Goal: Task Accomplishment & Management: Manage account settings

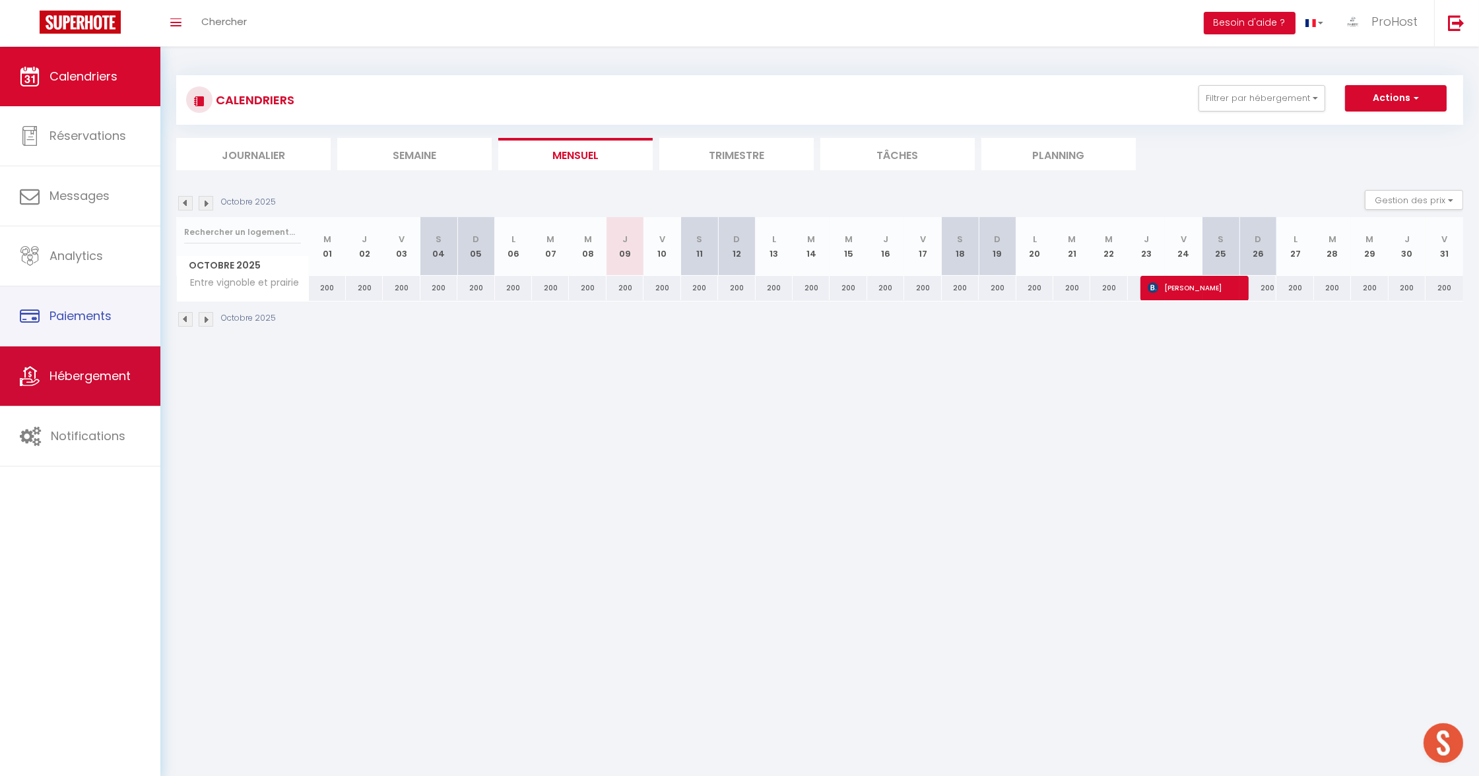
click at [57, 371] on span "Hébergement" at bounding box center [90, 376] width 81 height 17
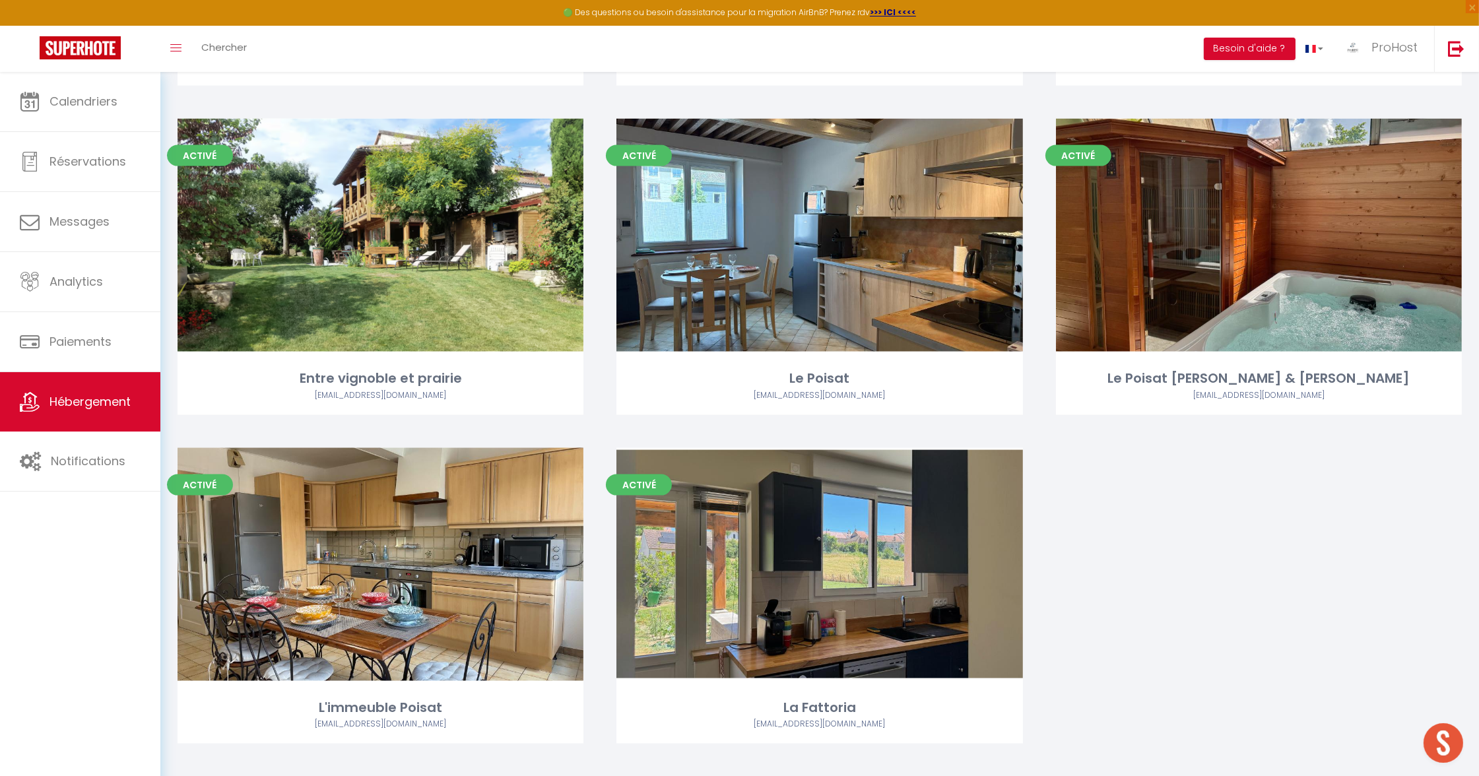
scroll to position [2671, 0]
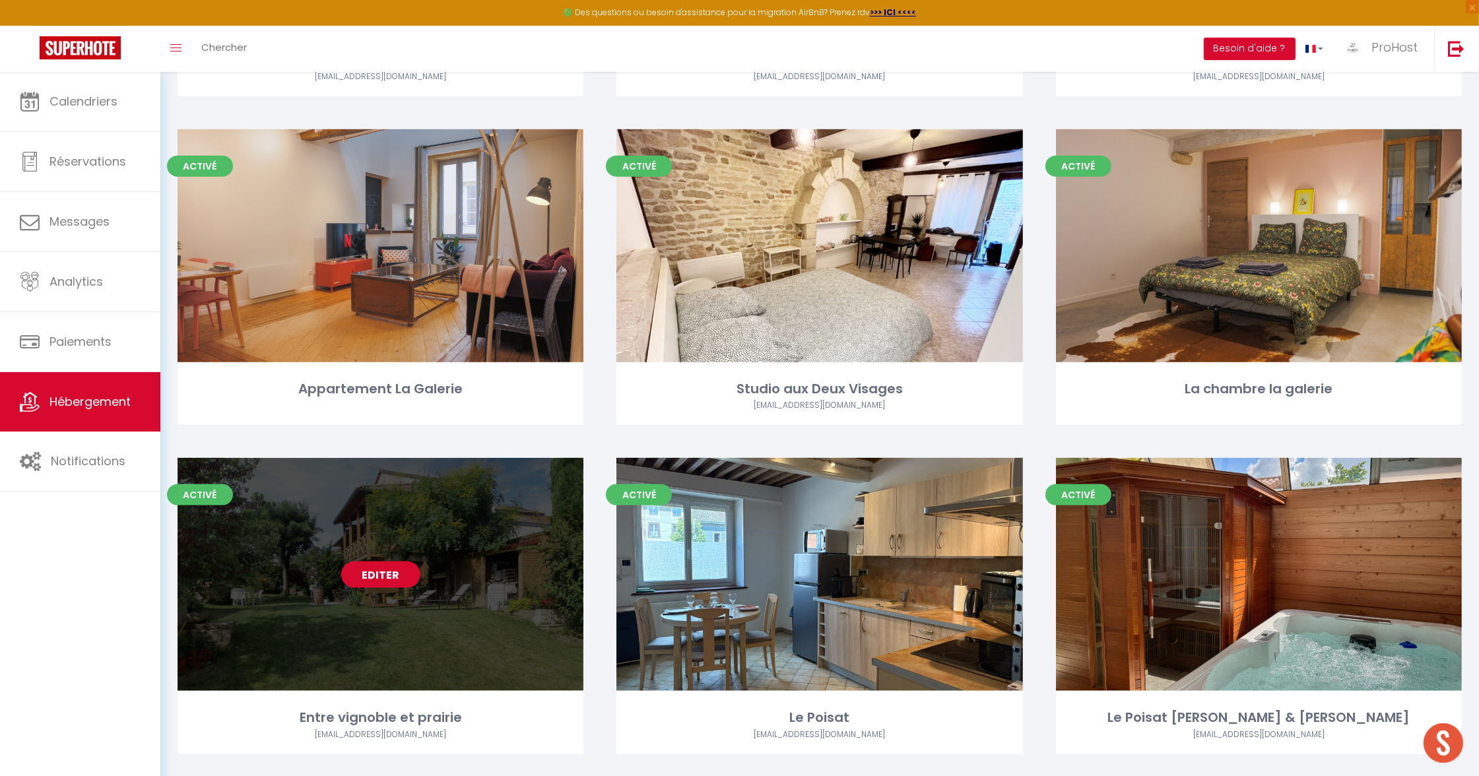
click at [359, 562] on link "Editer" at bounding box center [380, 575] width 79 height 26
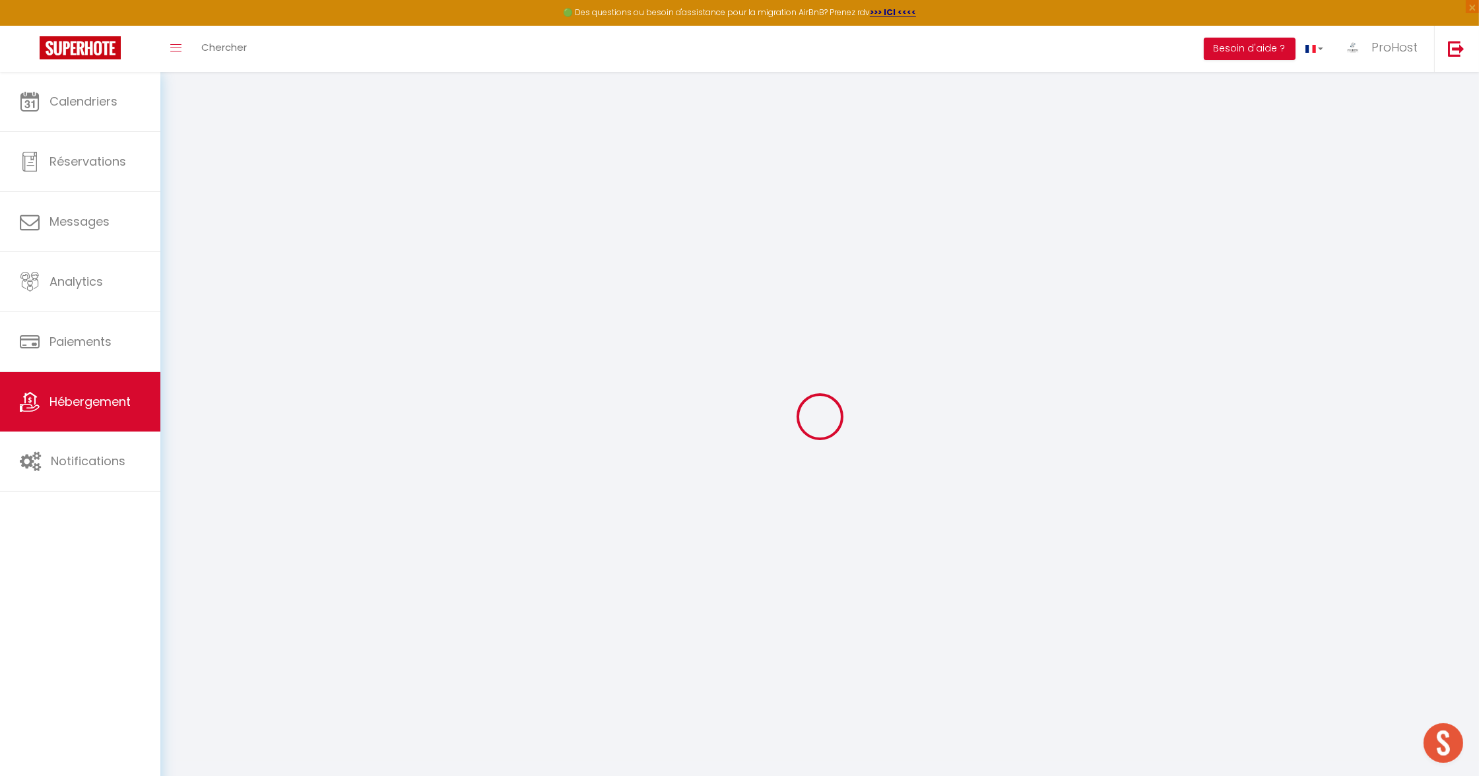
checkbox input "true"
select select "+ 12 %"
select select "+ 15 %"
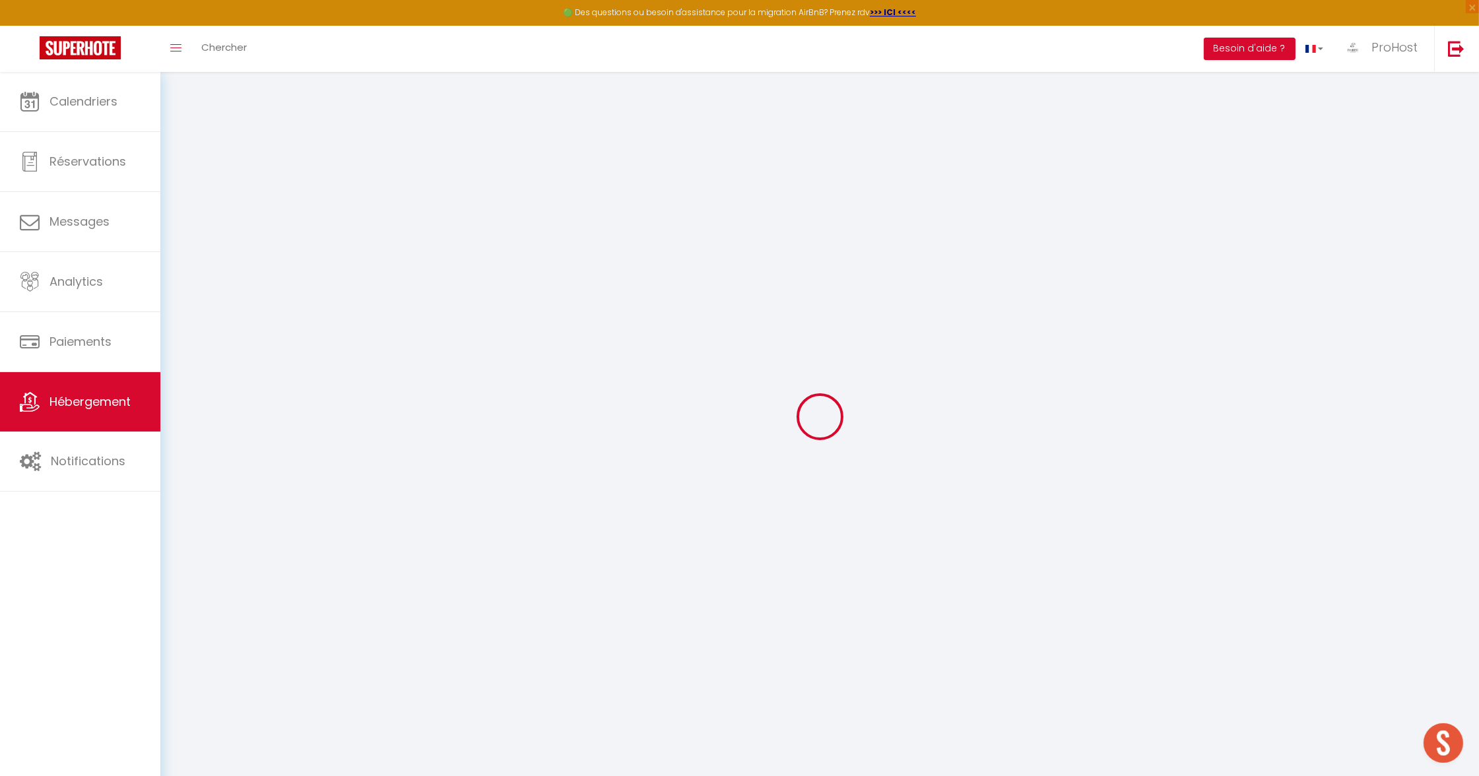
select select
checkbox input "false"
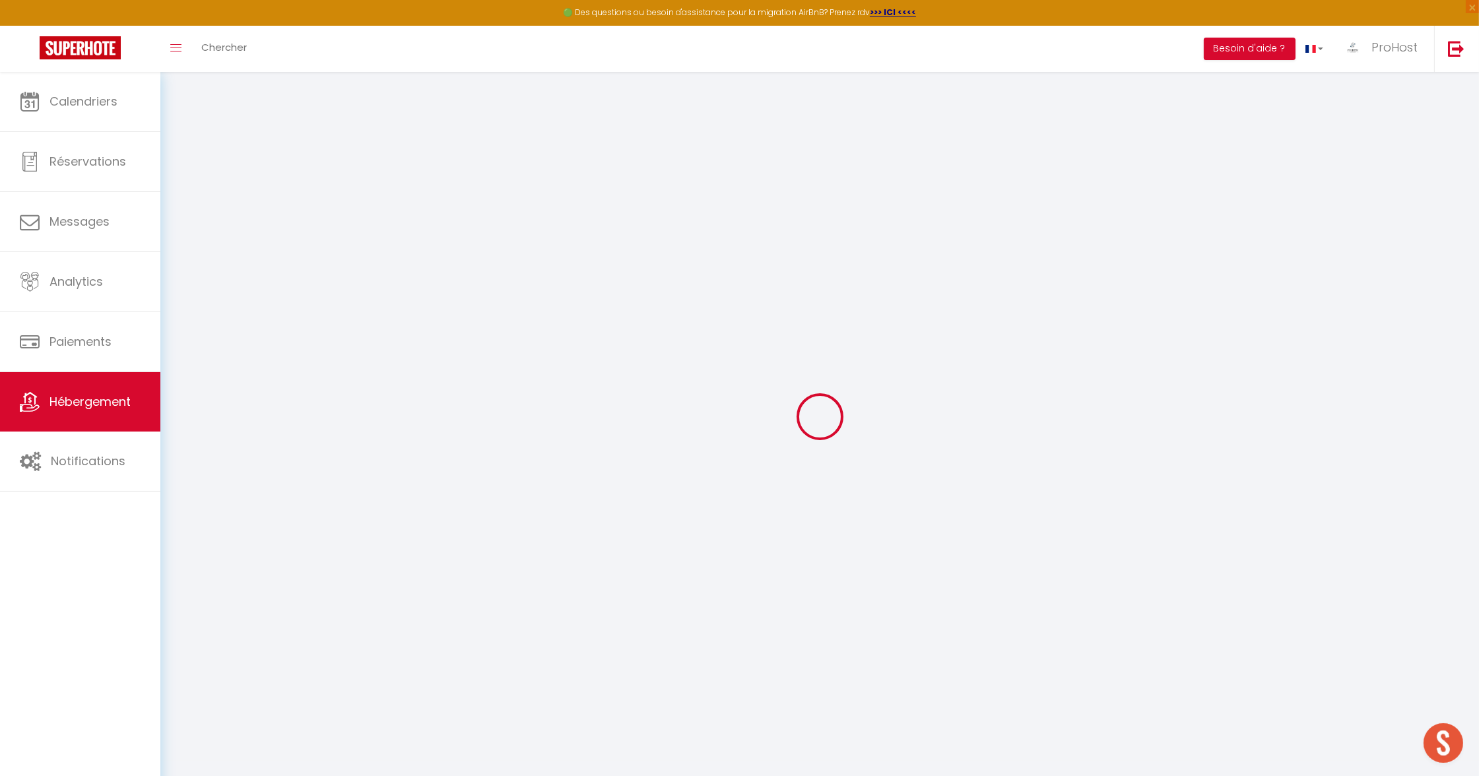
select select
select select "EUR"
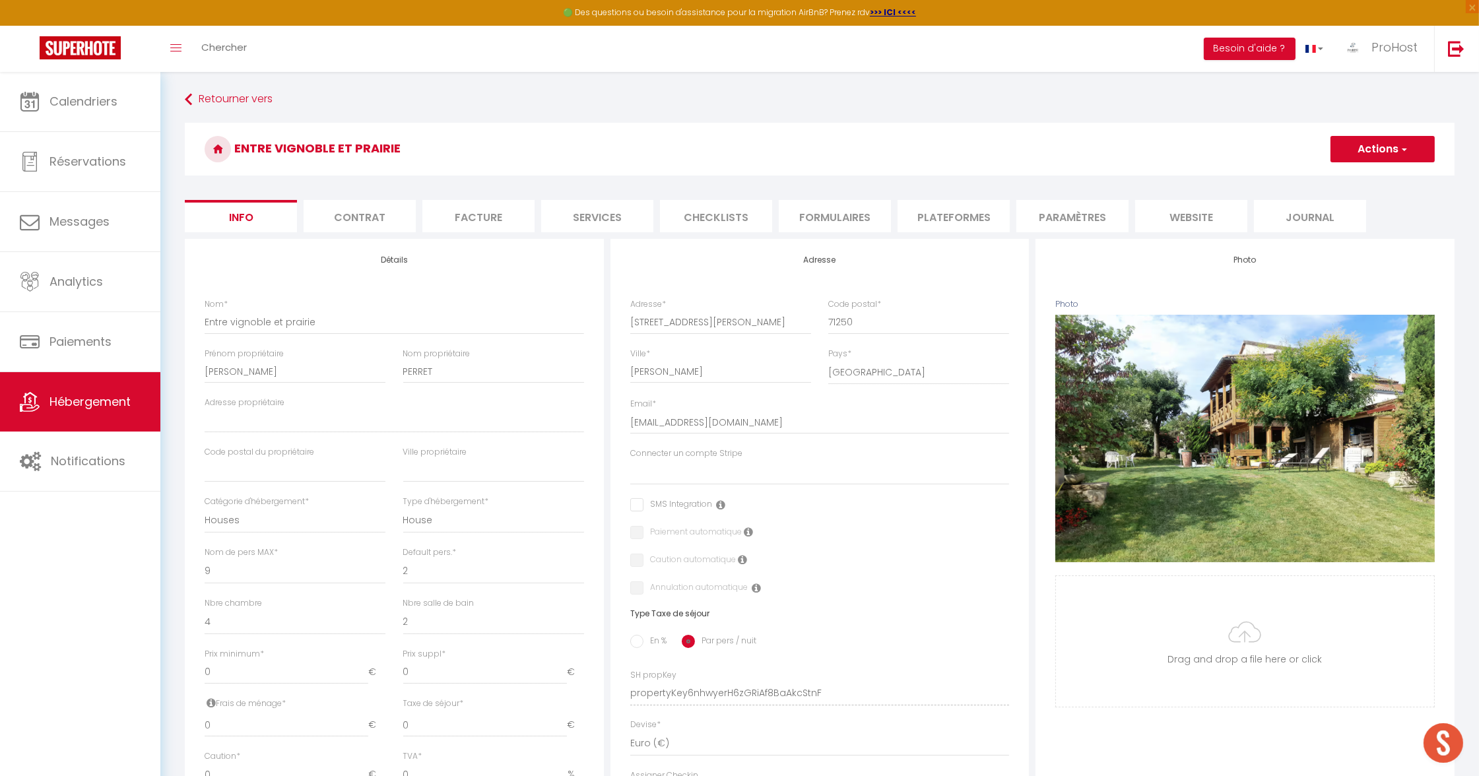
click at [1199, 221] on li "website" at bounding box center [1191, 216] width 112 height 32
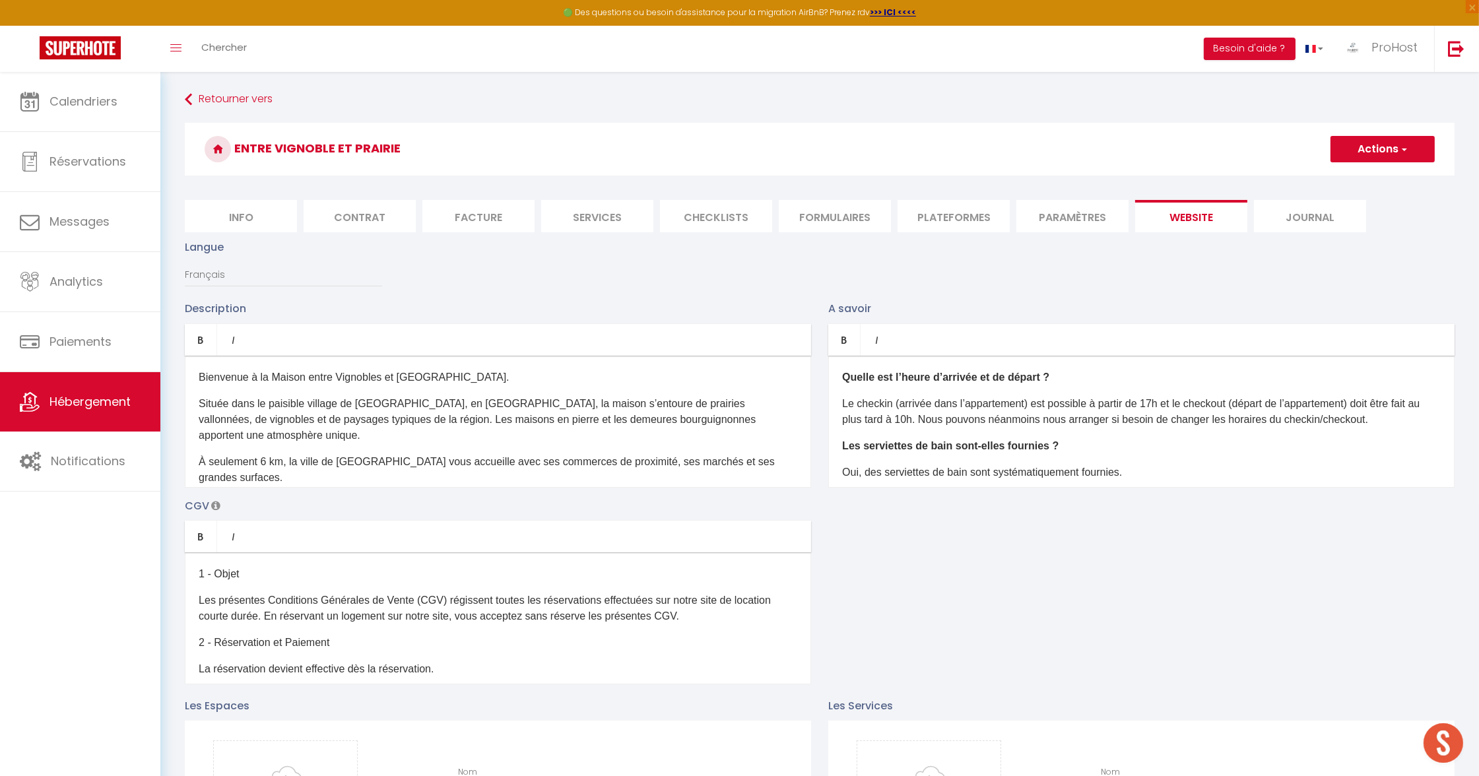
click at [1071, 213] on li "Paramètres" at bounding box center [1072, 216] width 112 height 32
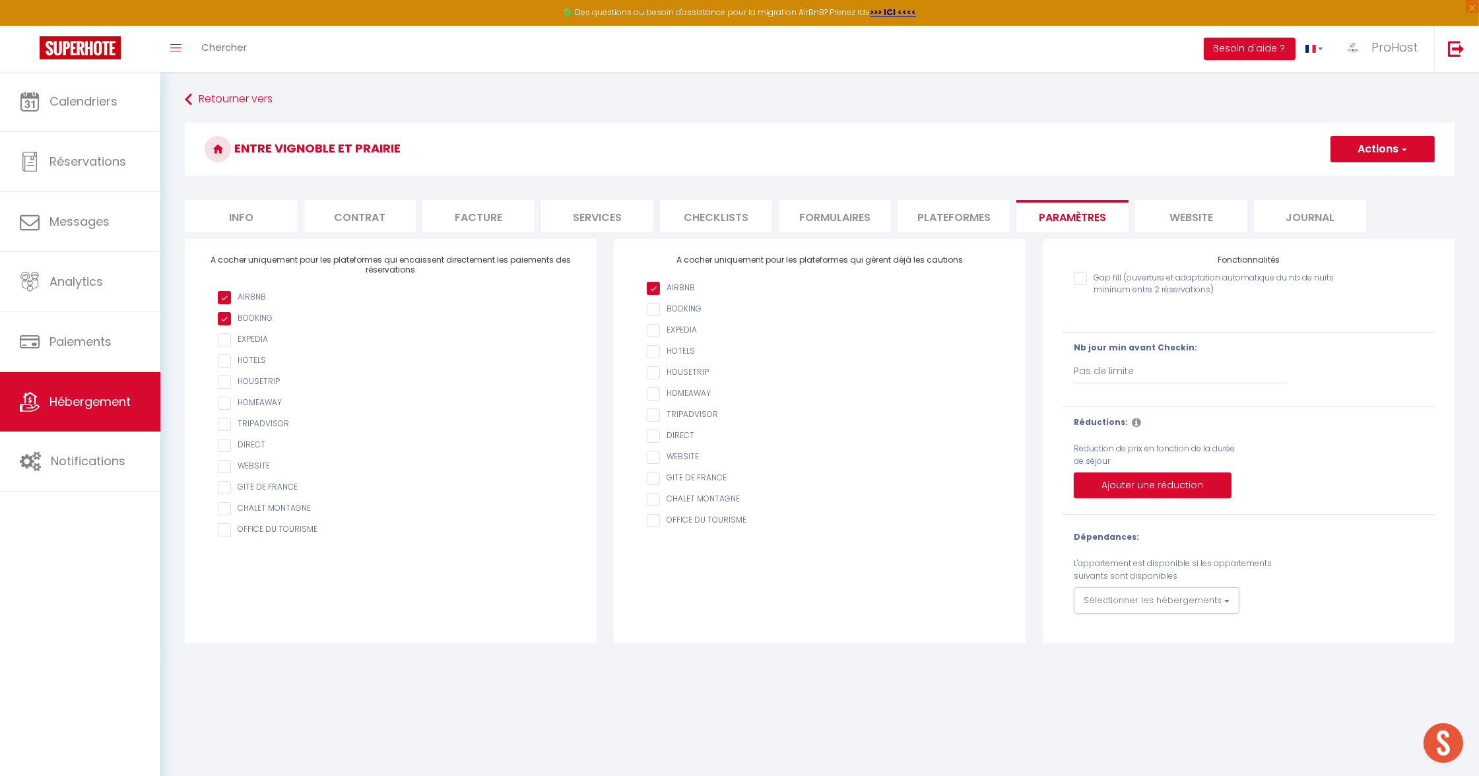
click at [968, 213] on li "Plateformes" at bounding box center [954, 216] width 112 height 32
select select
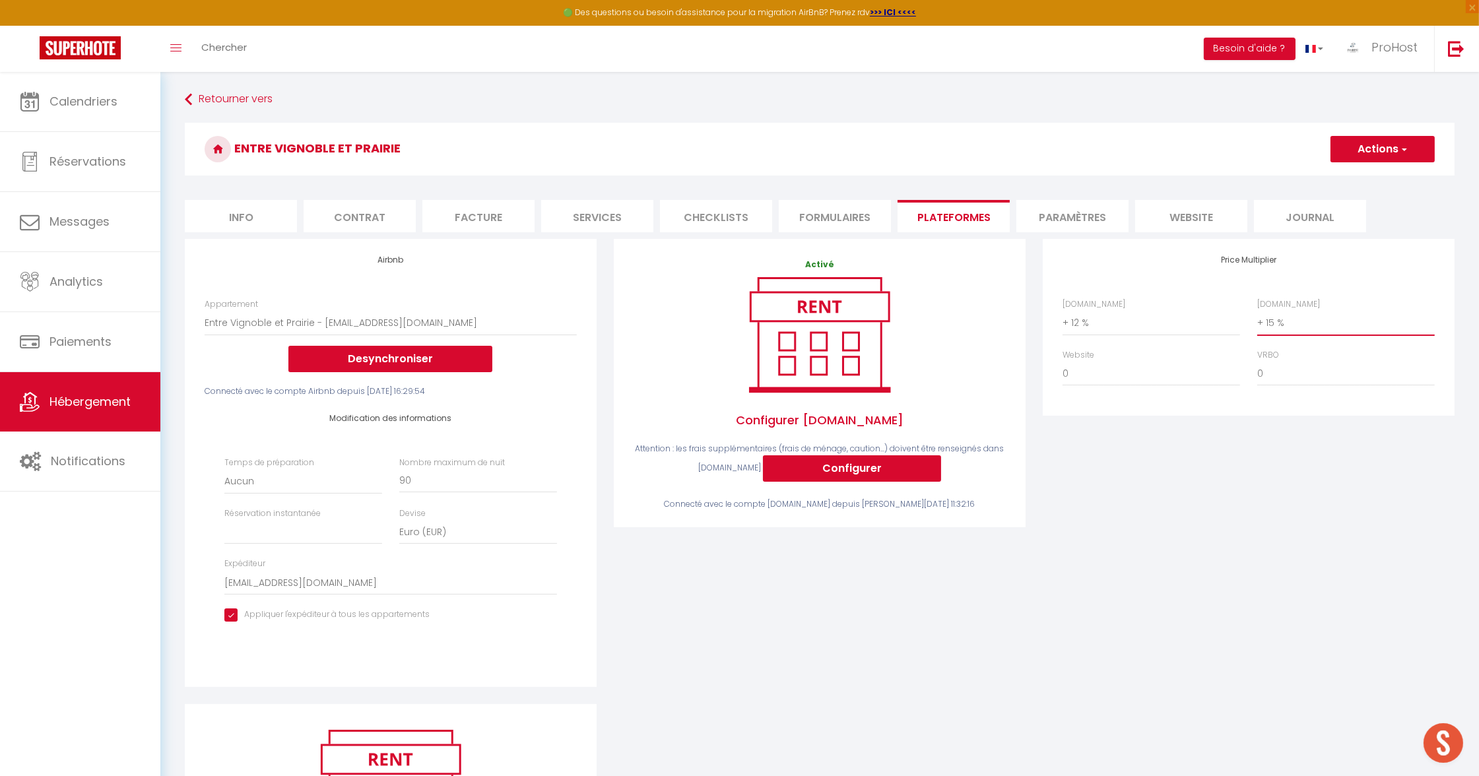
select select "+ 17 %"
select select
click at [1366, 145] on button "Actions" at bounding box center [1383, 149] width 104 height 26
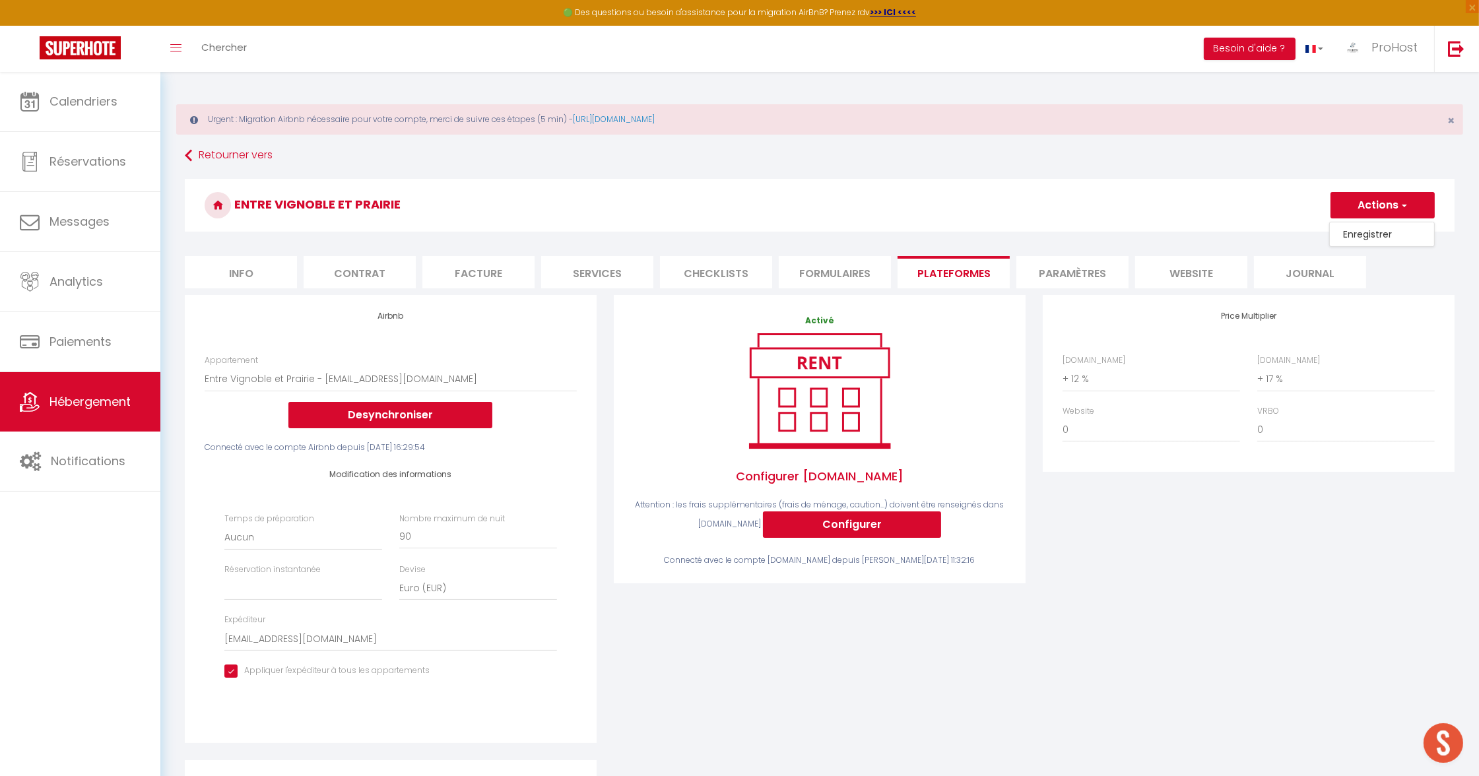
click at [1359, 234] on link "Enregistrer" at bounding box center [1382, 234] width 104 height 17
select select
select select "EUR"
click at [1038, 229] on h3 "Entre vignoble et prairie" at bounding box center [820, 205] width 1270 height 53
click at [131, 92] on link "Calendriers" at bounding box center [80, 101] width 160 height 59
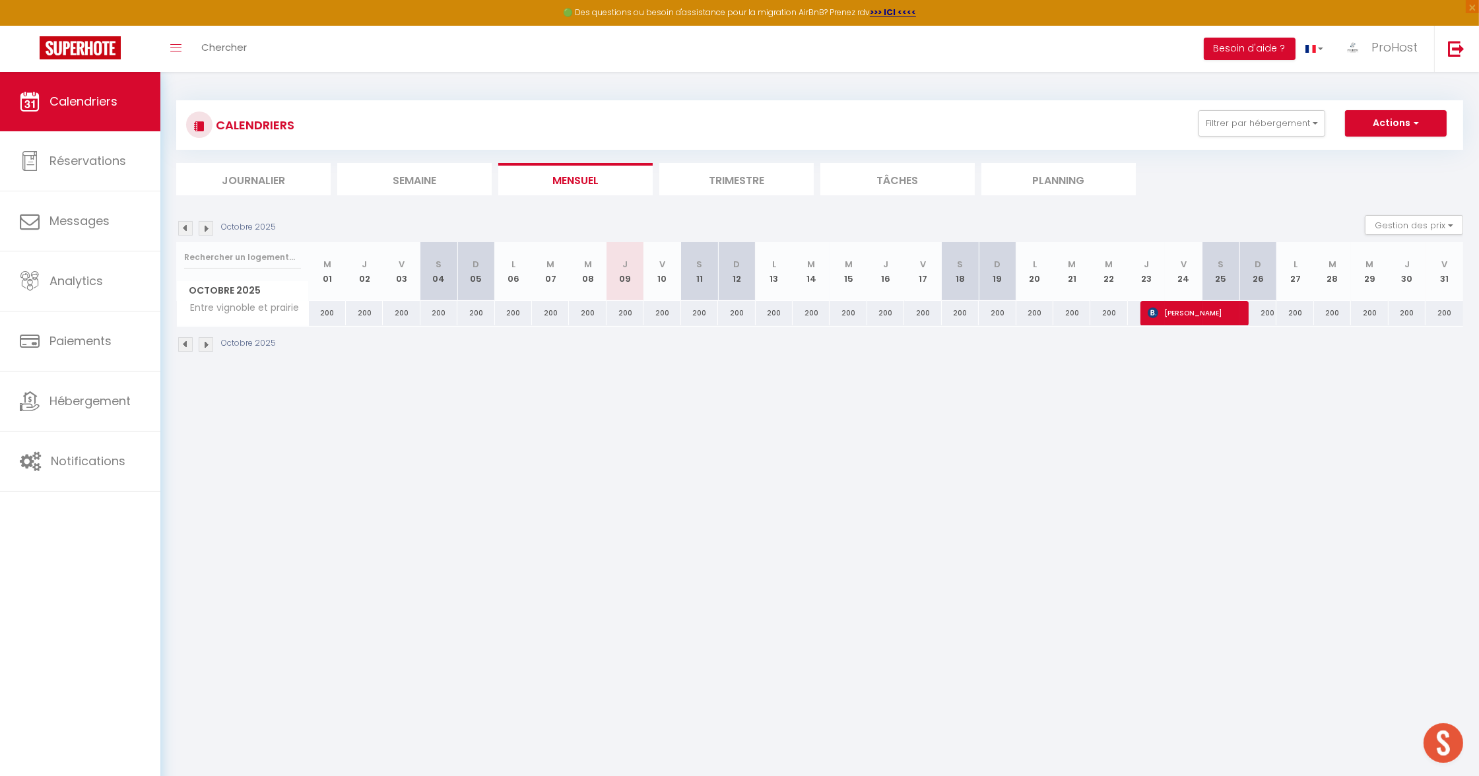
click at [732, 401] on body "🟢 Des questions ou besoin d'assistance pour la migration AirBnB? Prenez rdv >>>…" at bounding box center [739, 460] width 1479 height 776
click at [1410, 217] on button "Gestion des prix" at bounding box center [1414, 225] width 98 height 20
click at [1387, 265] on input "Nb Nuits minimum" at bounding box center [1403, 265] width 119 height 13
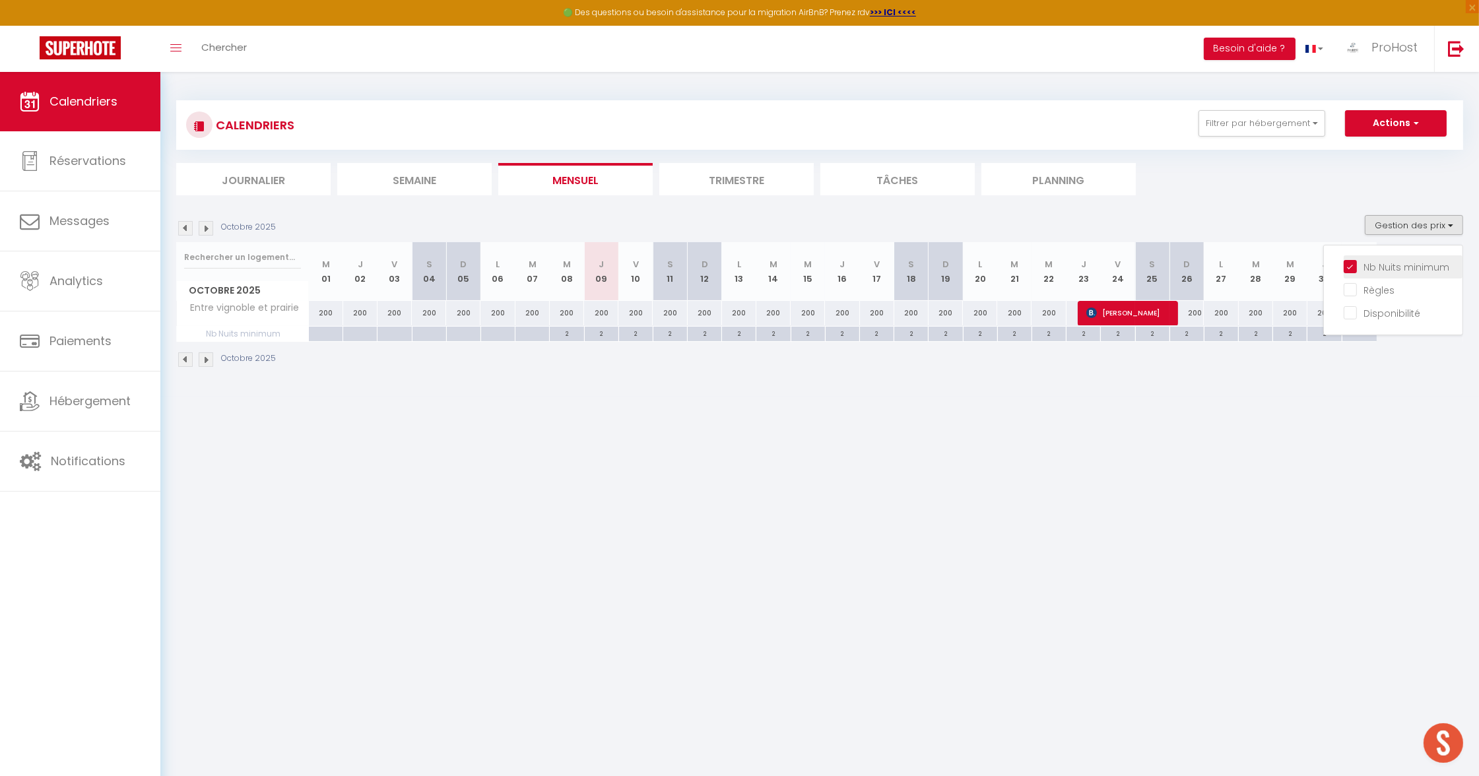
click at [1387, 265] on input "Nb Nuits minimum" at bounding box center [1403, 265] width 119 height 13
checkbox input "false"
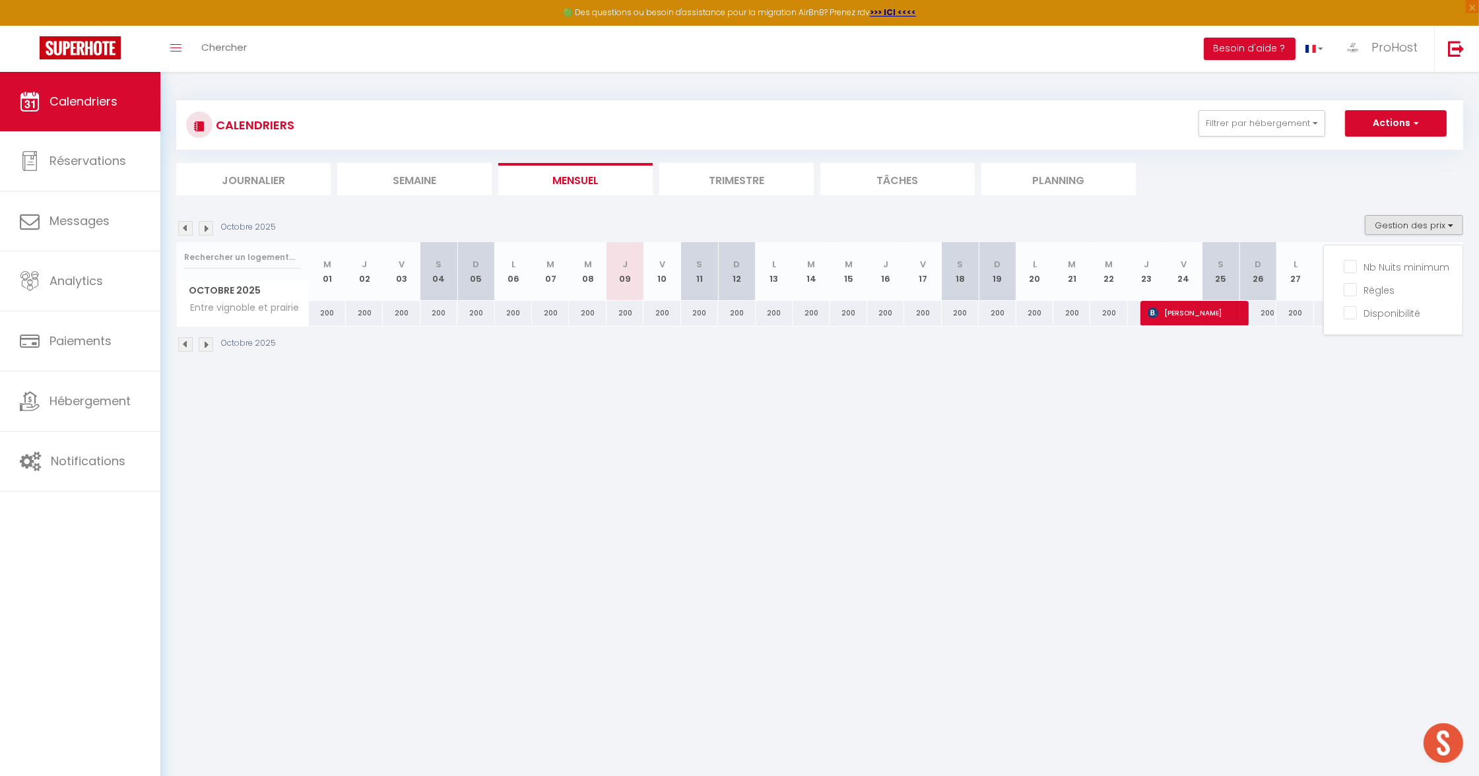
click at [1299, 147] on div "CALENDRIERS Filtrer par hébergement [PERSON_NAME] Appartement [GEOGRAPHIC_DATA]…" at bounding box center [819, 125] width 1287 height 50
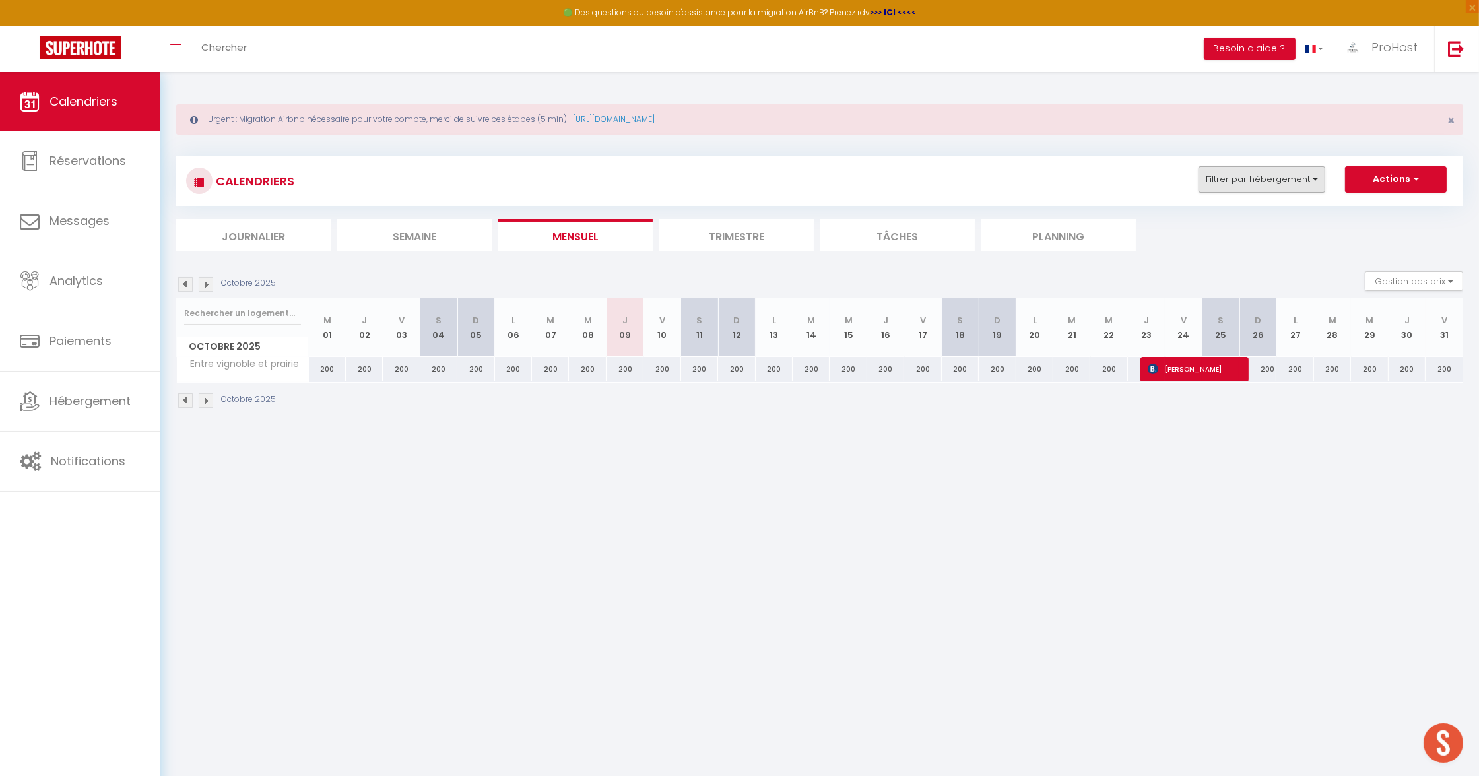
click at [1277, 187] on button "Filtrer par hébergement" at bounding box center [1262, 179] width 127 height 26
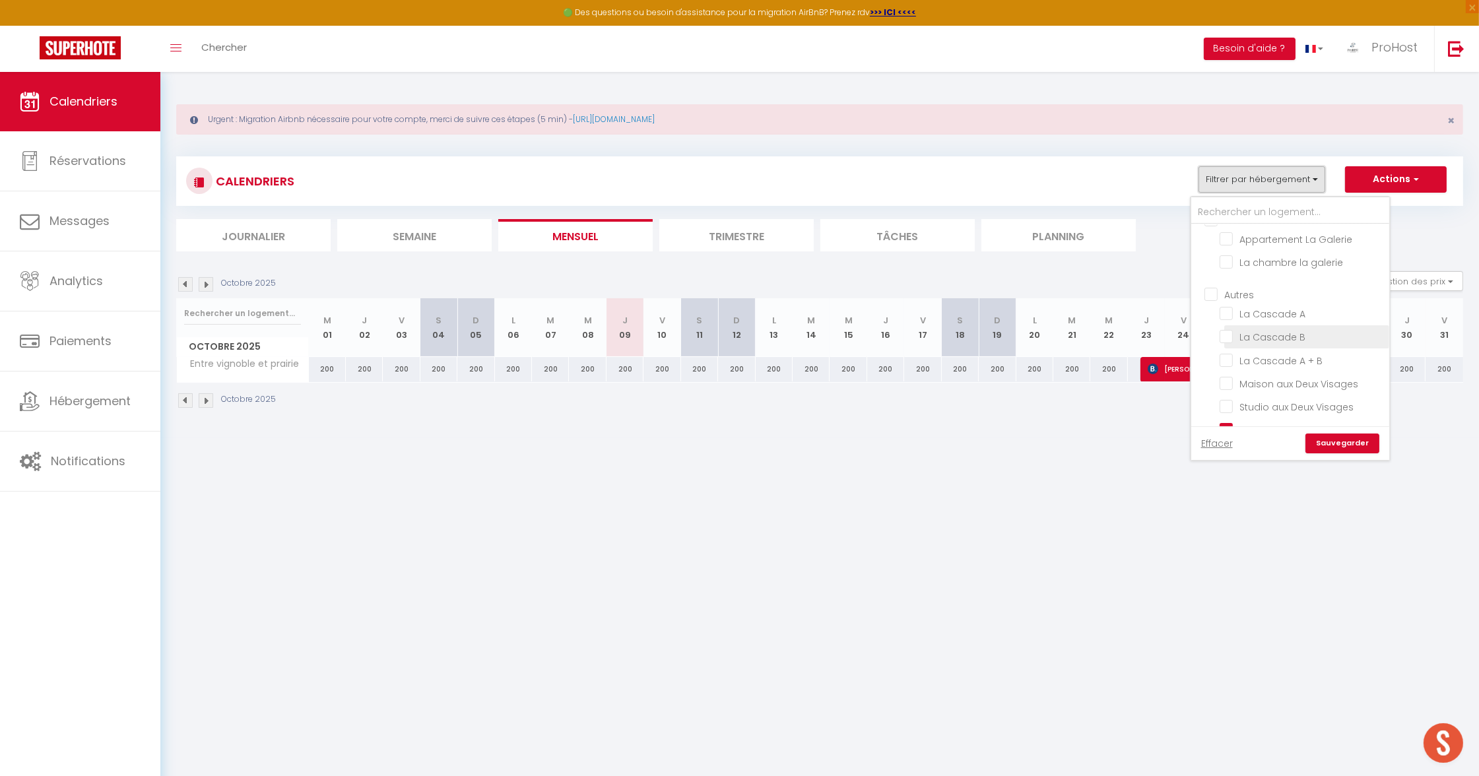
scroll to position [72, 0]
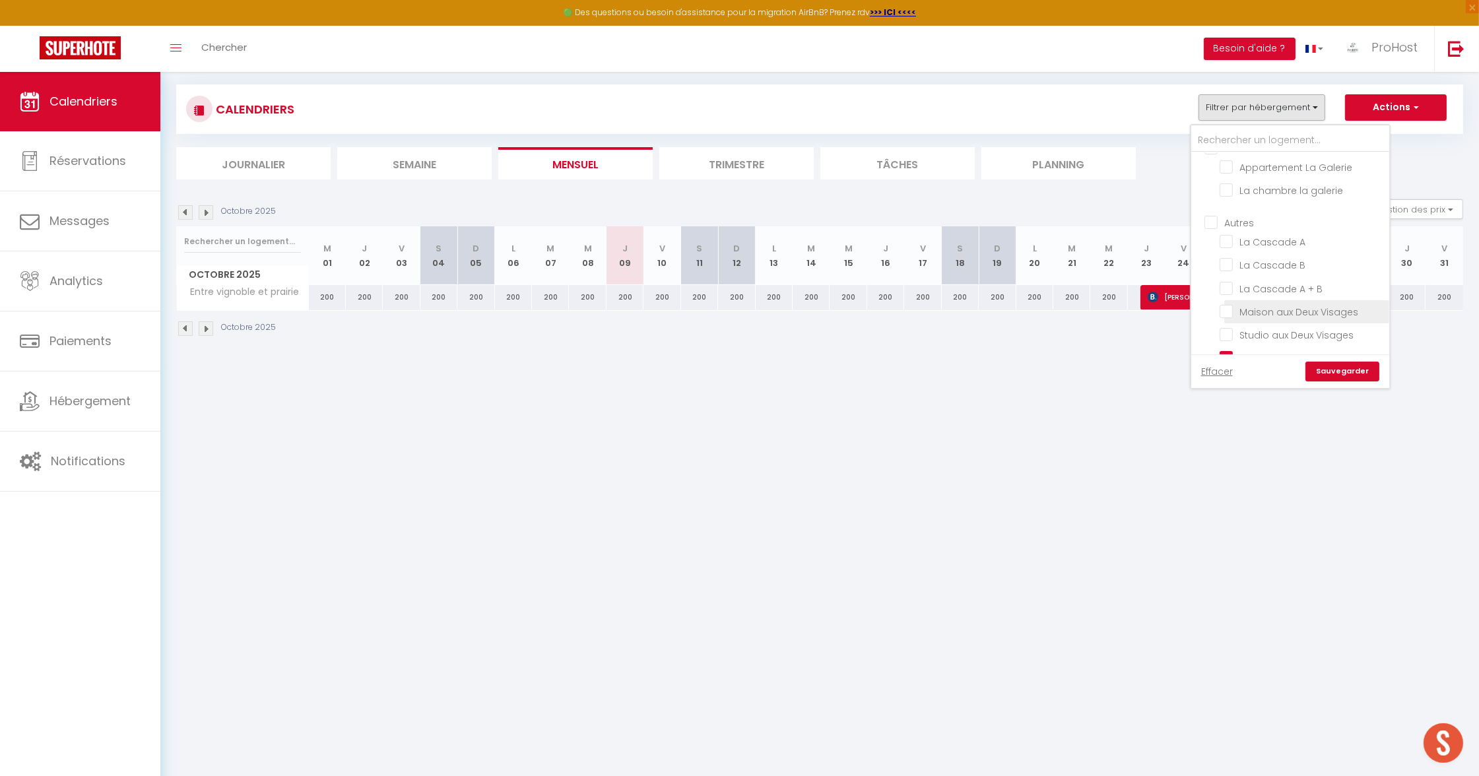
click at [1247, 304] on input "Maison aux Deux Visages" at bounding box center [1302, 310] width 165 height 13
checkbox input "true"
checkbox input "false"
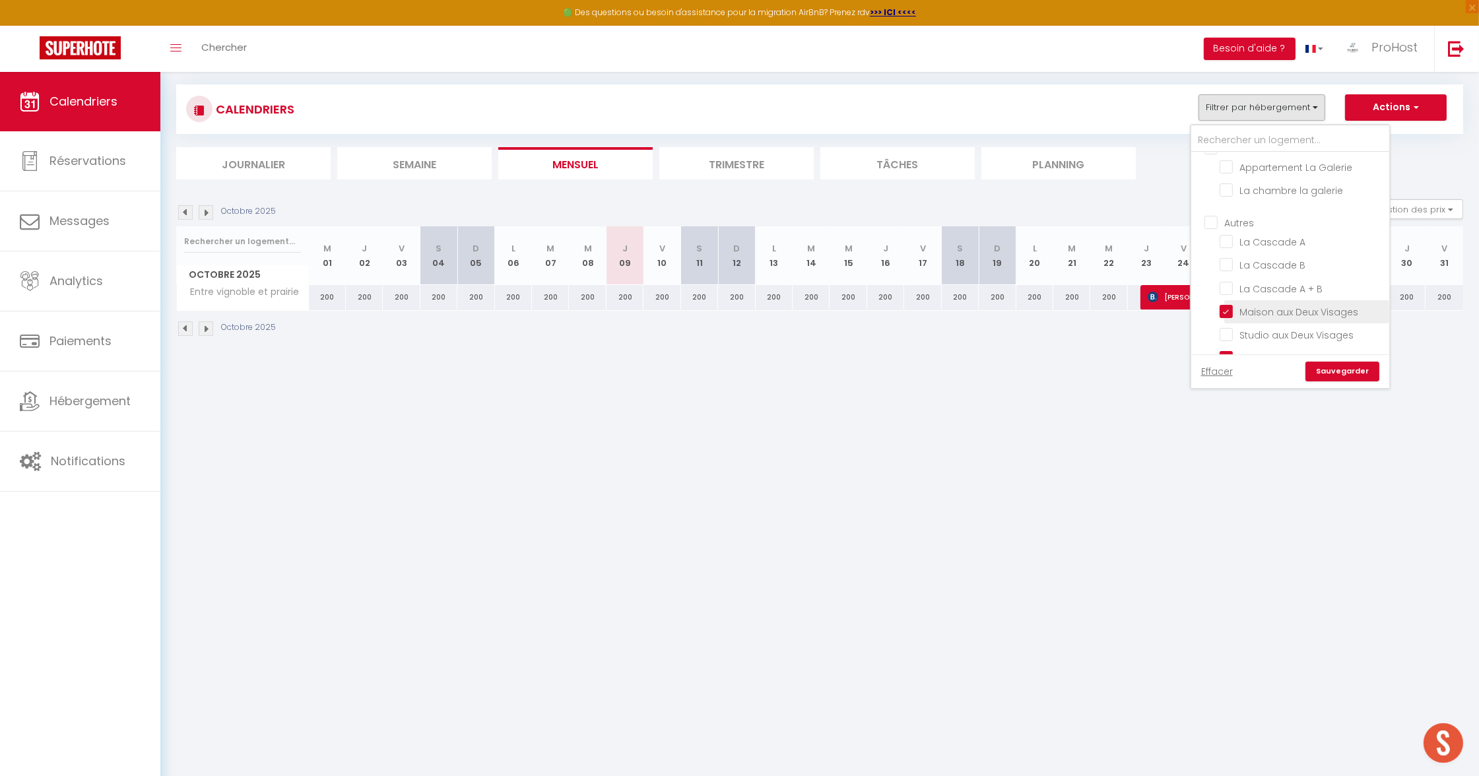
checkbox input "false"
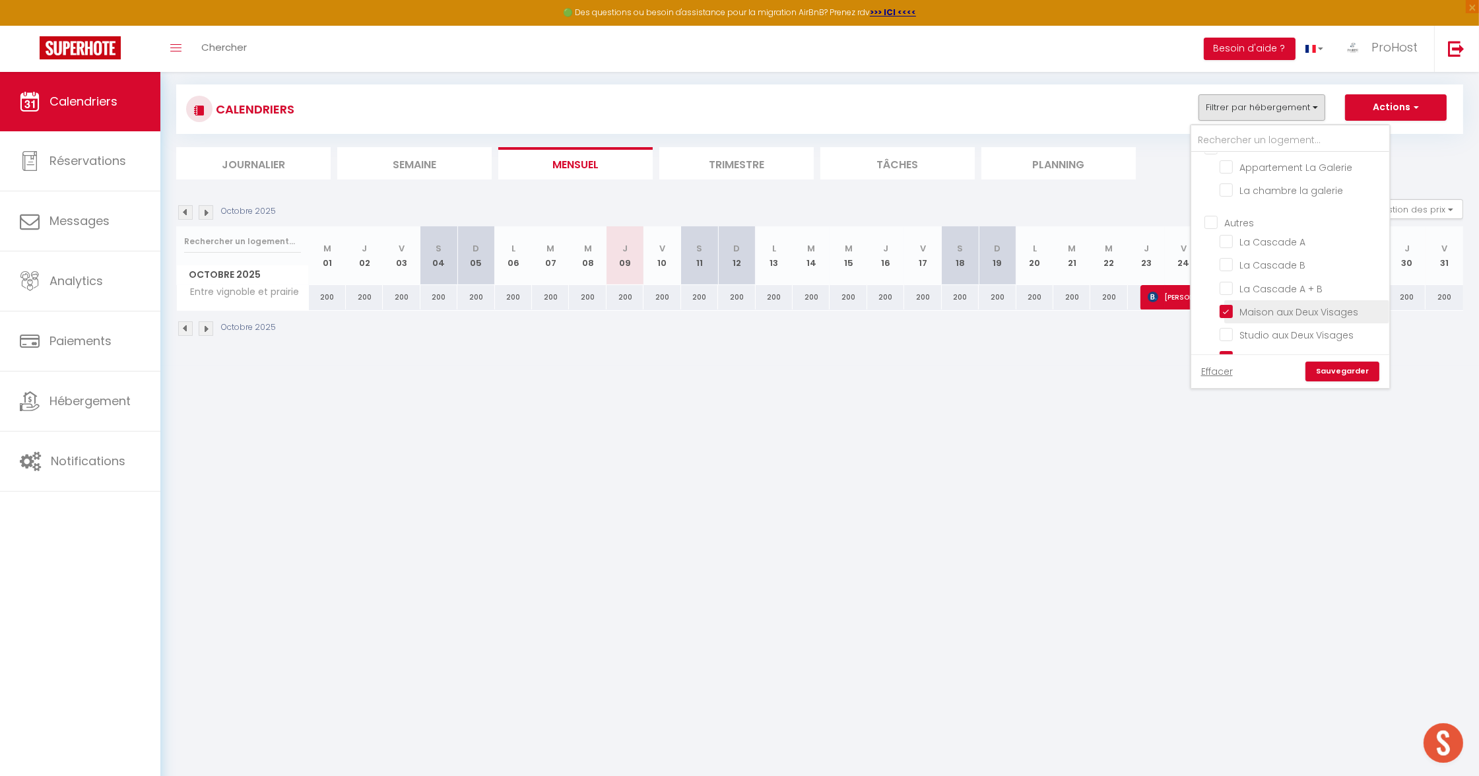
checkbox input "false"
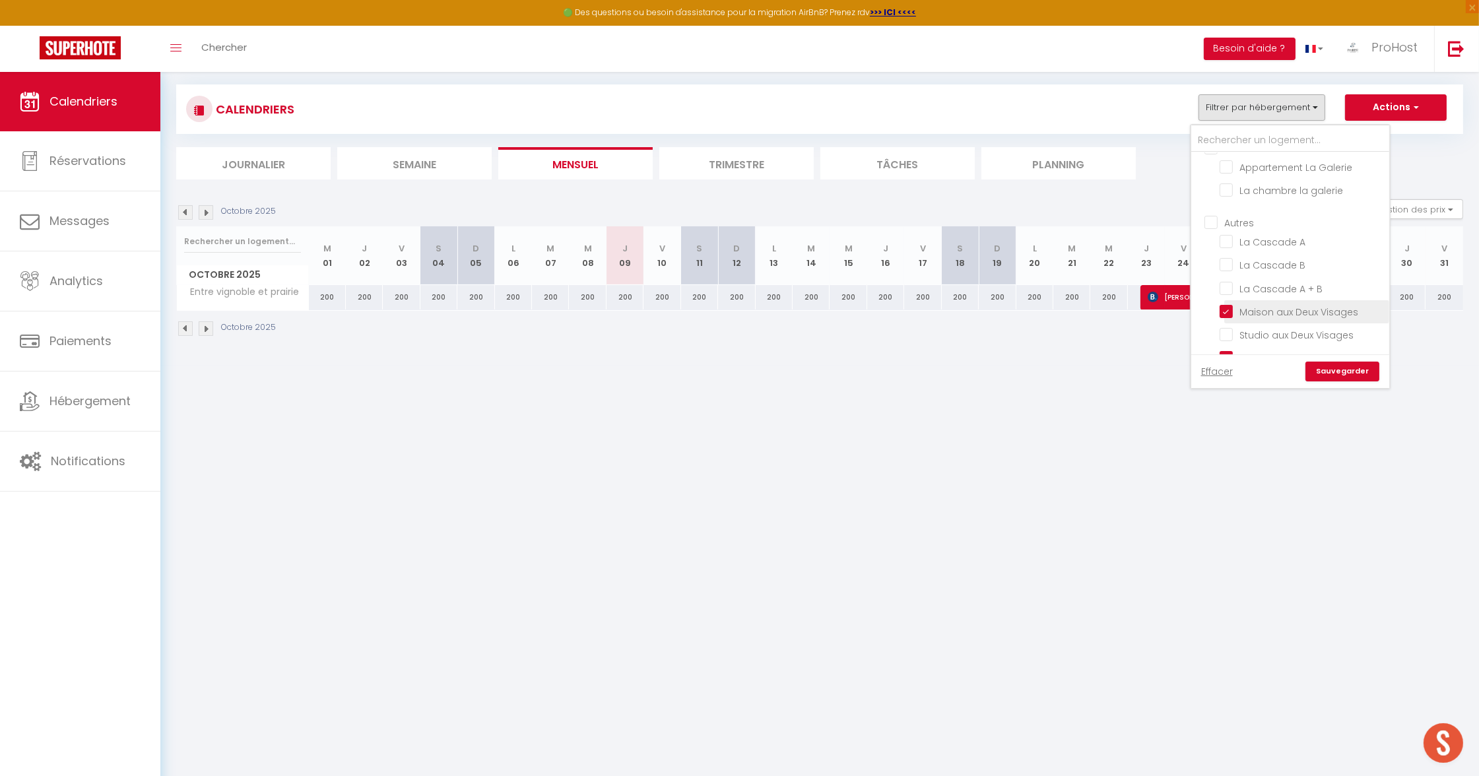
checkbox input "false"
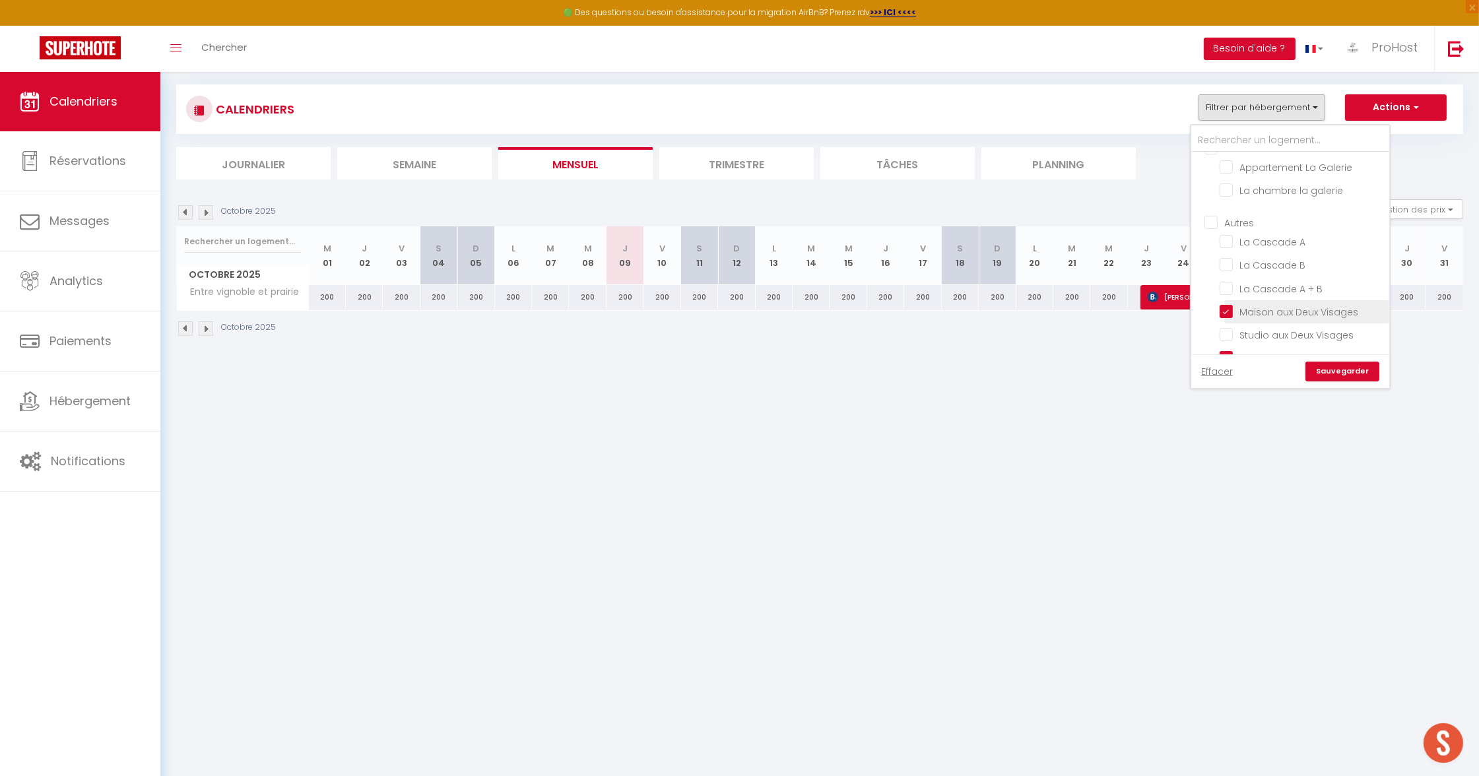
checkbox input "false"
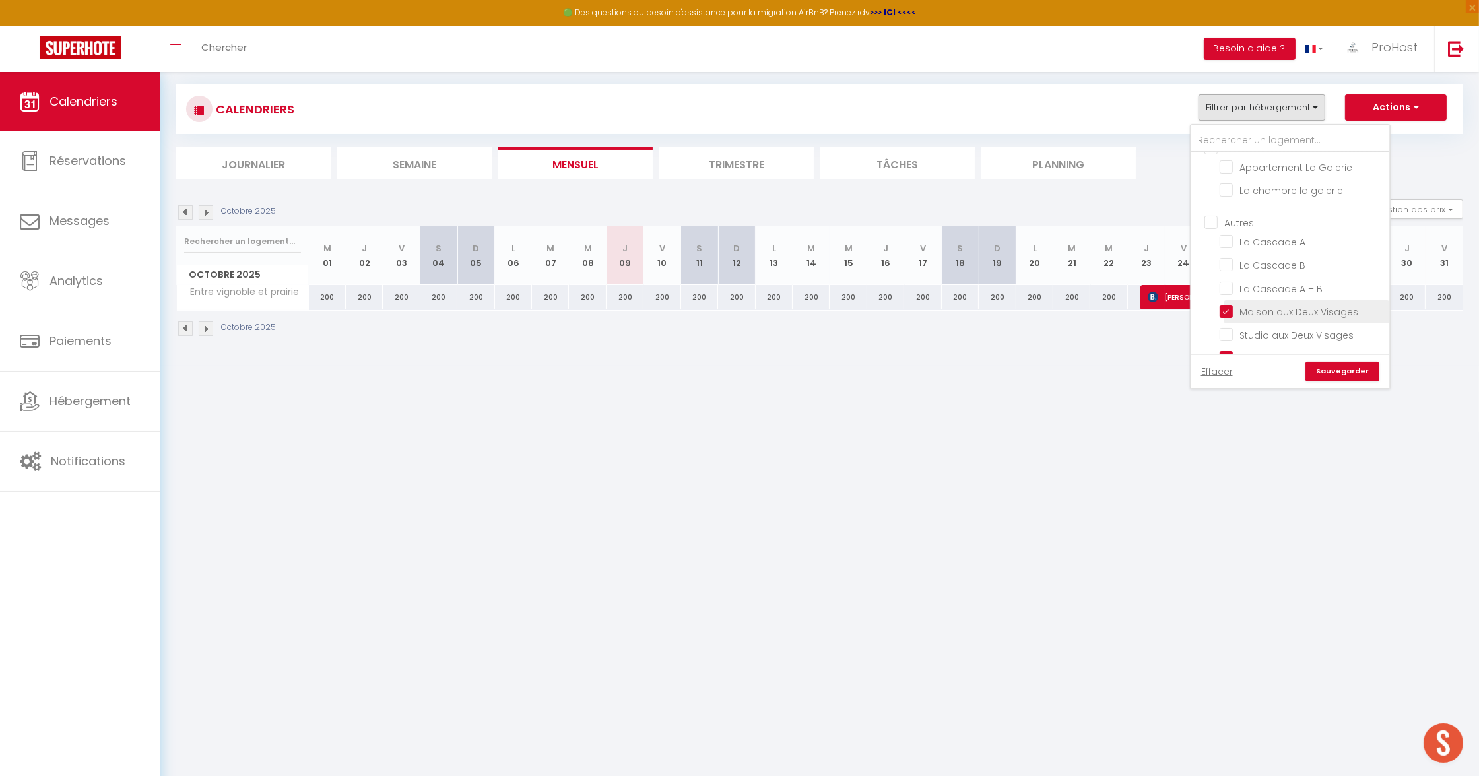
checkbox input "false"
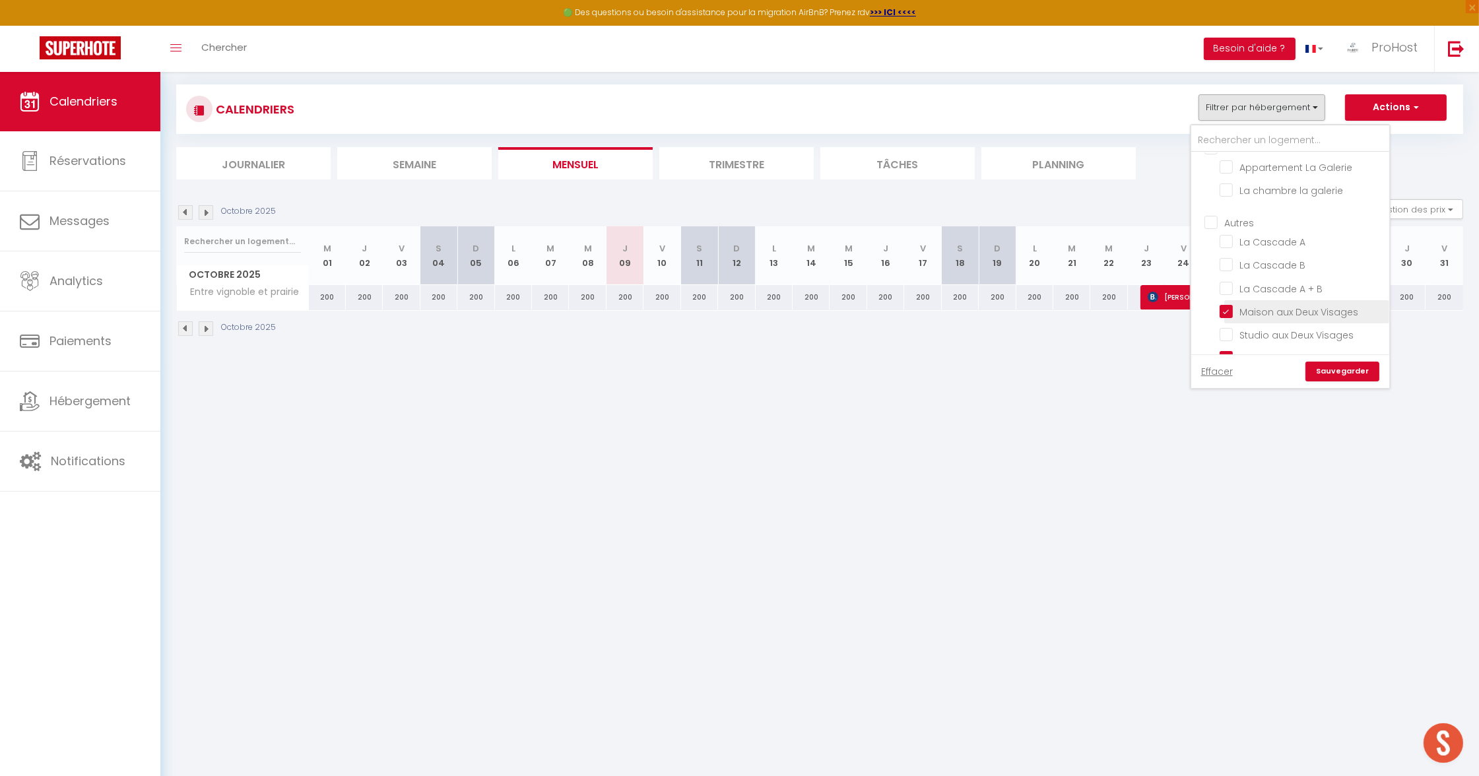
checkbox input "false"
click at [1257, 327] on input "Studio aux Deux Visages" at bounding box center [1302, 333] width 165 height 13
checkbox input "true"
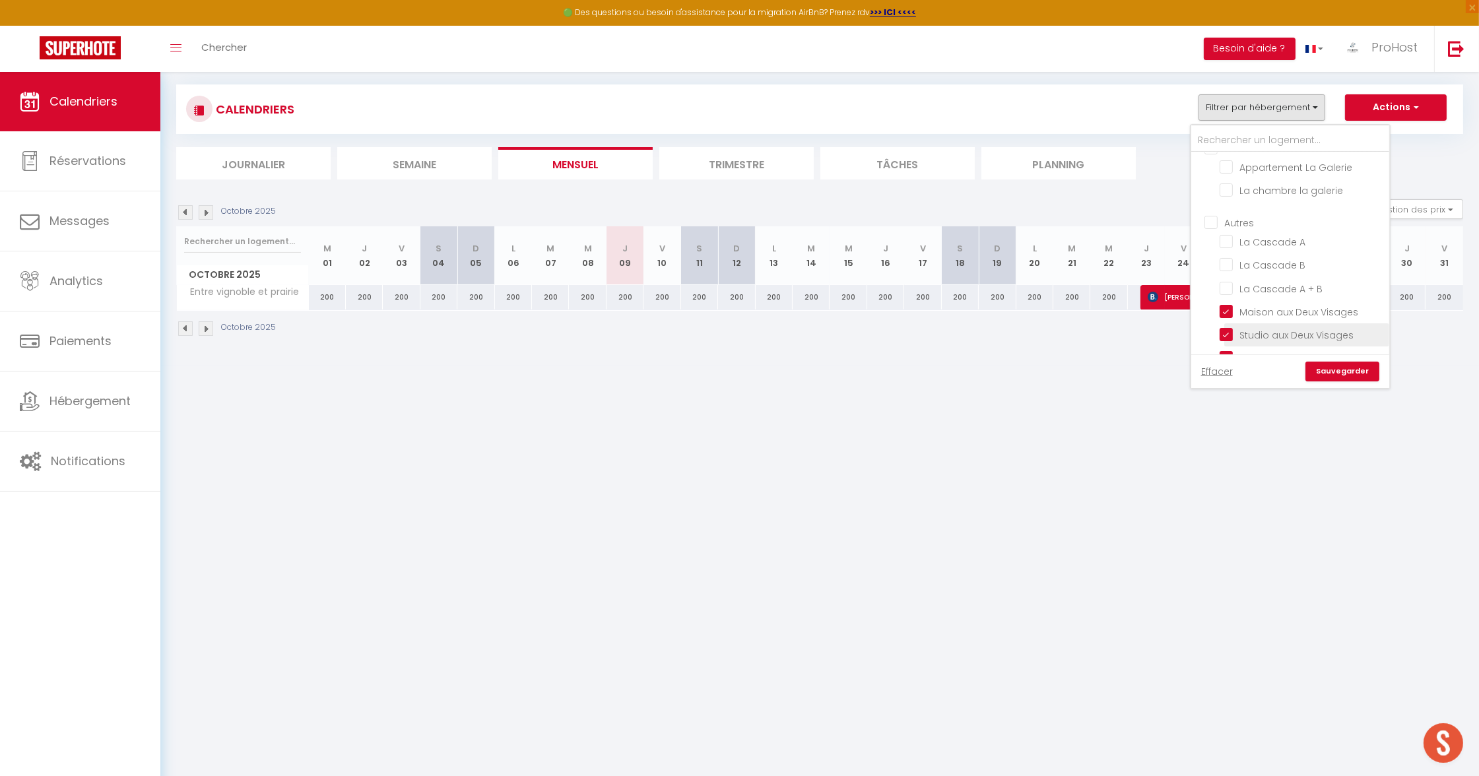
checkbox input "false"
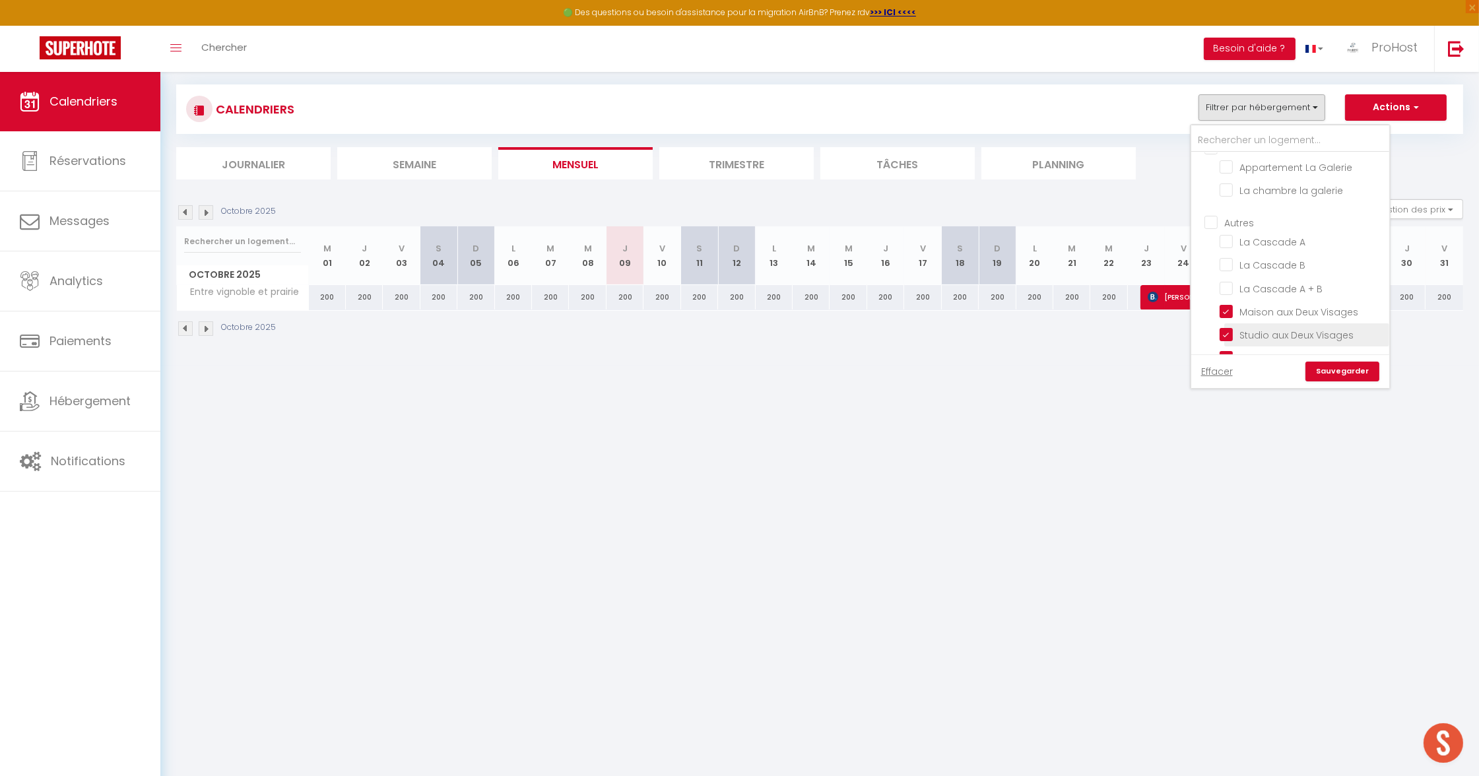
checkbox input "false"
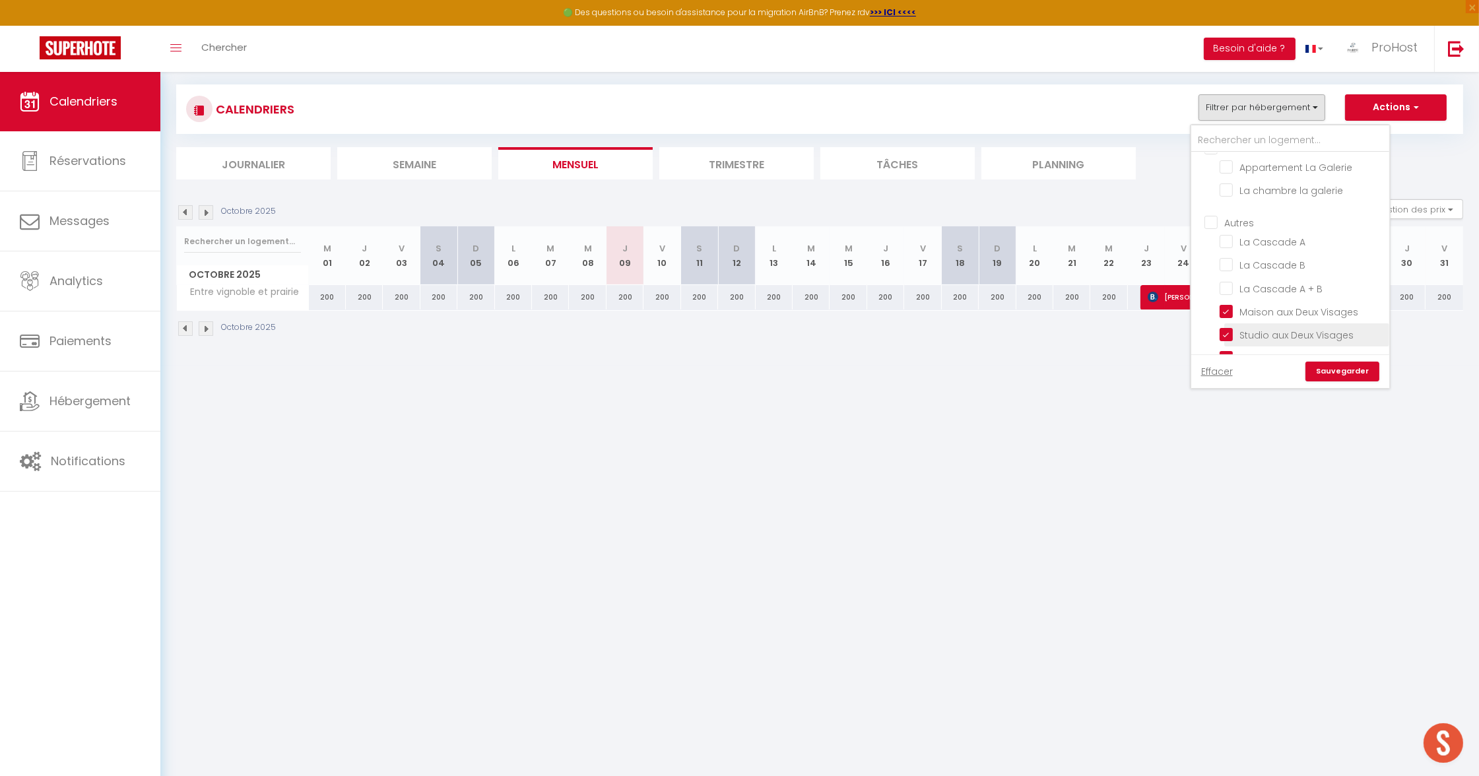
checkbox input "false"
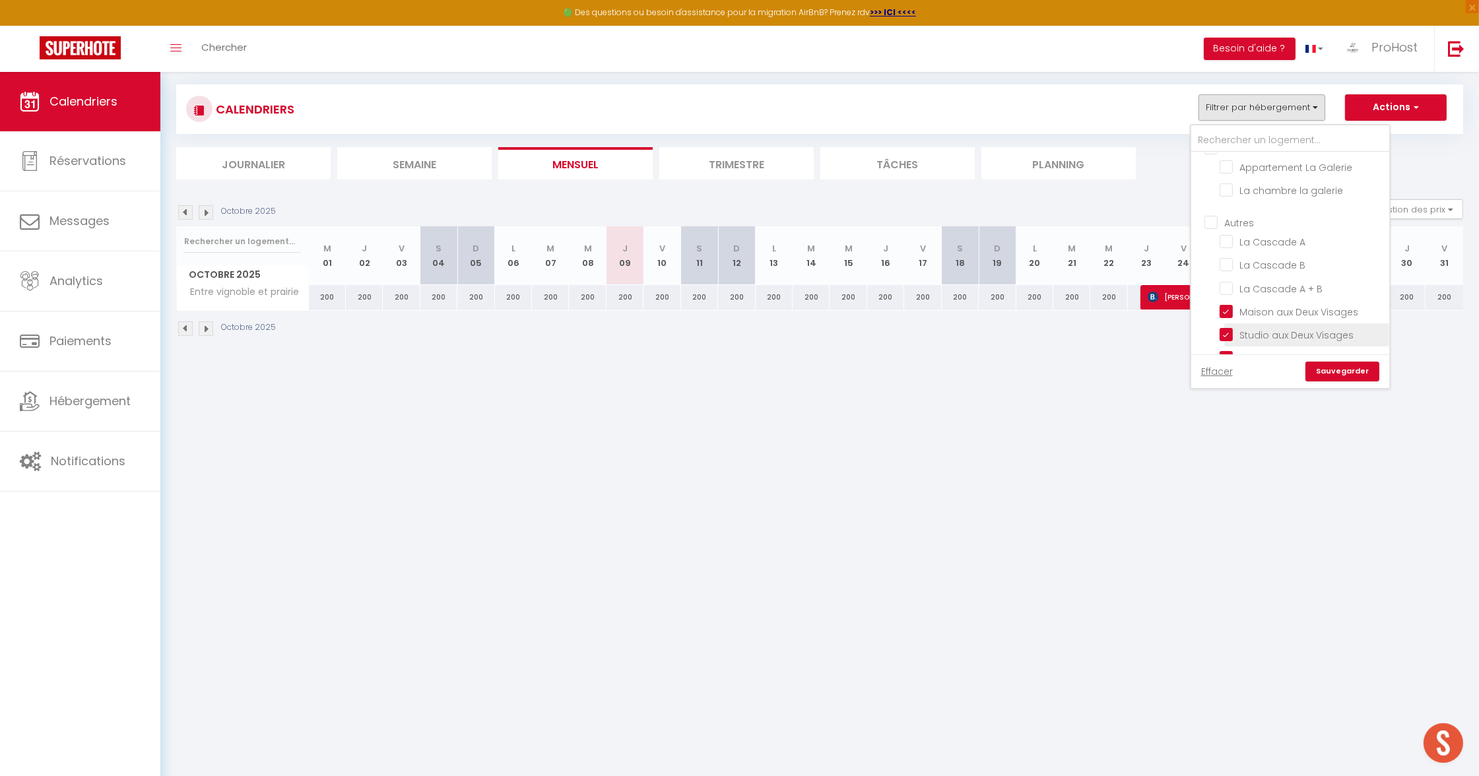
checkbox input "false"
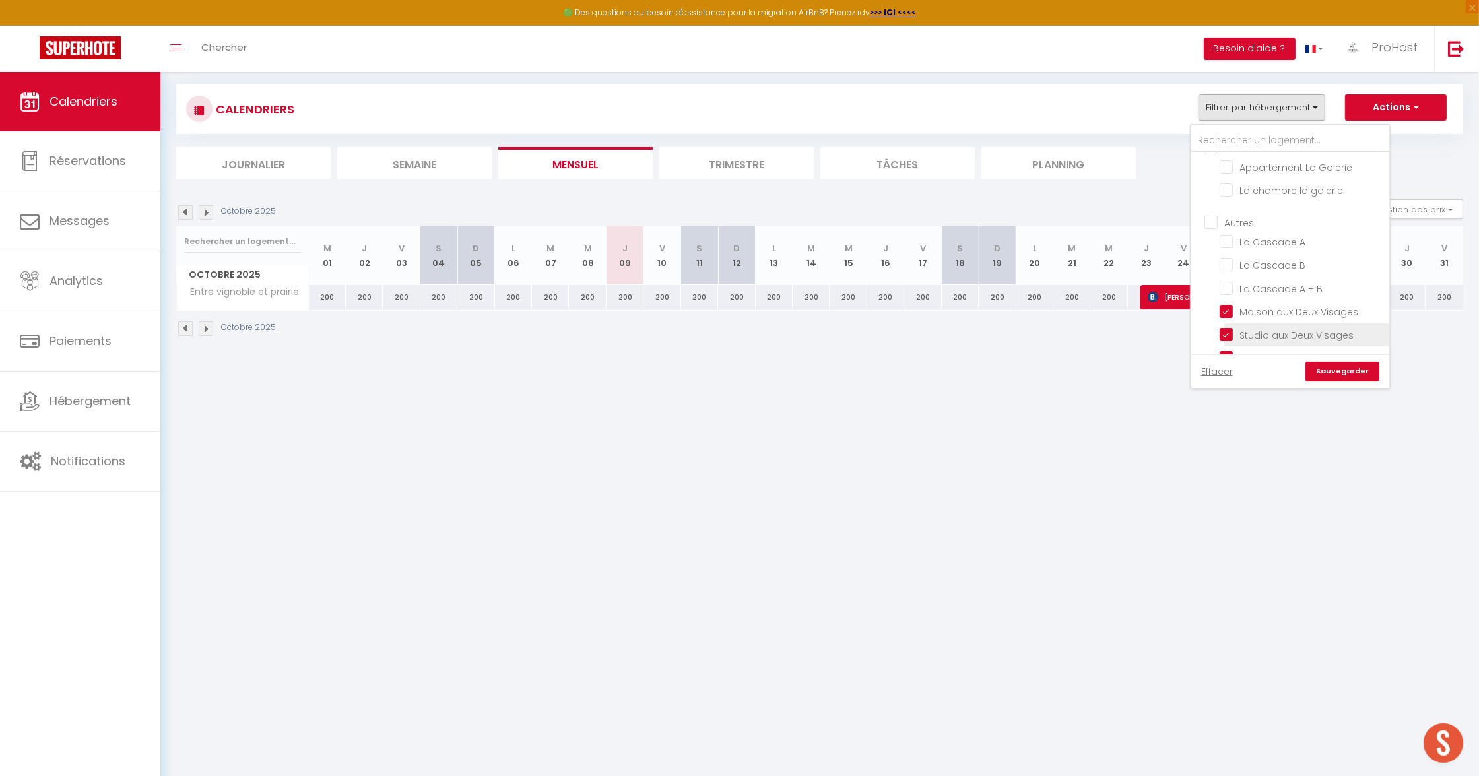
checkbox input "false"
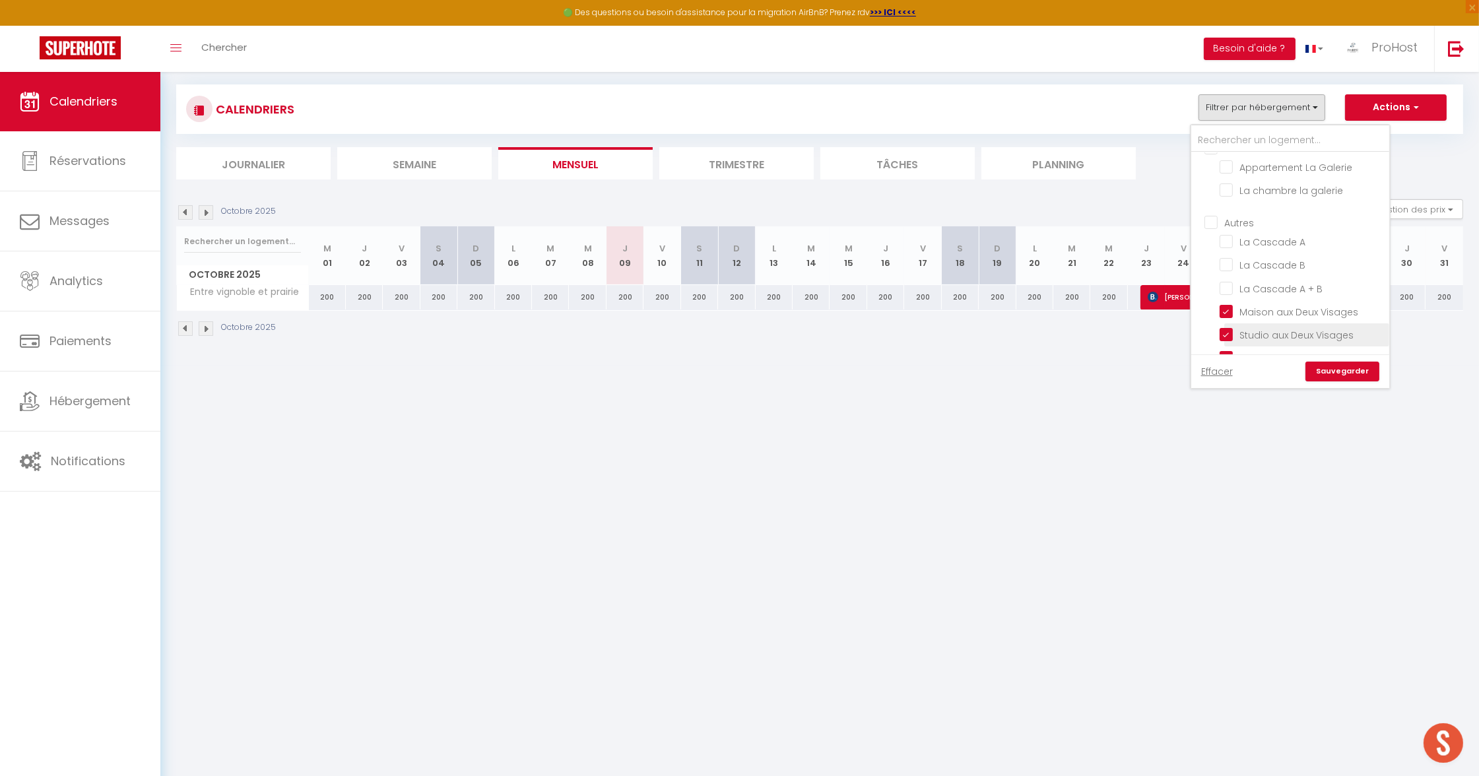
checkbox input "false"
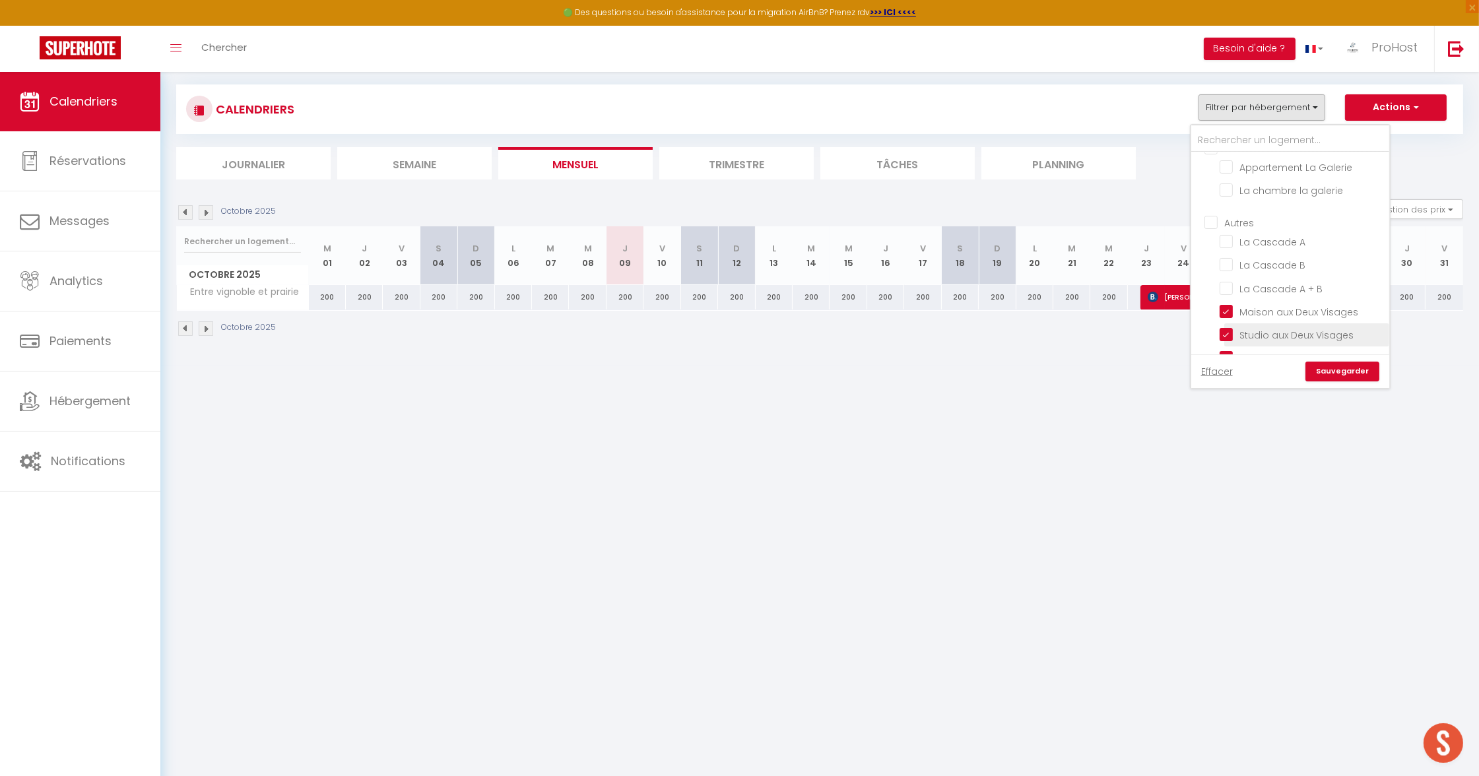
checkbox input "false"
drag, startPoint x: 1268, startPoint y: 324, endPoint x: 1302, endPoint y: 367, distance: 54.5
click at [1268, 350] on input "Entre vignoble et prairie" at bounding box center [1302, 356] width 165 height 13
checkbox input "false"
click at [1356, 375] on link "Sauvegarder" at bounding box center [1343, 372] width 74 height 20
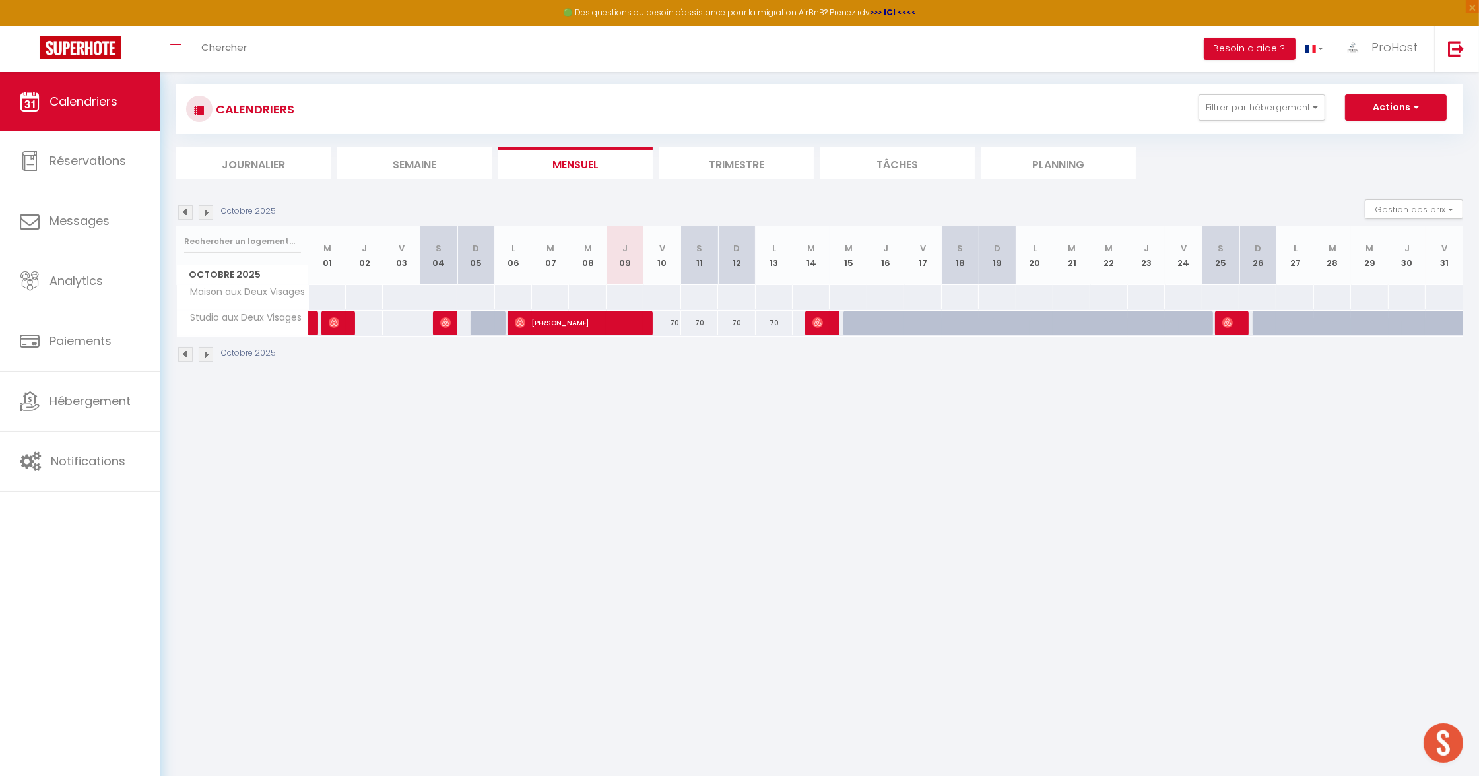
click at [671, 323] on div "70" at bounding box center [662, 323] width 37 height 24
type input "70"
type input "Ven 10 Octobre 2025"
type input "[DATE]"
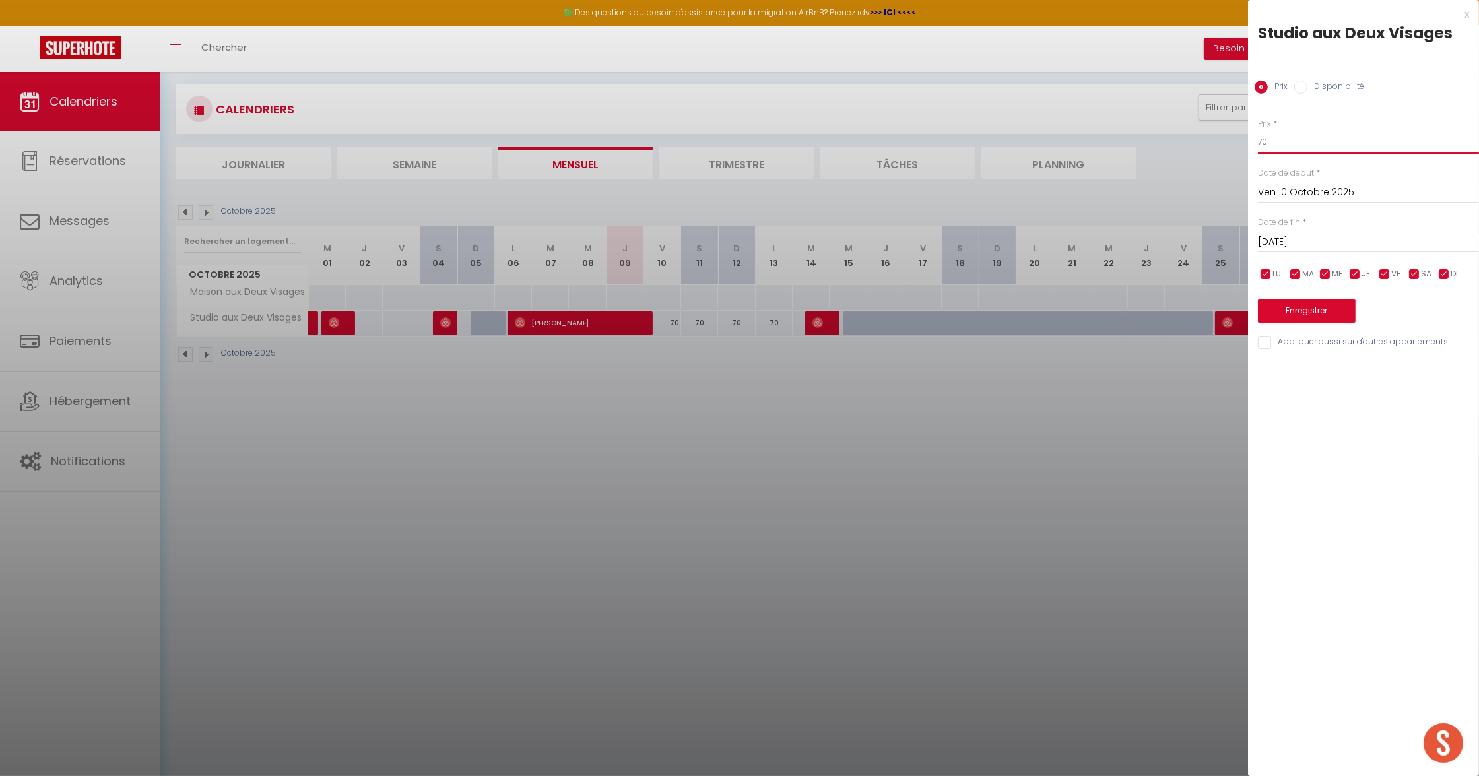
click at [1290, 147] on input "70" at bounding box center [1368, 142] width 221 height 24
type input "75"
click at [1323, 242] on input "[DATE]" at bounding box center [1368, 242] width 221 height 17
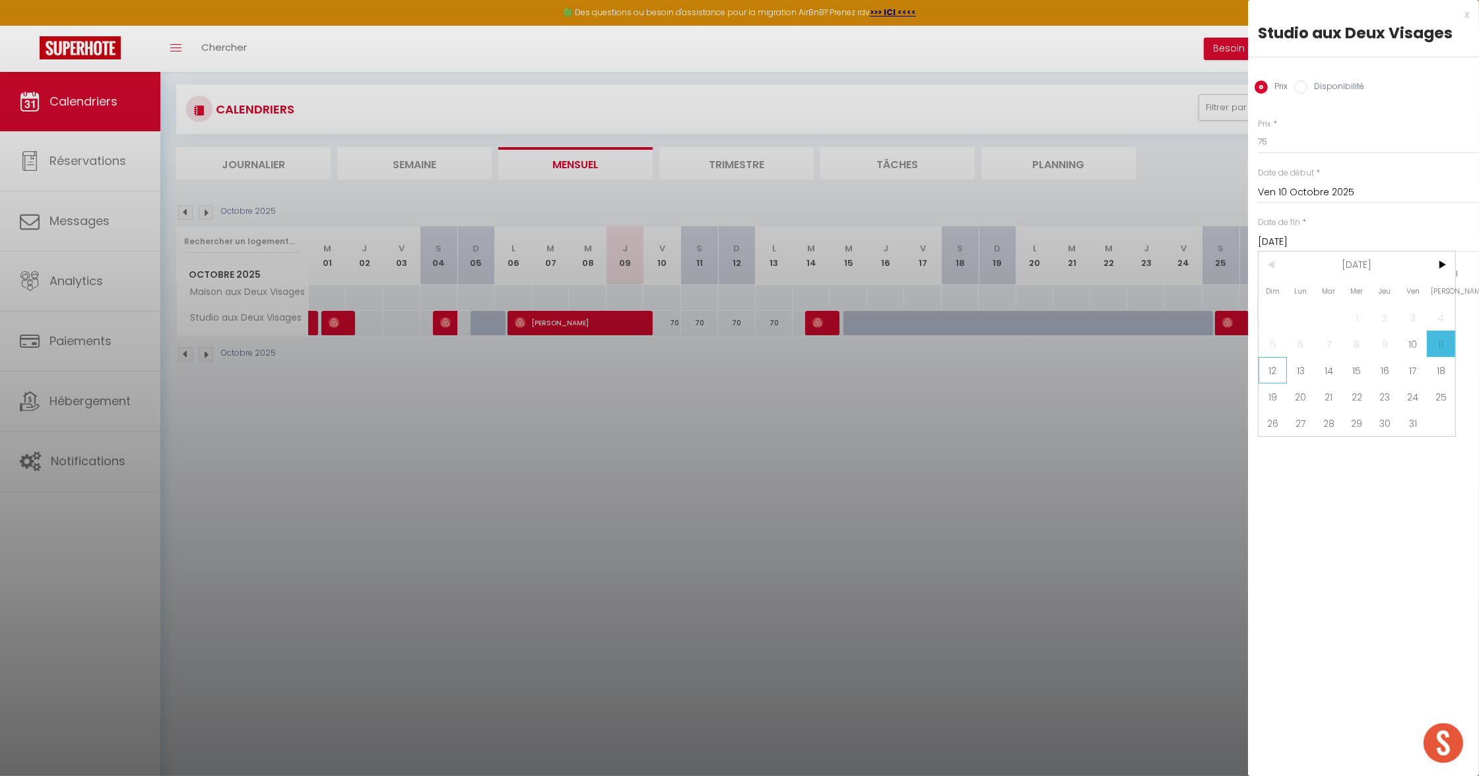
click at [1266, 367] on span "12" at bounding box center [1273, 370] width 28 height 26
type input "Dim 12 Octobre 2025"
click at [1282, 303] on button "Enregistrer" at bounding box center [1307, 311] width 98 height 24
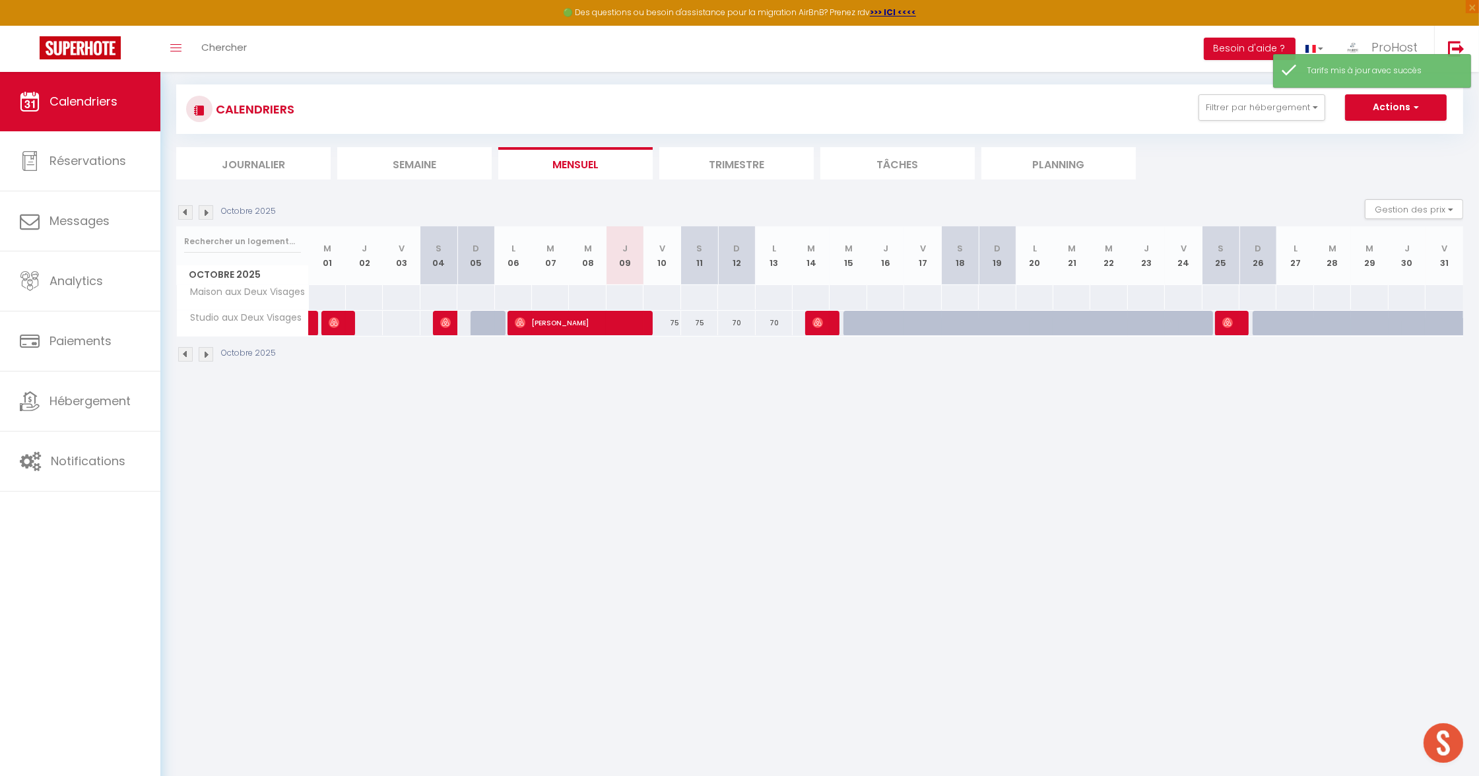
drag, startPoint x: 720, startPoint y: 463, endPoint x: 719, endPoint y: 428, distance: 35.6
click at [721, 463] on body "🟢 Des questions ou besoin d'assistance pour la migration AirBnB? Prenez rdv >>>…" at bounding box center [739, 388] width 1479 height 776
click at [847, 322] on div at bounding box center [862, 323] width 37 height 25
type input "Mer 15 Octobre 2025"
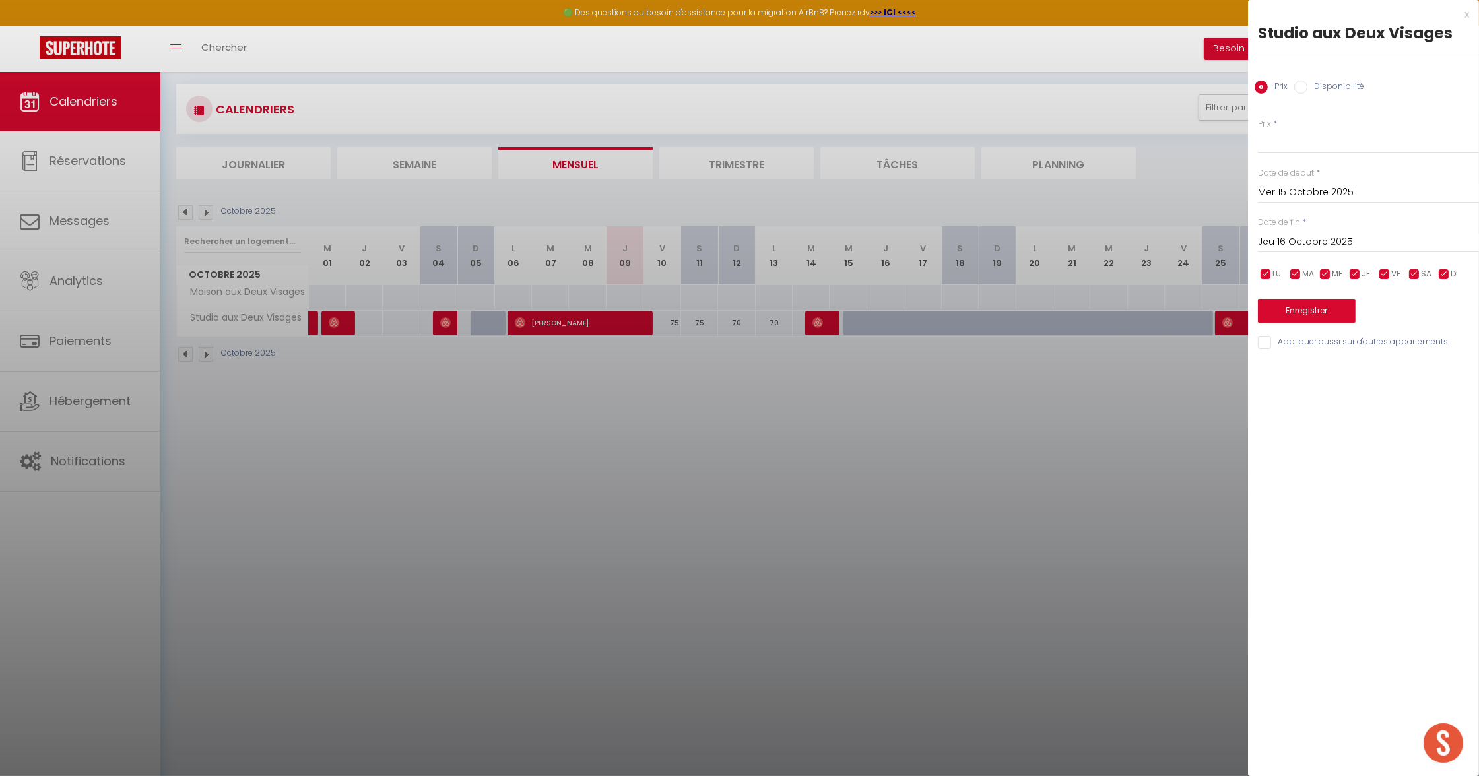
click at [1251, 241] on div "Prix * Statut * Disponible Indisponible Date de début * [DATE] < [DATE] > Dim L…" at bounding box center [1363, 226] width 231 height 249
click at [1278, 244] on input "Jeu 16 Octobre 2025" at bounding box center [1368, 242] width 221 height 17
click at [1445, 263] on span ">" at bounding box center [1441, 264] width 28 height 26
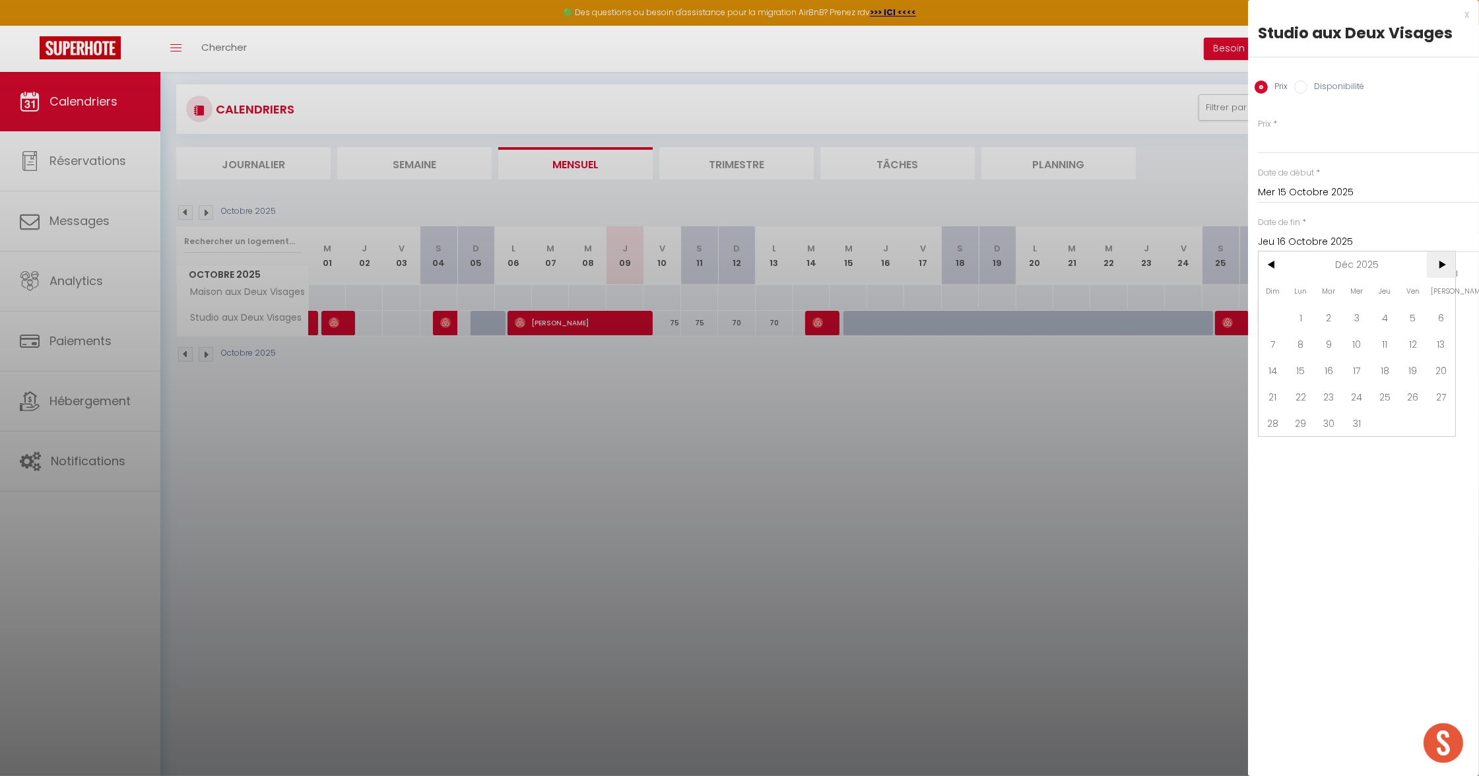
click at [1445, 263] on span ">" at bounding box center [1441, 264] width 28 height 26
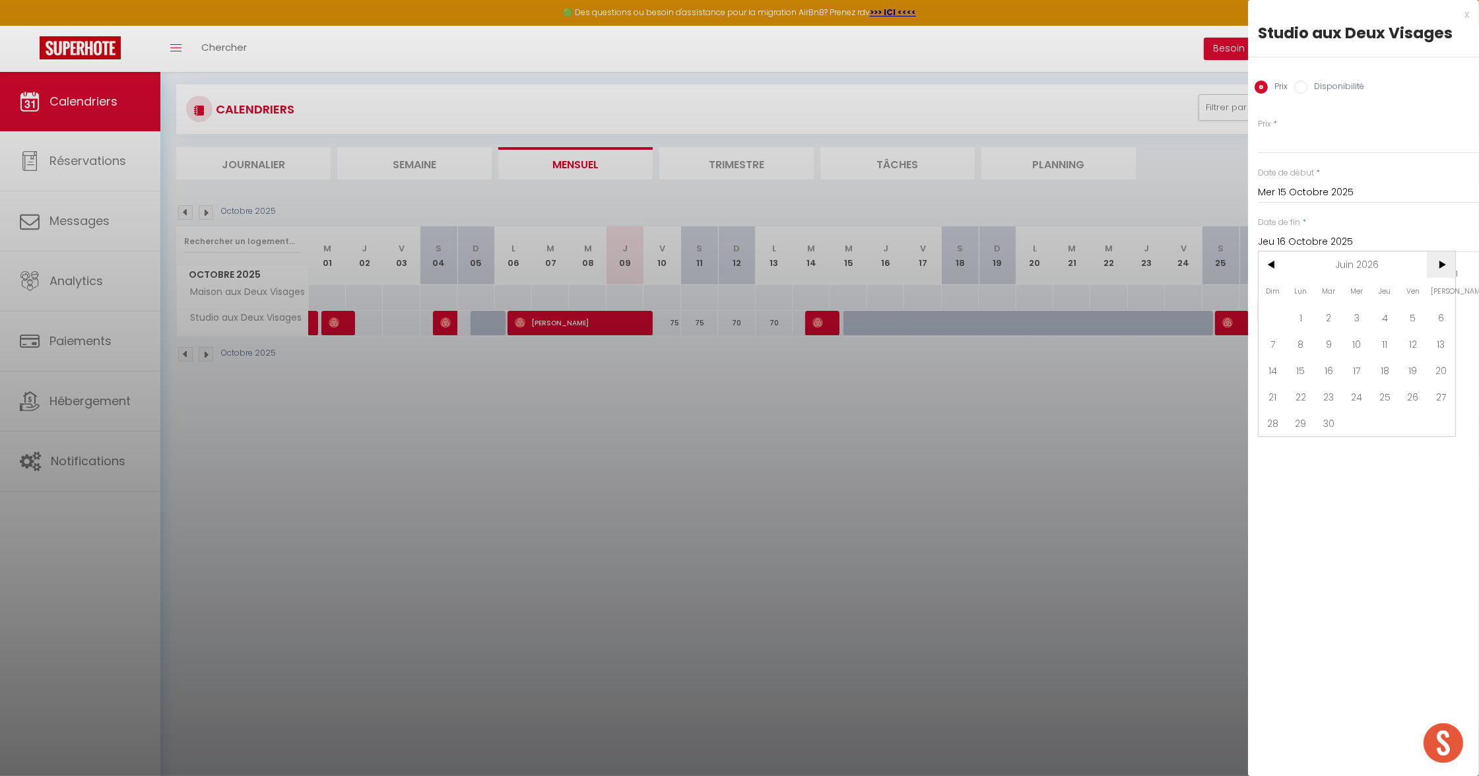
click at [1445, 263] on span ">" at bounding box center [1441, 264] width 28 height 26
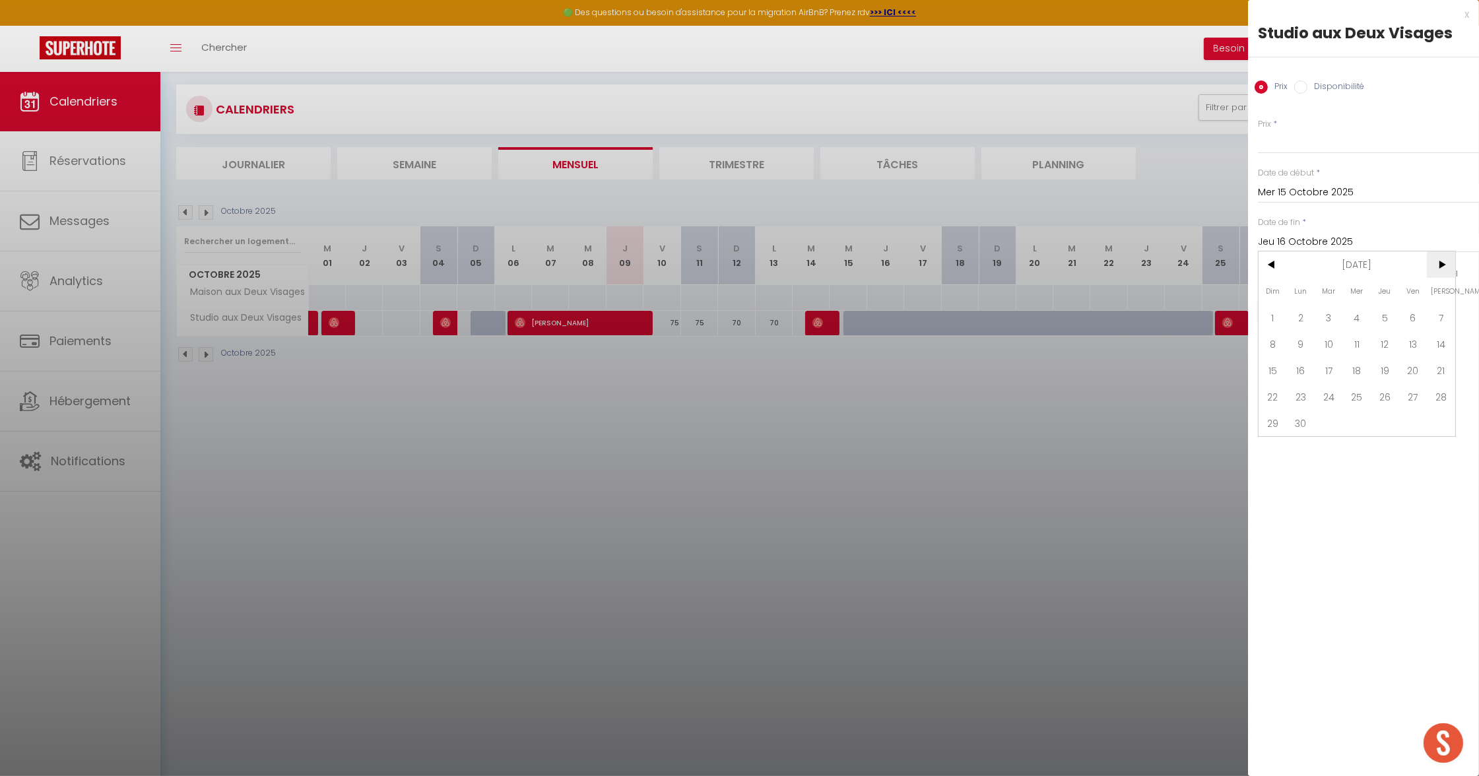
click at [1445, 263] on span ">" at bounding box center [1441, 264] width 28 height 26
click at [1385, 420] on span "31" at bounding box center [1385, 423] width 28 height 26
type input "Jeu 31 Décembre 2026"
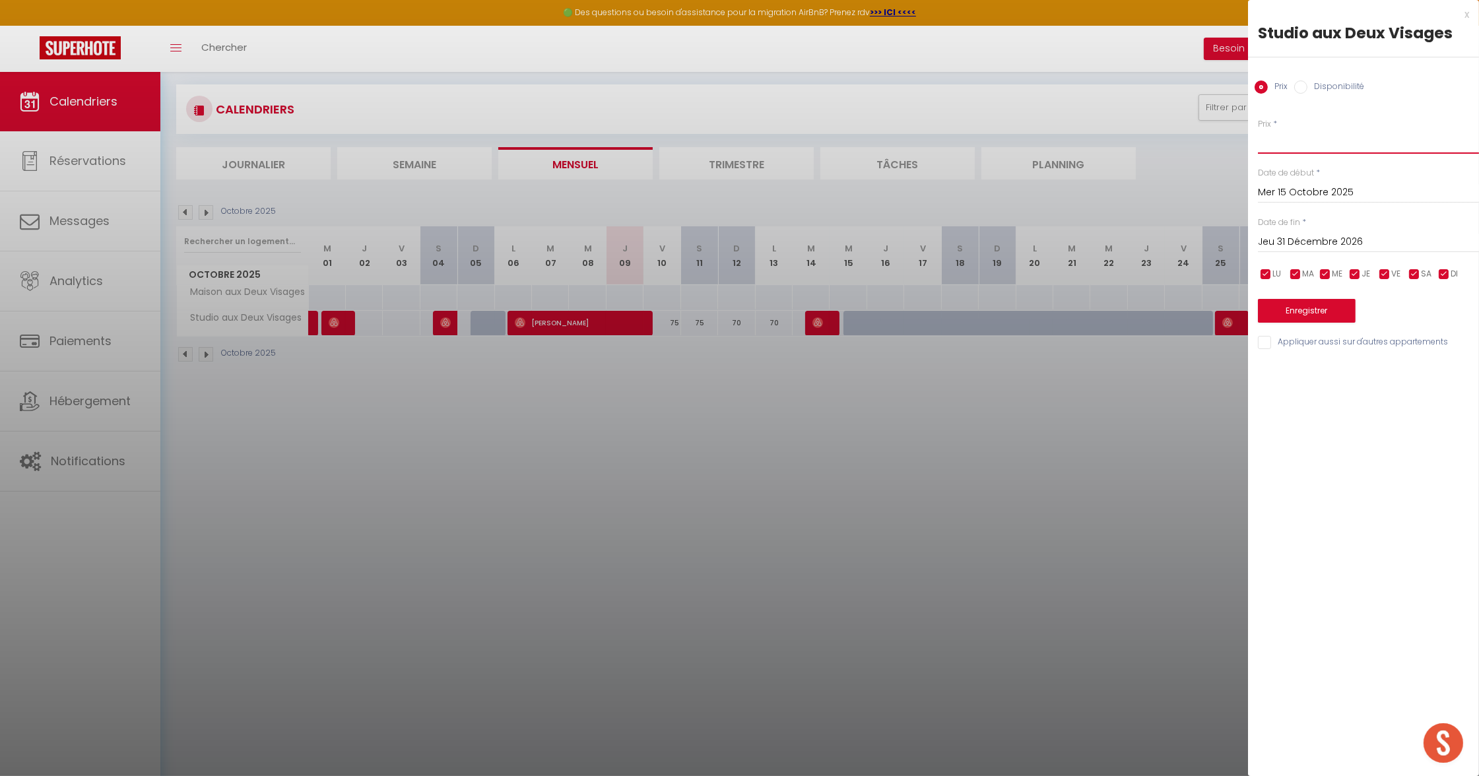
click at [1293, 130] on input "Prix" at bounding box center [1368, 142] width 221 height 24
click at [1312, 73] on div "Prix Disponibilité" at bounding box center [1363, 79] width 231 height 44
drag, startPoint x: 1312, startPoint y: 84, endPoint x: 1312, endPoint y: 93, distance: 9.2
click at [1312, 84] on label "Disponibilité" at bounding box center [1336, 88] width 57 height 15
click at [1308, 84] on input "Disponibilité" at bounding box center [1300, 87] width 13 height 13
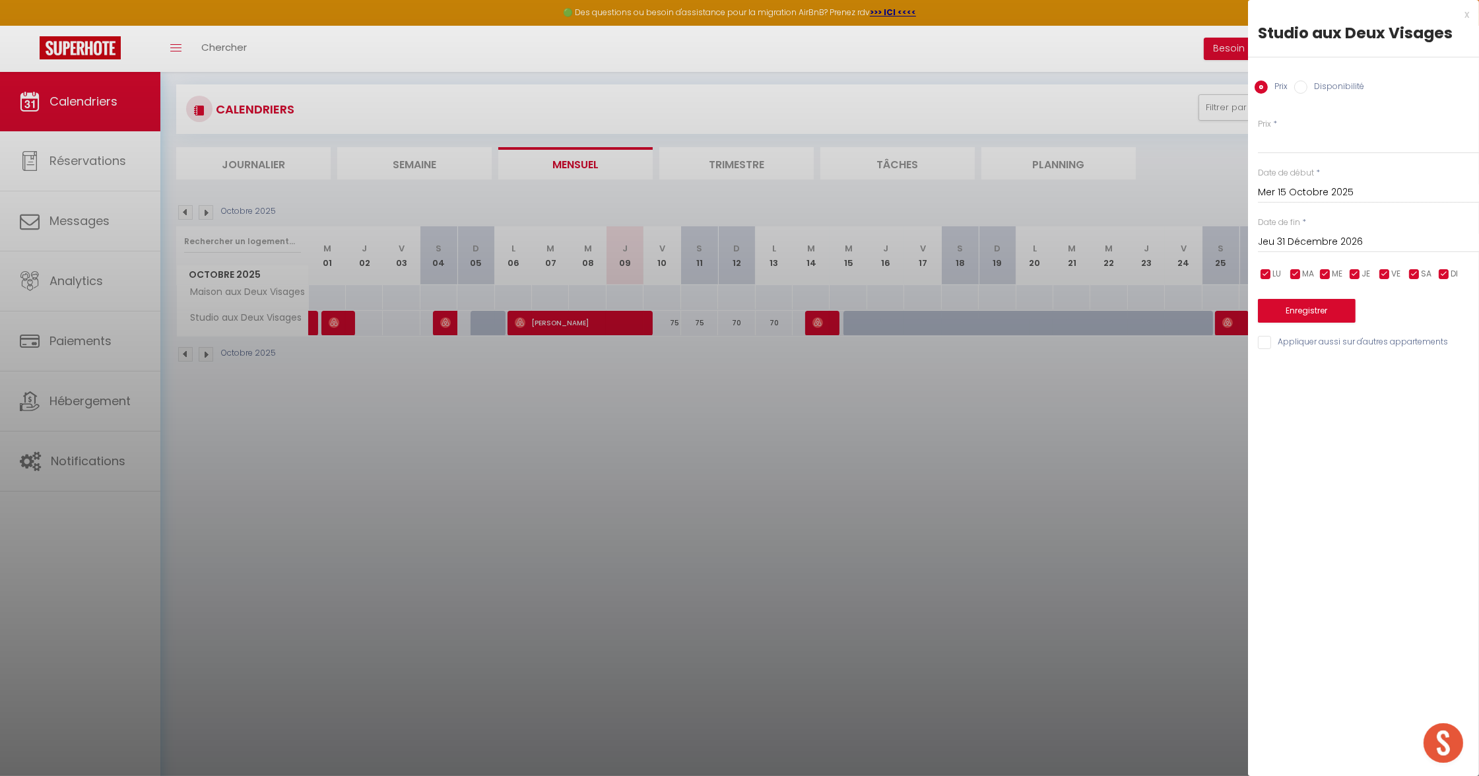
radio input "true"
radio input "false"
click at [1326, 302] on button "Enregistrer" at bounding box center [1307, 312] width 98 height 24
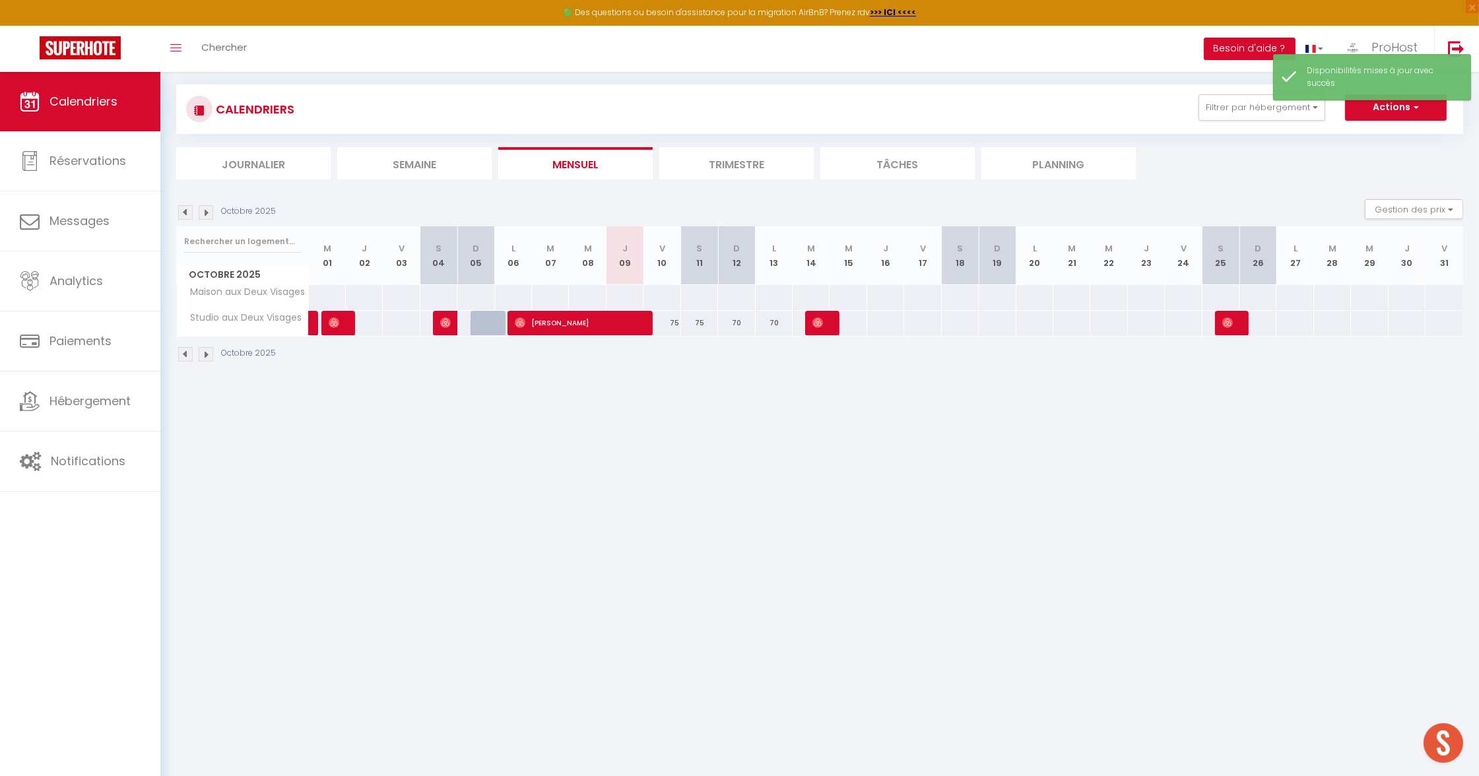
click at [851, 321] on div at bounding box center [848, 323] width 38 height 24
select select "1"
type input "Mer 15 Octobre 2025"
type input "Jeu 16 Octobre 2025"
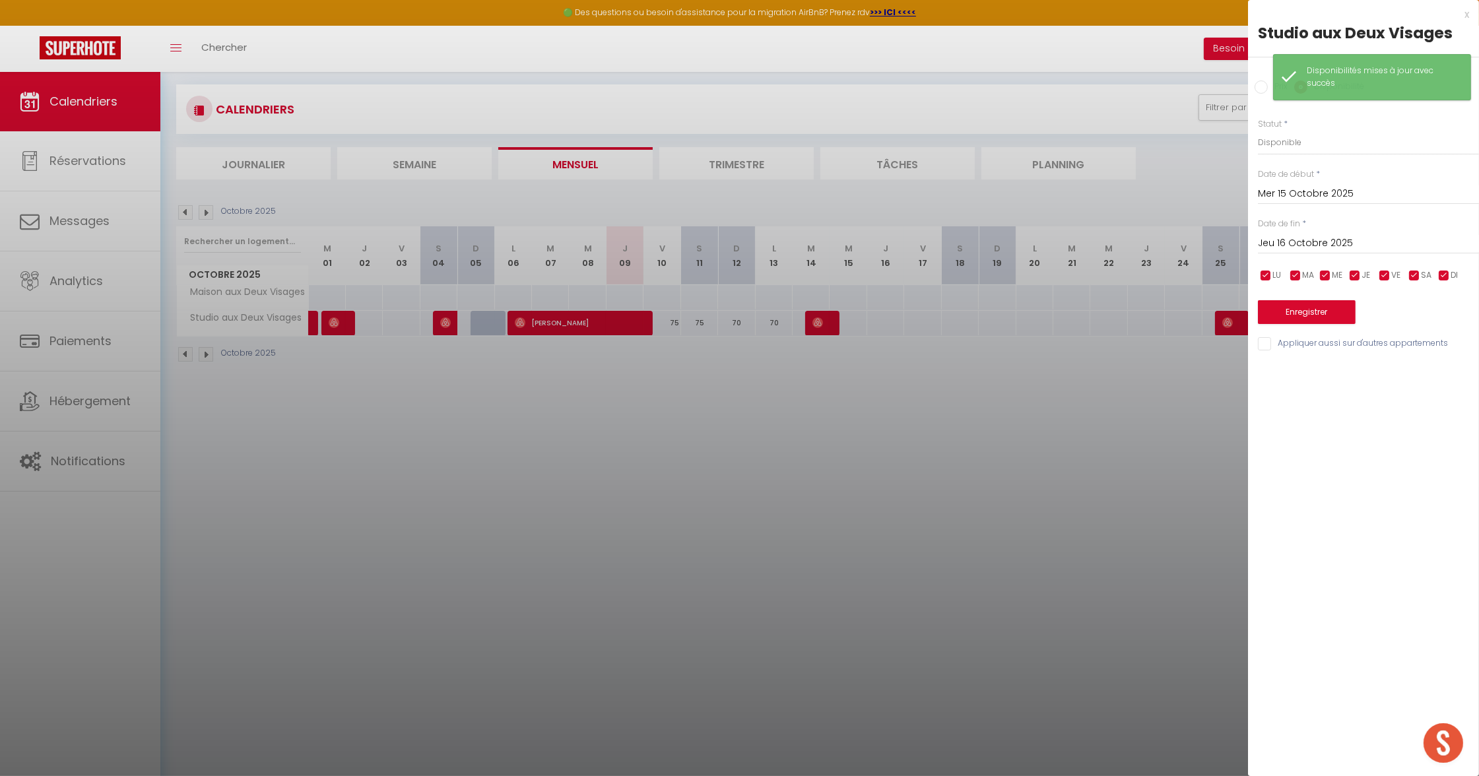
click at [1253, 83] on div "Prix Disponibilité" at bounding box center [1363, 79] width 231 height 44
click at [1259, 87] on input "Prix" at bounding box center [1261, 87] width 13 height 13
radio input "true"
radio input "false"
click at [1279, 143] on input "Prix" at bounding box center [1368, 142] width 221 height 24
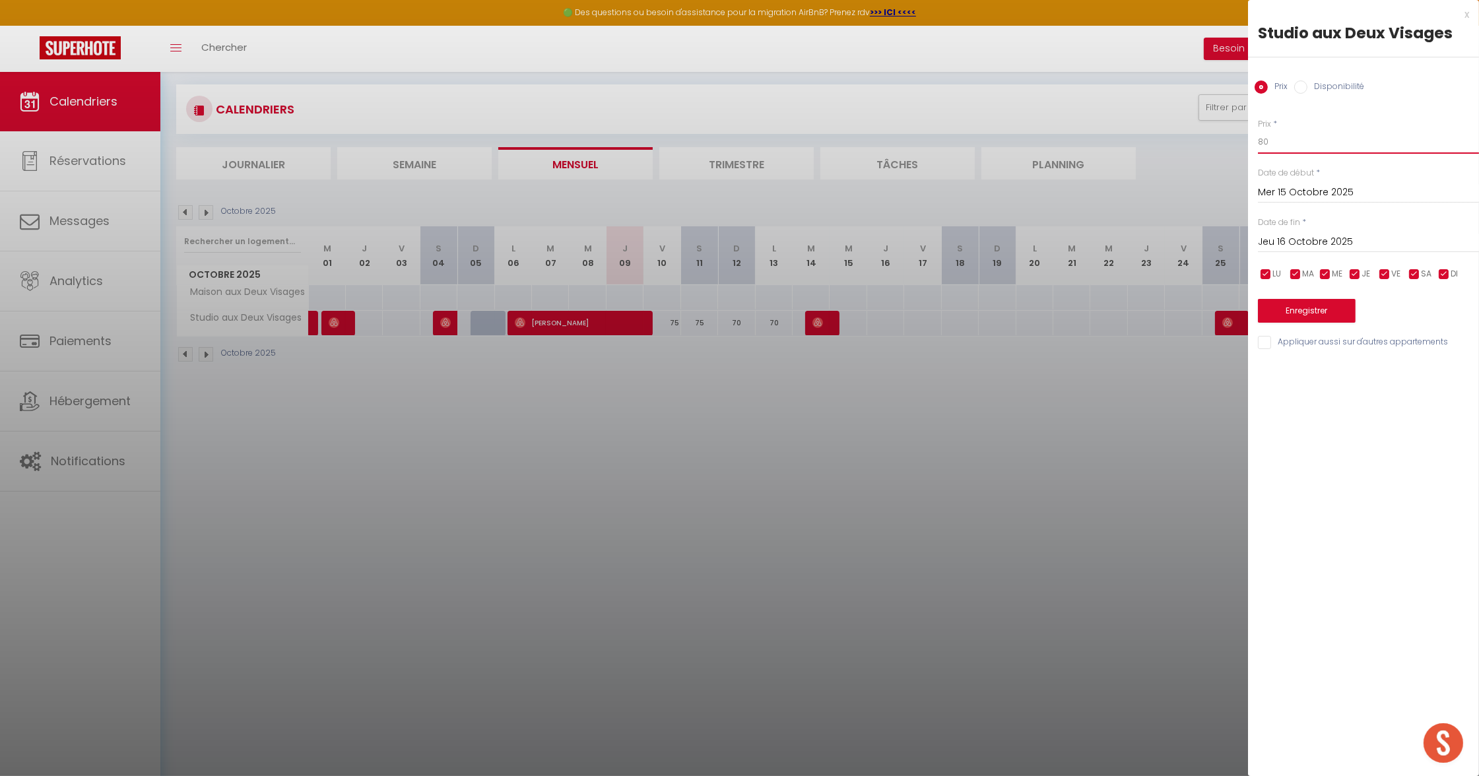
type input "80"
drag, startPoint x: 1357, startPoint y: 232, endPoint x: 1358, endPoint y: 239, distance: 7.4
click at [1357, 231] on div "[DATE] < [DATE] > Dim Lun Mar Mer Jeu Ven Sam 1 2 3 4 5 6 7 8 9 10 11 12 13 14 …" at bounding box center [1368, 241] width 221 height 24
click at [1364, 258] on div "Prix * 80 Statut * Disponible Indisponible Date de début * [DATE] < [DATE] > Di…" at bounding box center [1363, 226] width 231 height 249
click at [1351, 240] on input "Jeu 16 Octobre 2025" at bounding box center [1368, 242] width 221 height 17
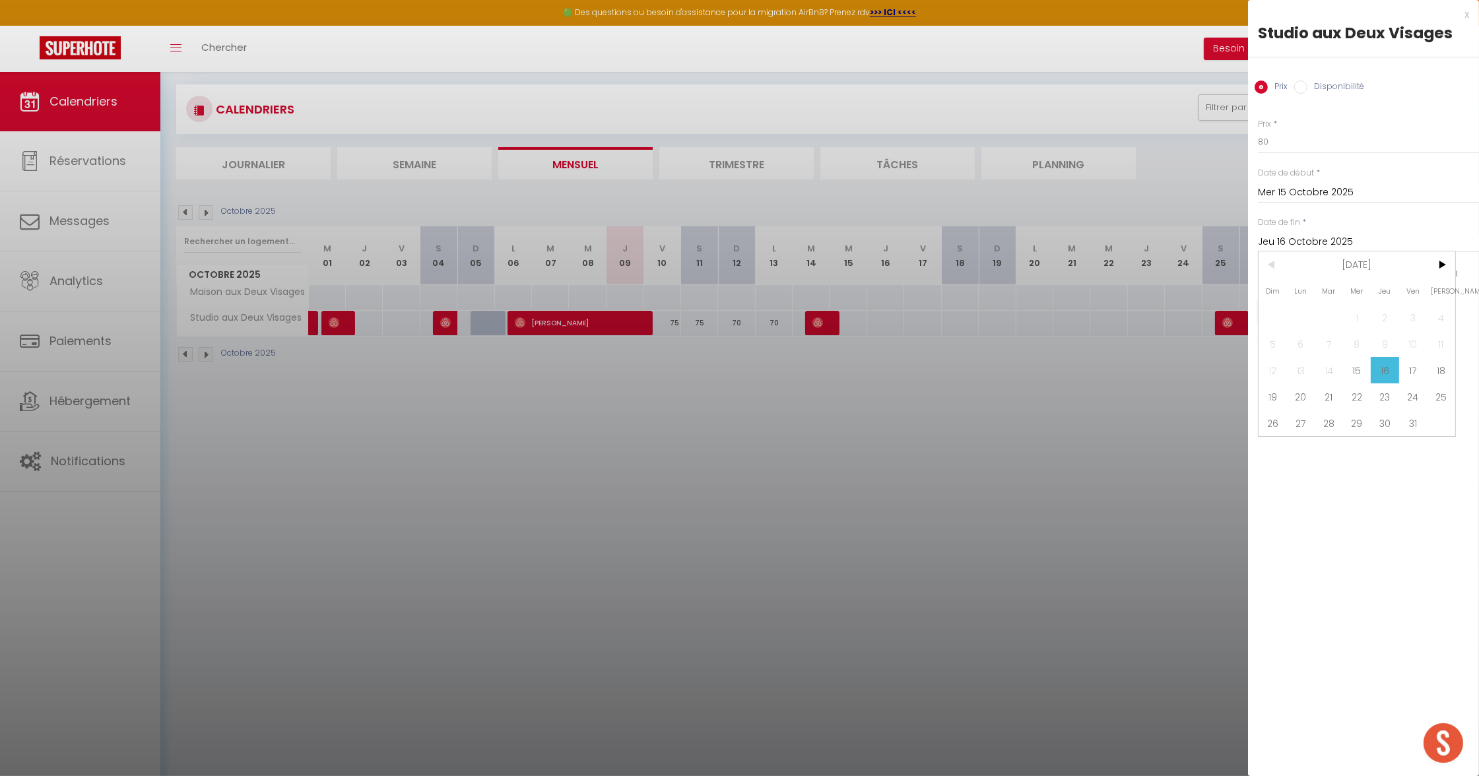
click at [1352, 250] on input "Jeu 16 Octobre 2025" at bounding box center [1368, 242] width 221 height 17
click at [1350, 232] on div "[DATE] < [DATE] > Dim Lun Mar Mer Jeu Ven Sam 1 2 3 4 5 6 7 8 9 10 11 12 13 14 …" at bounding box center [1368, 241] width 221 height 24
click at [1339, 249] on input "Jeu 16 Octobre 2025" at bounding box center [1368, 242] width 221 height 17
click at [1341, 257] on span "[DATE]" at bounding box center [1357, 264] width 141 height 26
click at [1437, 270] on span ">" at bounding box center [1441, 264] width 28 height 26
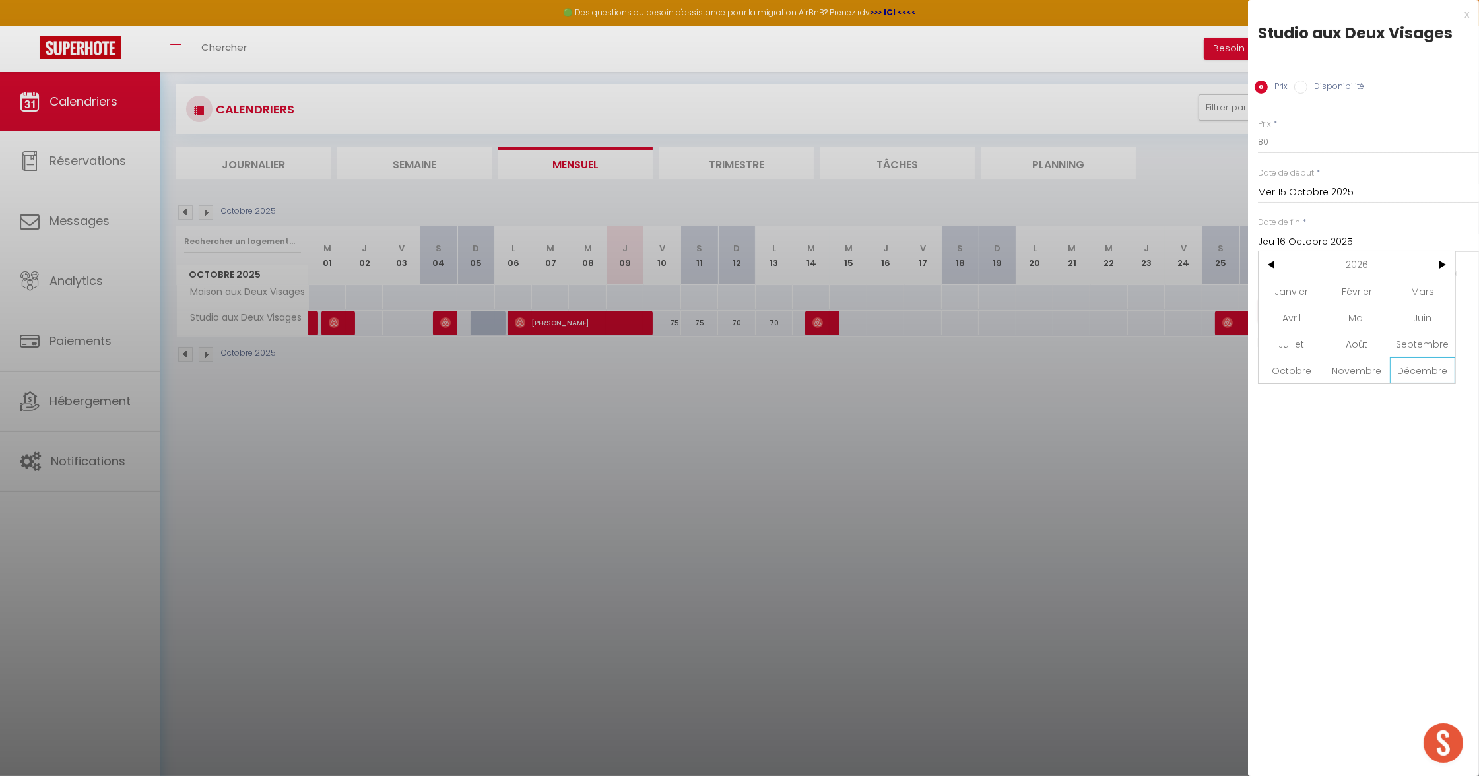
click at [1424, 366] on span "Décembre" at bounding box center [1422, 370] width 65 height 26
click at [1385, 423] on span "31" at bounding box center [1385, 423] width 28 height 26
type input "Jeu 31 Décembre 2026"
click at [1329, 308] on button "Enregistrer" at bounding box center [1307, 311] width 98 height 24
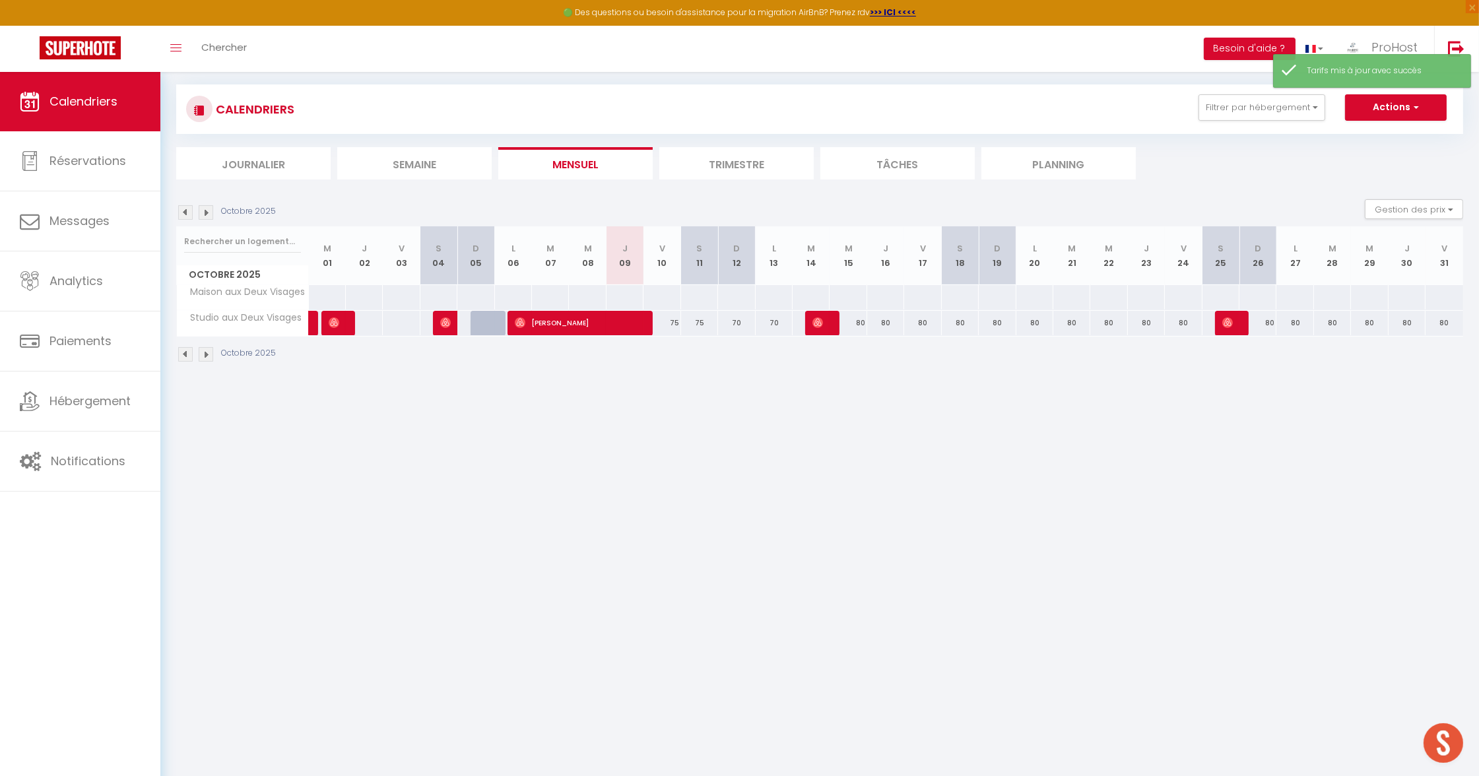
click at [209, 205] on img at bounding box center [206, 212] width 15 height 15
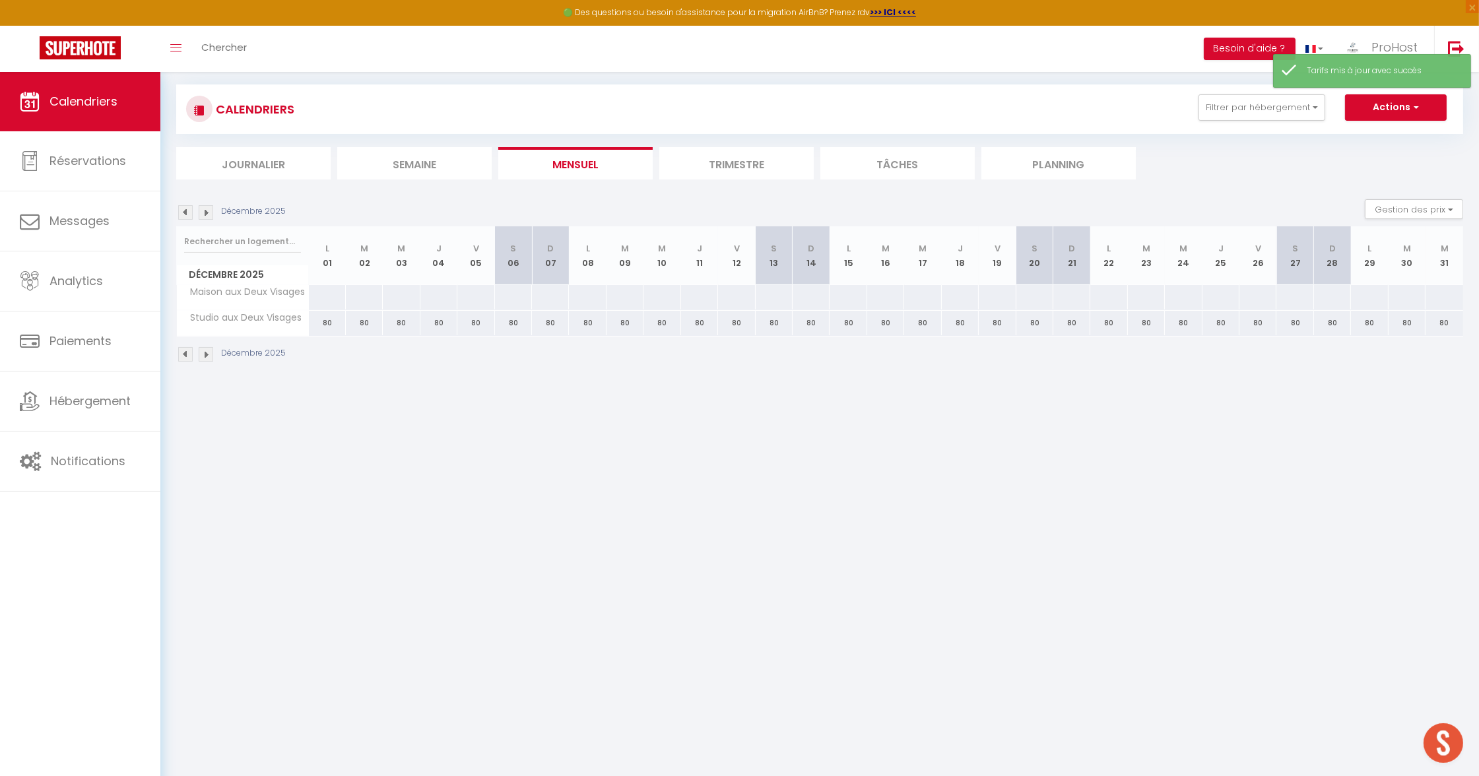
click at [209, 205] on img at bounding box center [206, 212] width 15 height 15
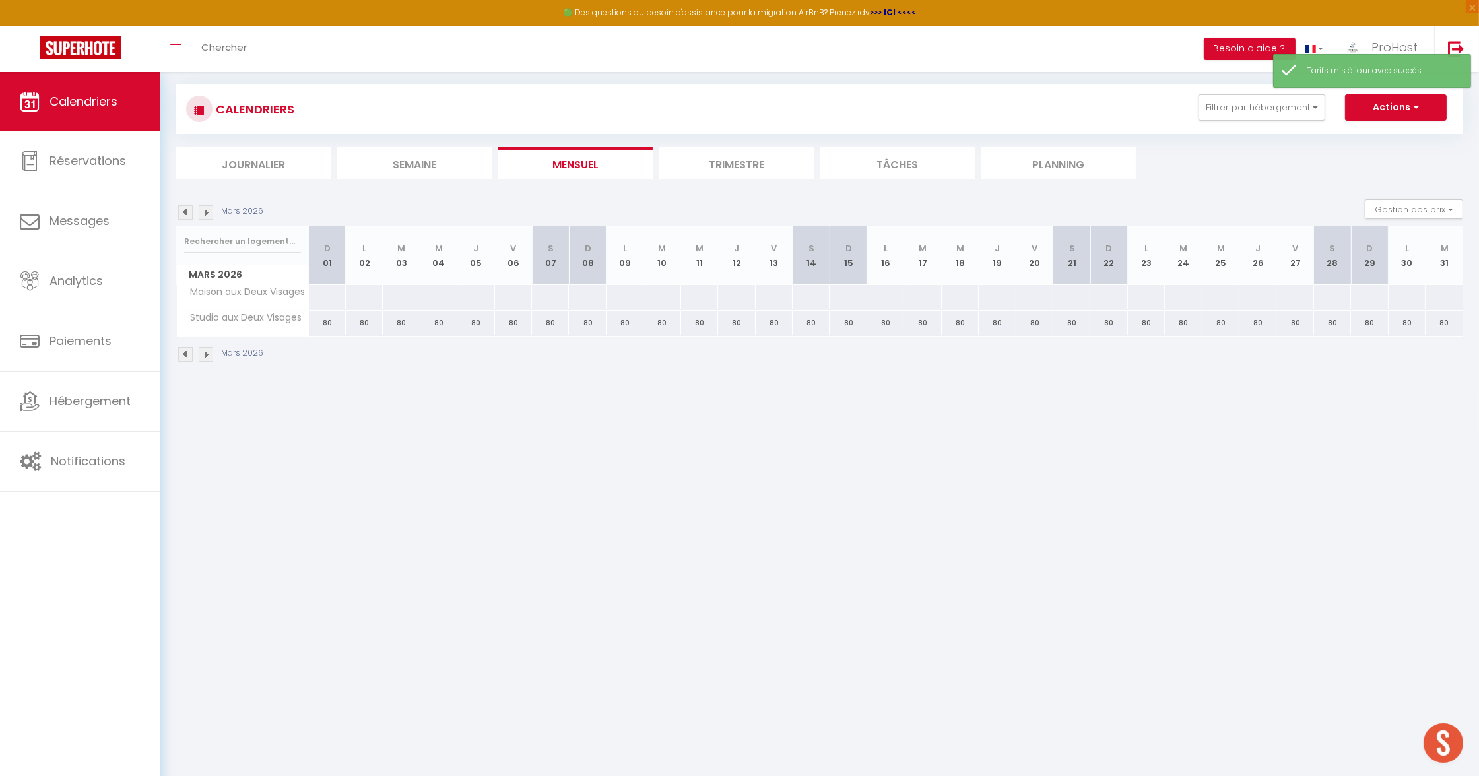
click at [209, 205] on img at bounding box center [206, 212] width 15 height 15
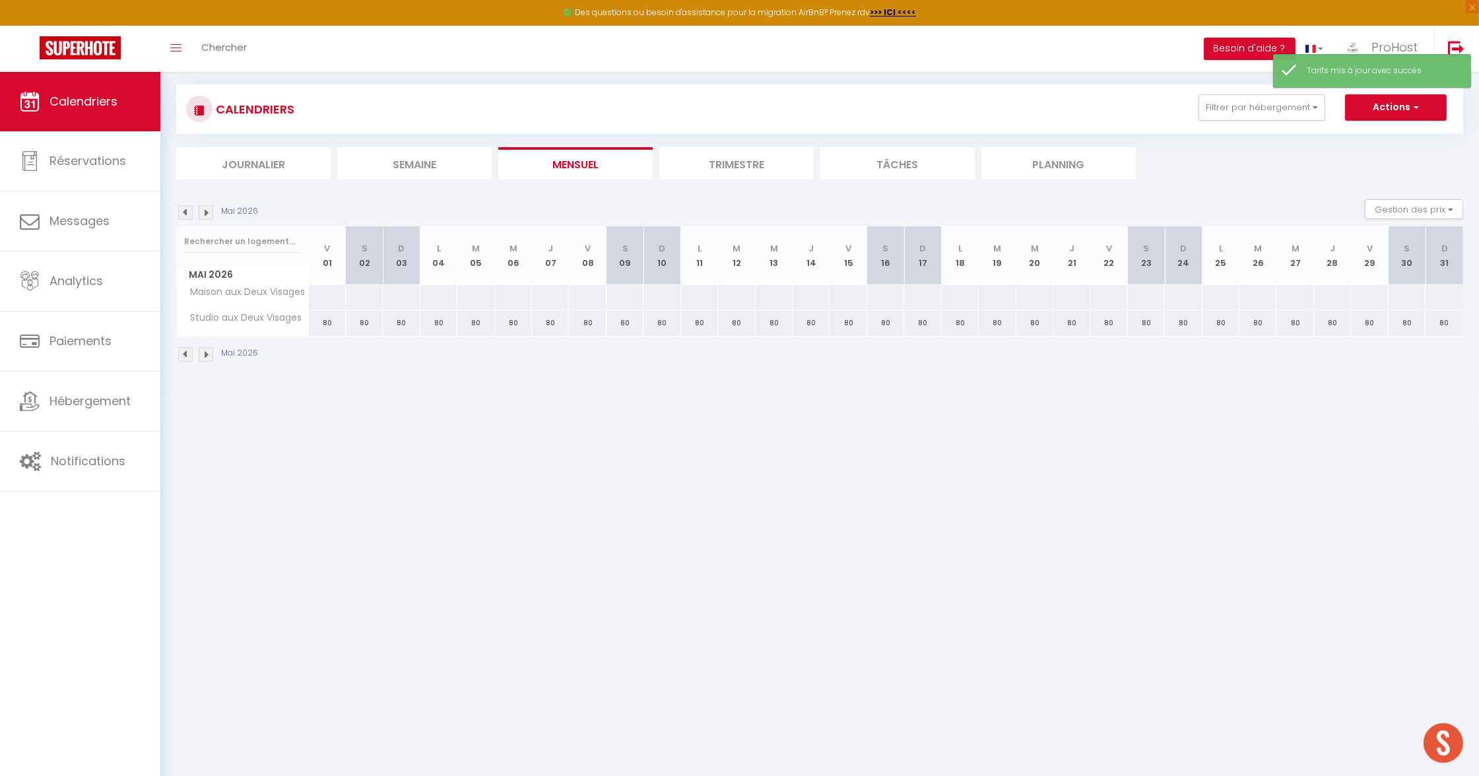
click at [209, 205] on img at bounding box center [206, 212] width 15 height 15
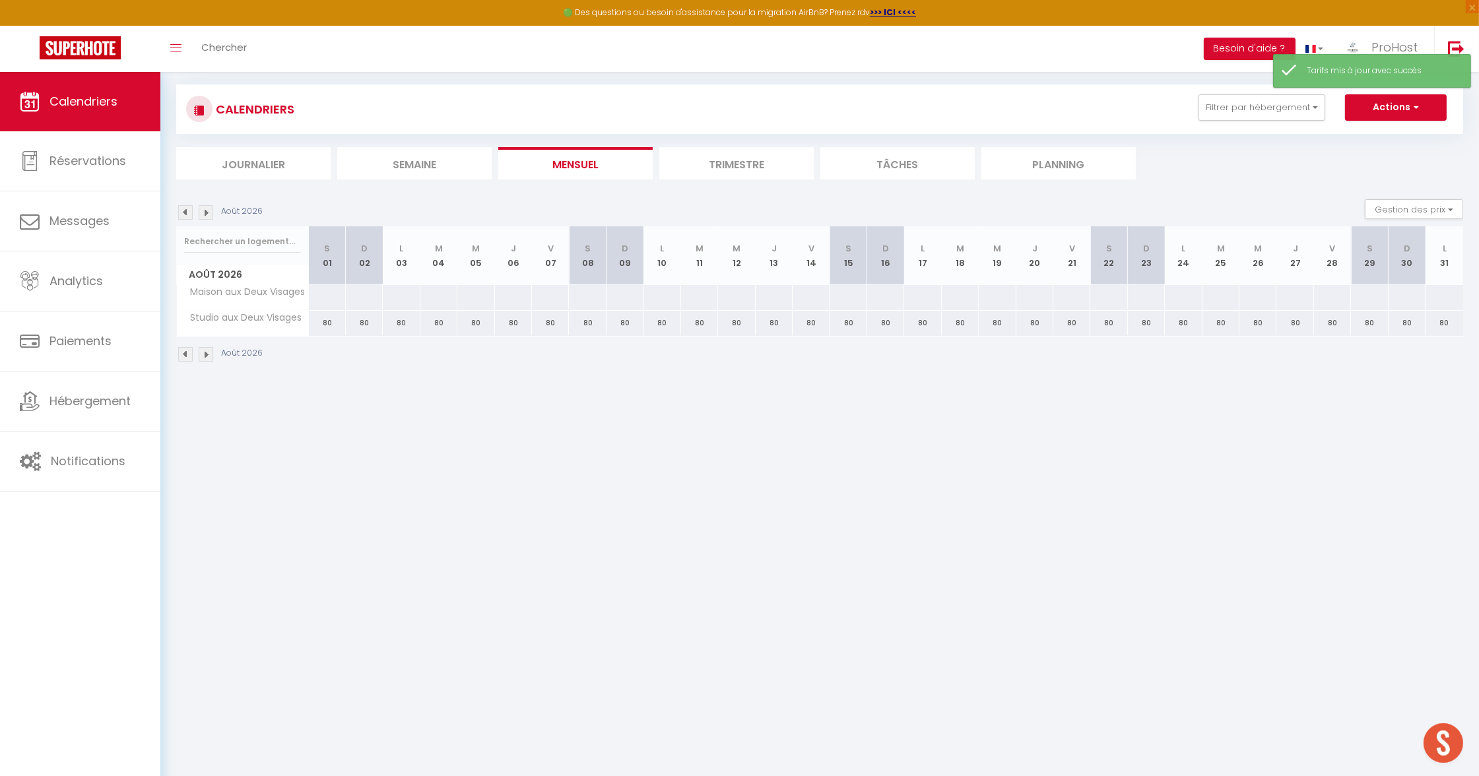
click at [209, 205] on img at bounding box center [206, 212] width 15 height 15
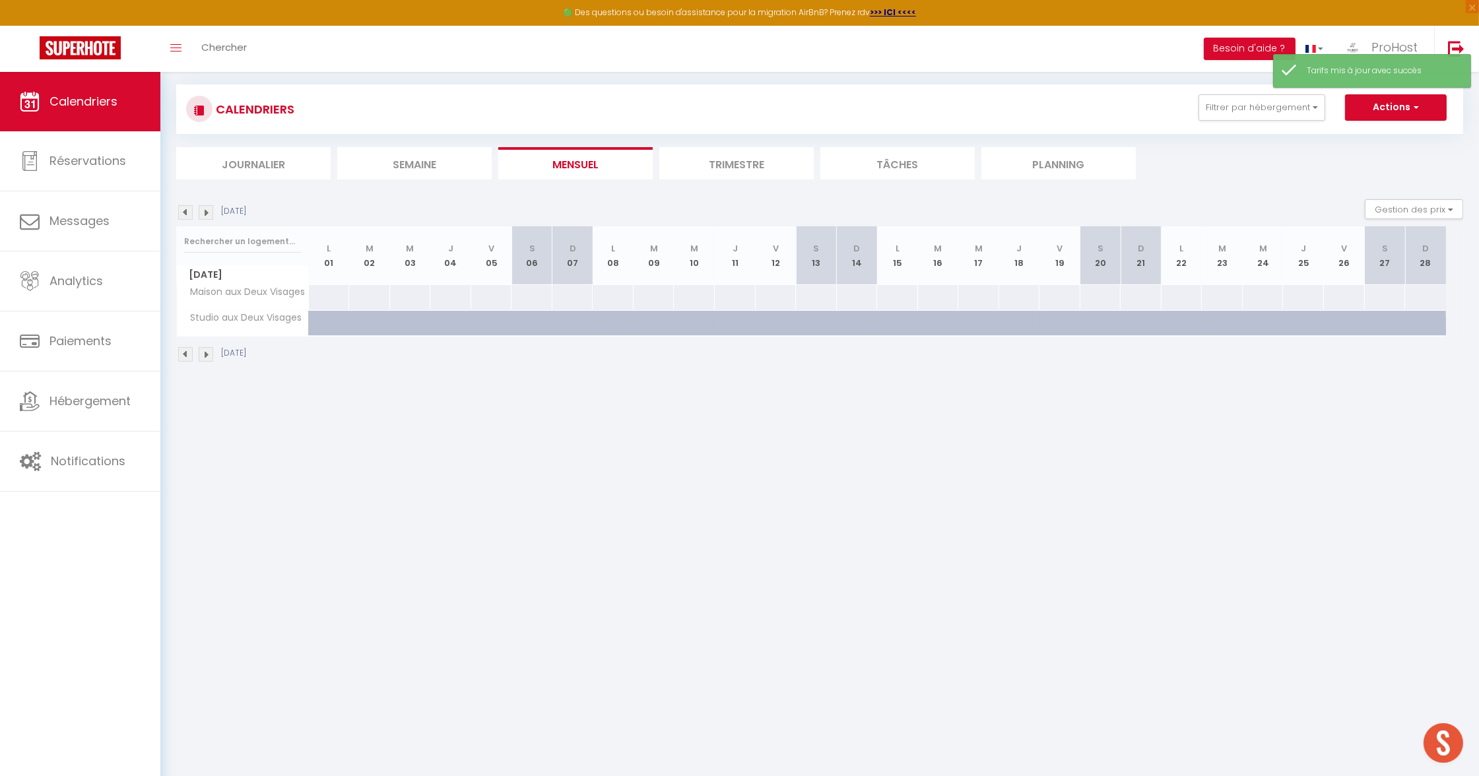
click at [182, 212] on img at bounding box center [185, 212] width 15 height 15
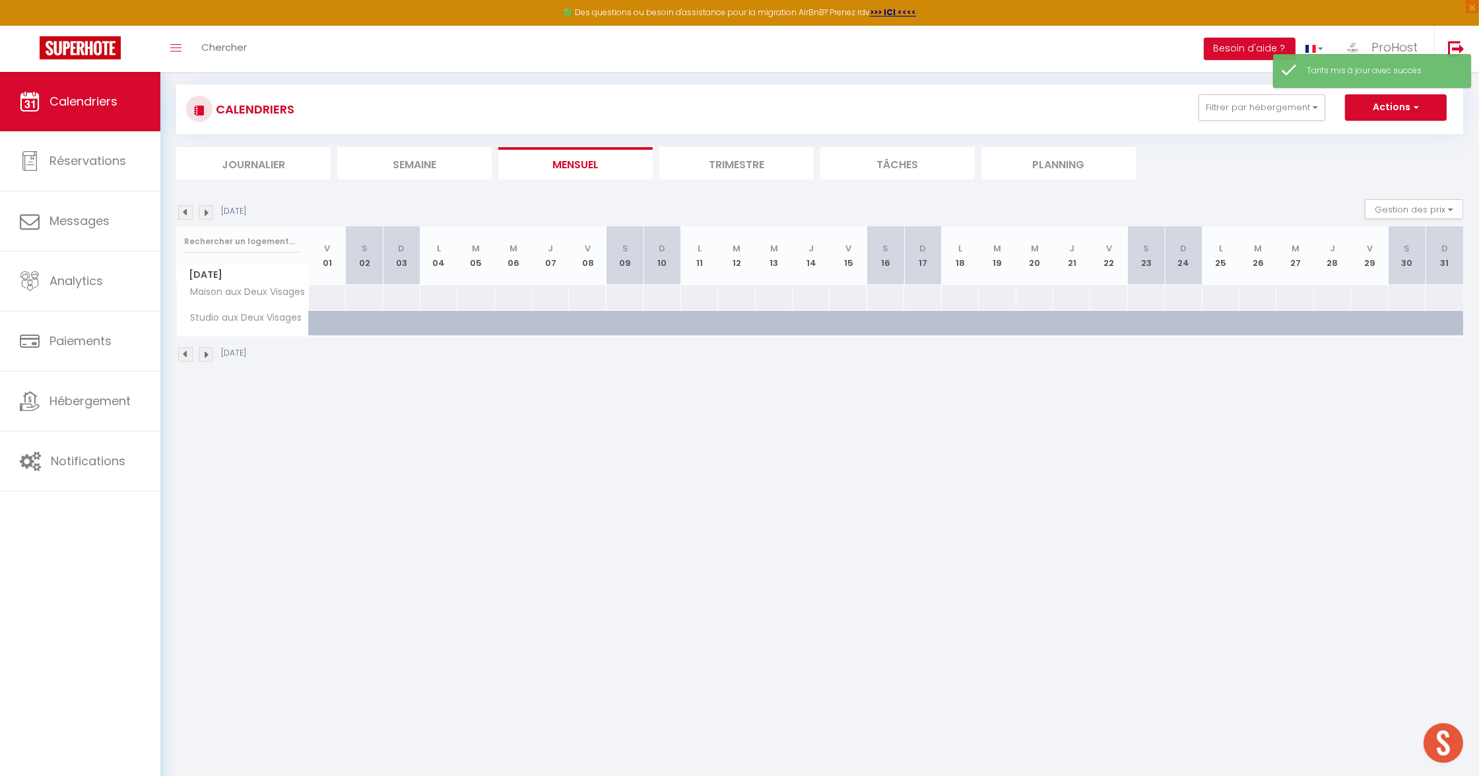
click at [182, 212] on img at bounding box center [185, 212] width 15 height 15
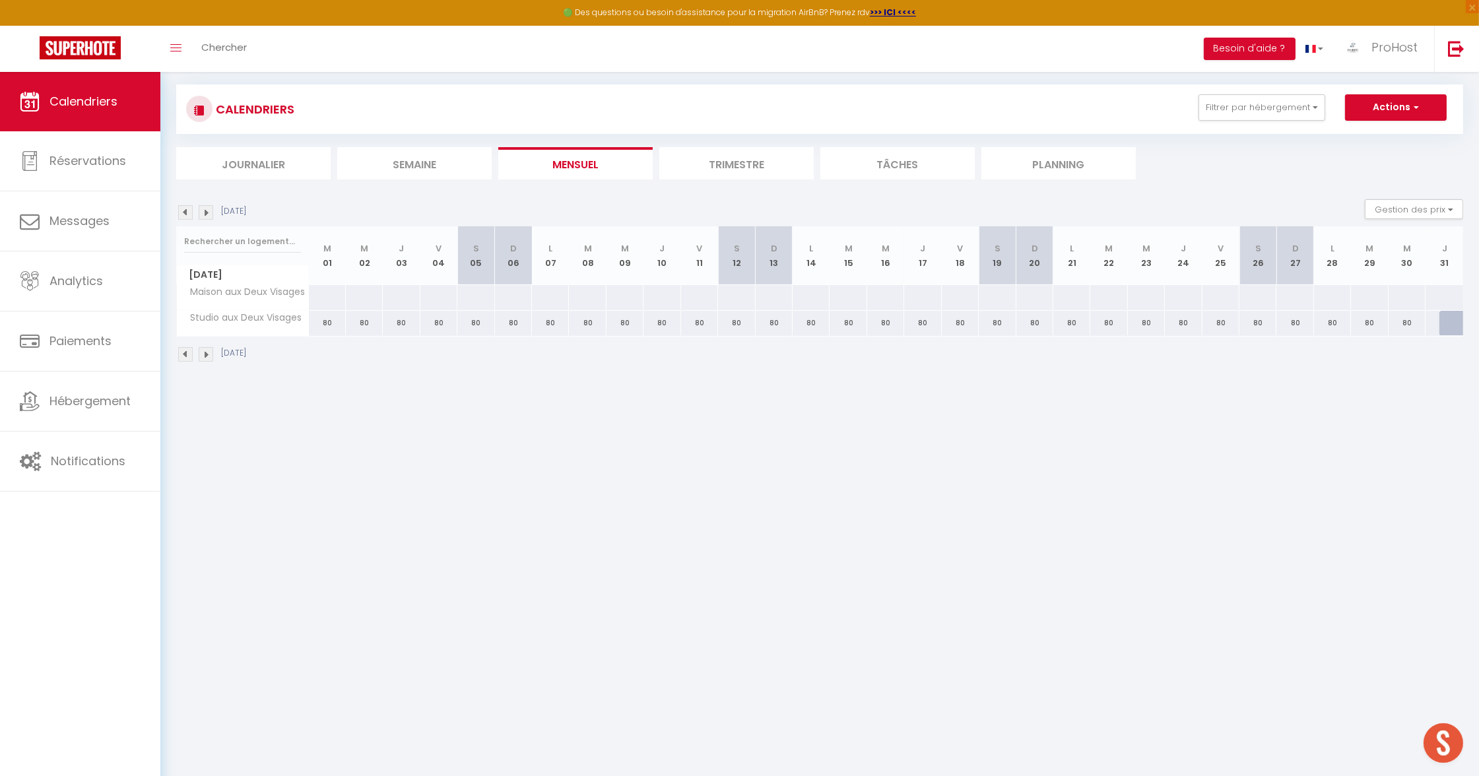
click at [183, 211] on img at bounding box center [185, 212] width 15 height 15
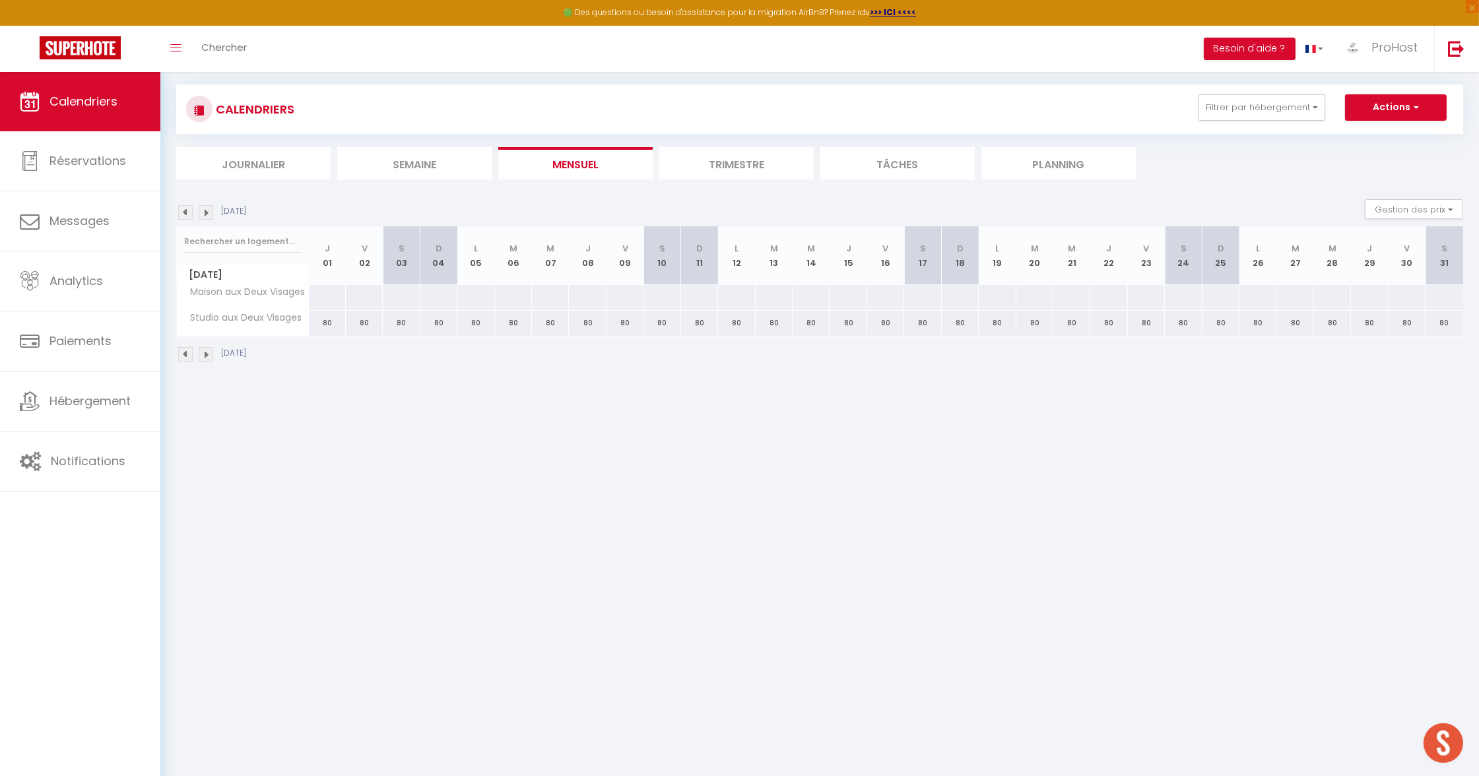
click at [183, 211] on img at bounding box center [185, 212] width 15 height 15
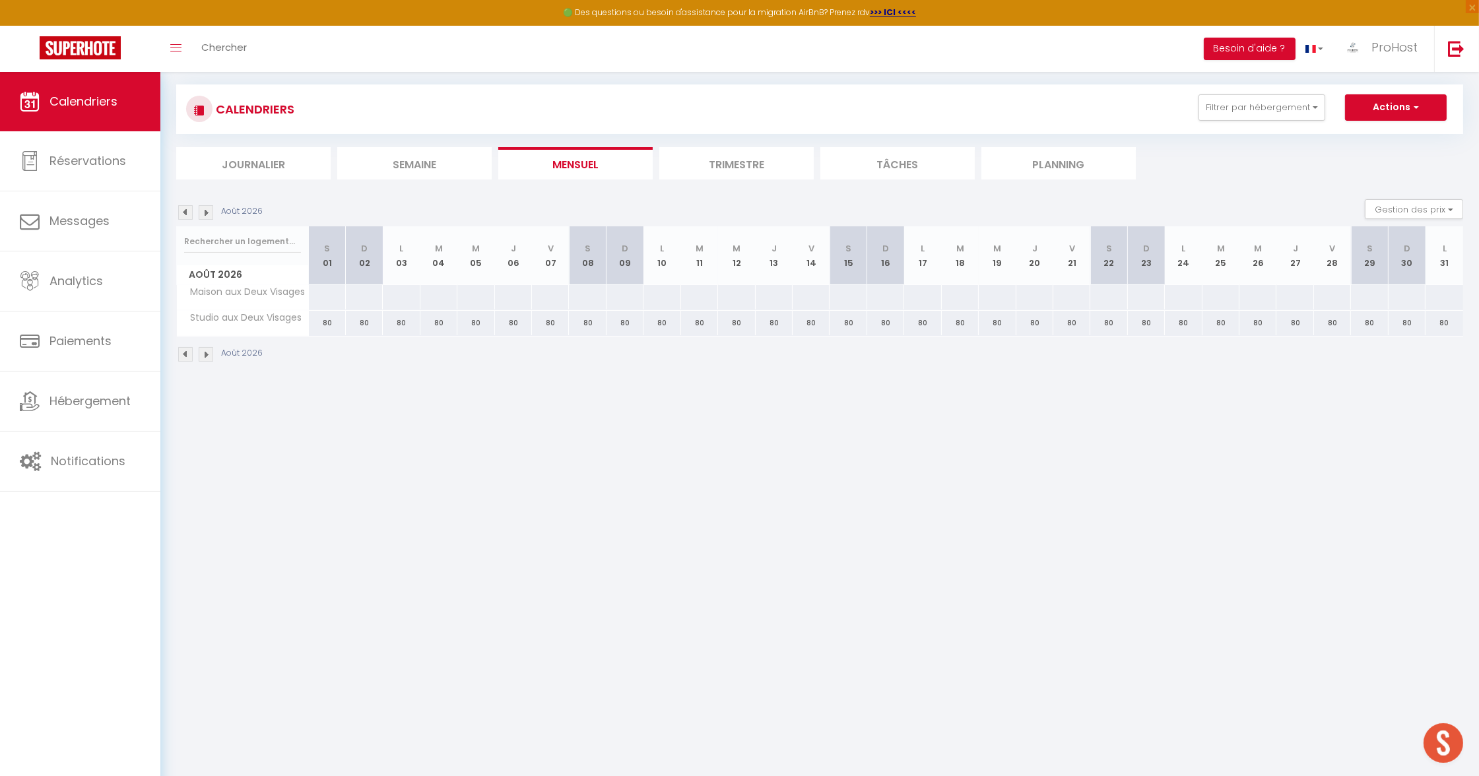
click at [183, 211] on img at bounding box center [185, 212] width 15 height 15
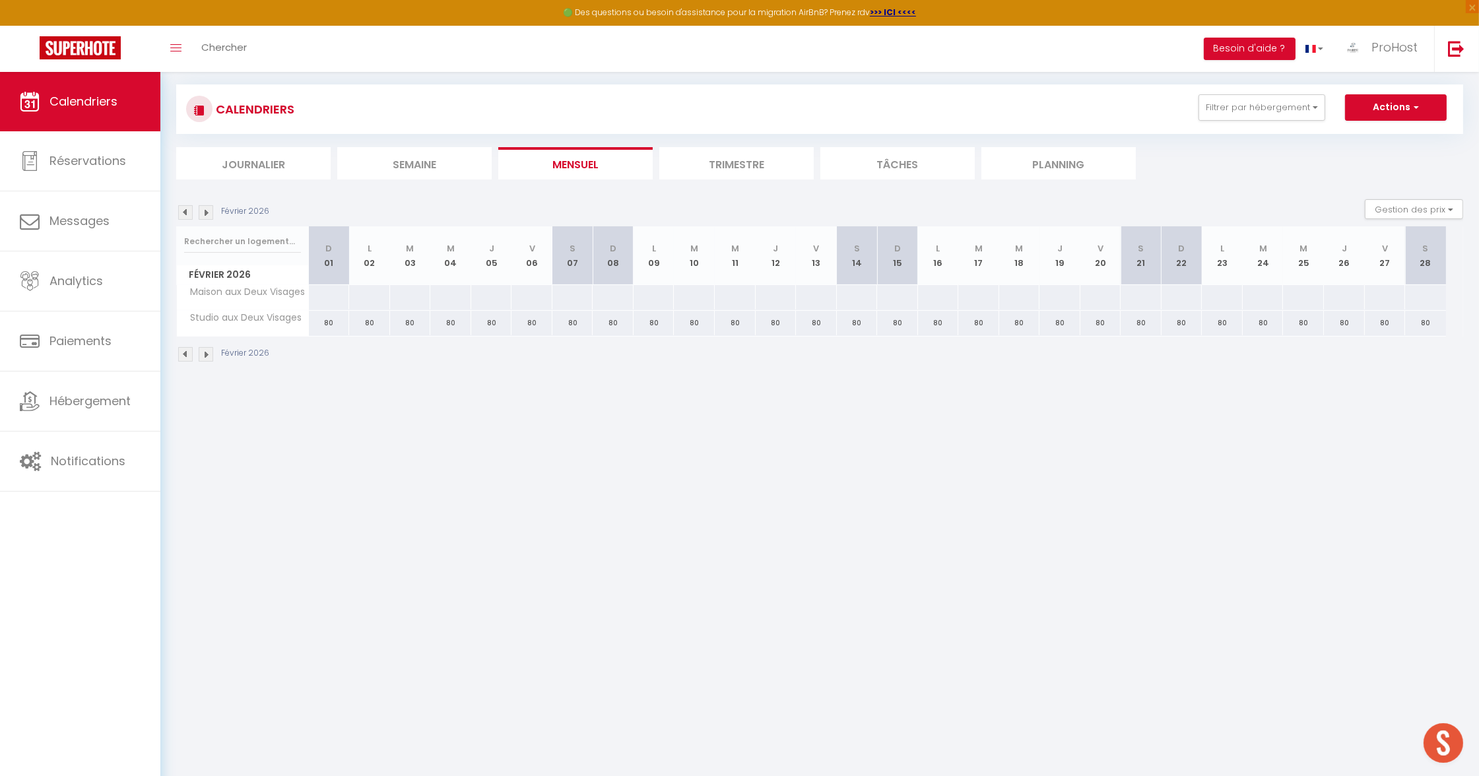
click at [183, 211] on img at bounding box center [185, 212] width 15 height 15
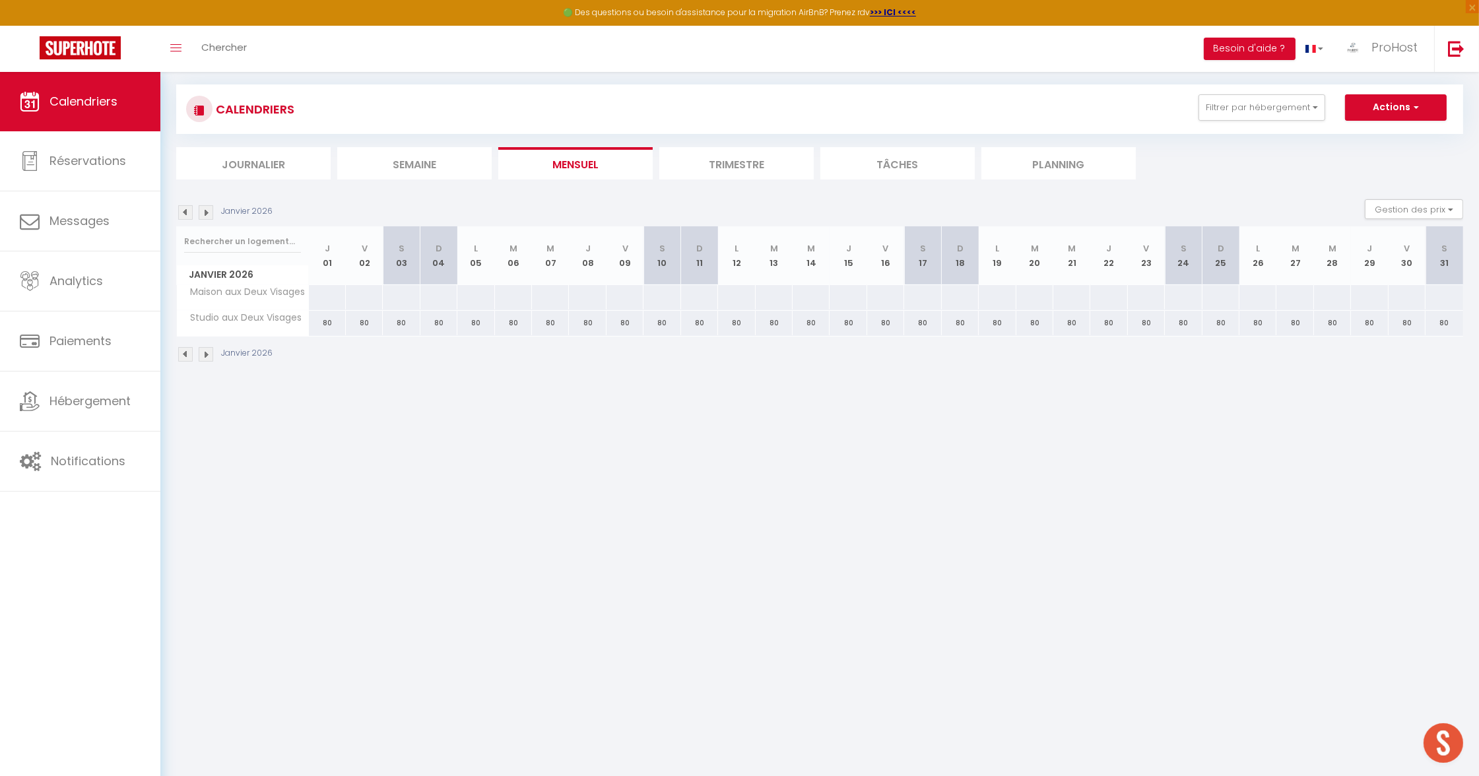
click at [183, 211] on img at bounding box center [185, 212] width 15 height 15
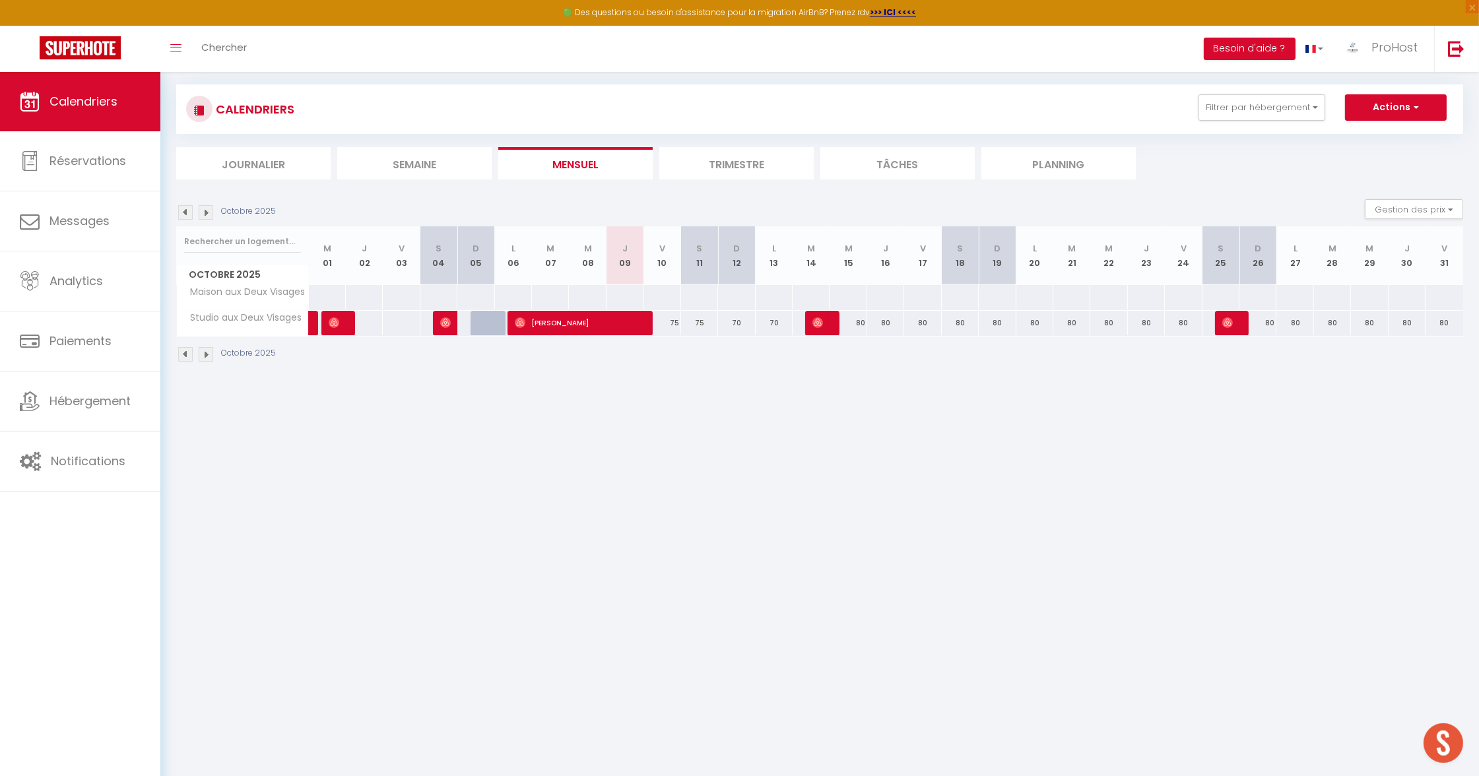
click at [183, 211] on img at bounding box center [185, 212] width 15 height 15
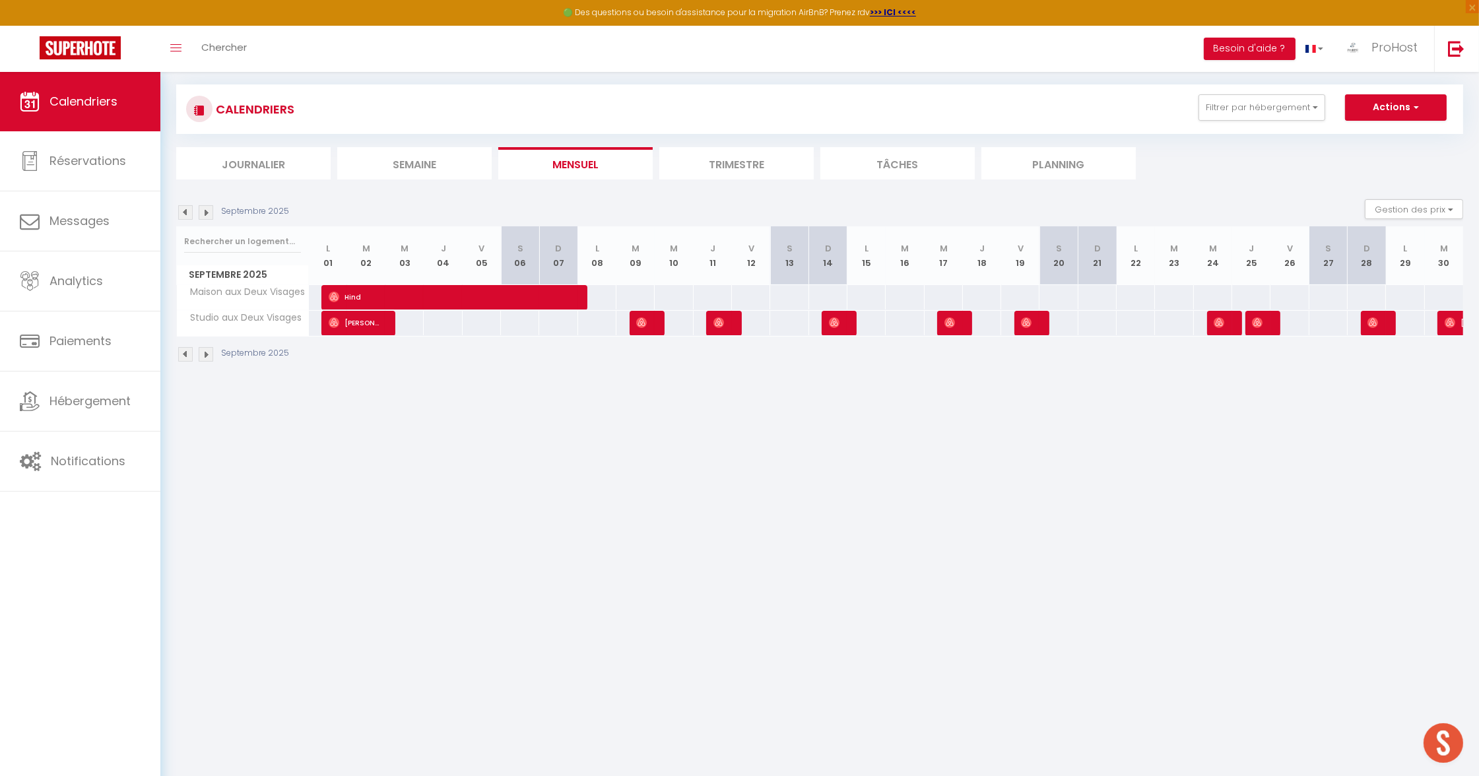
click at [204, 210] on img at bounding box center [206, 212] width 15 height 15
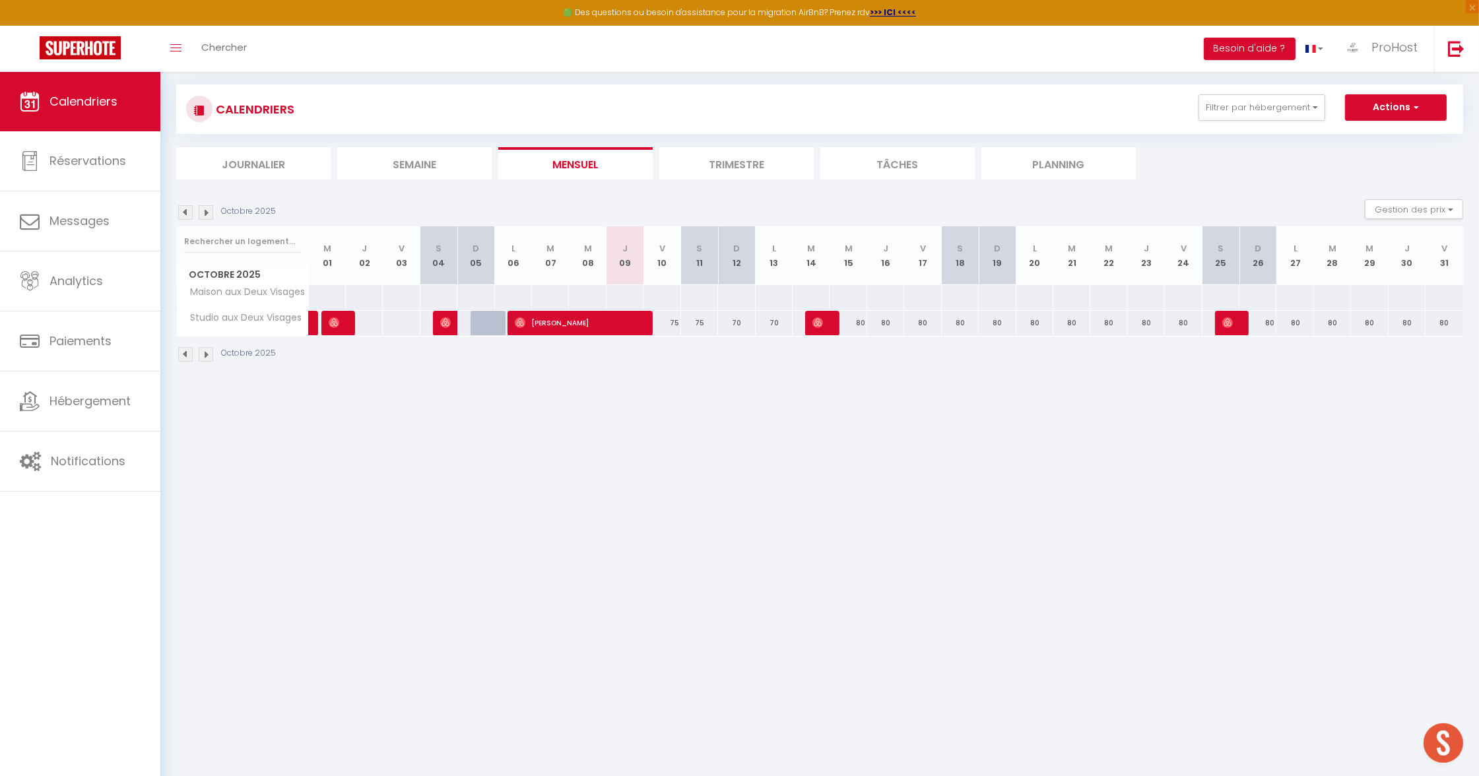
click at [210, 215] on img at bounding box center [206, 212] width 15 height 15
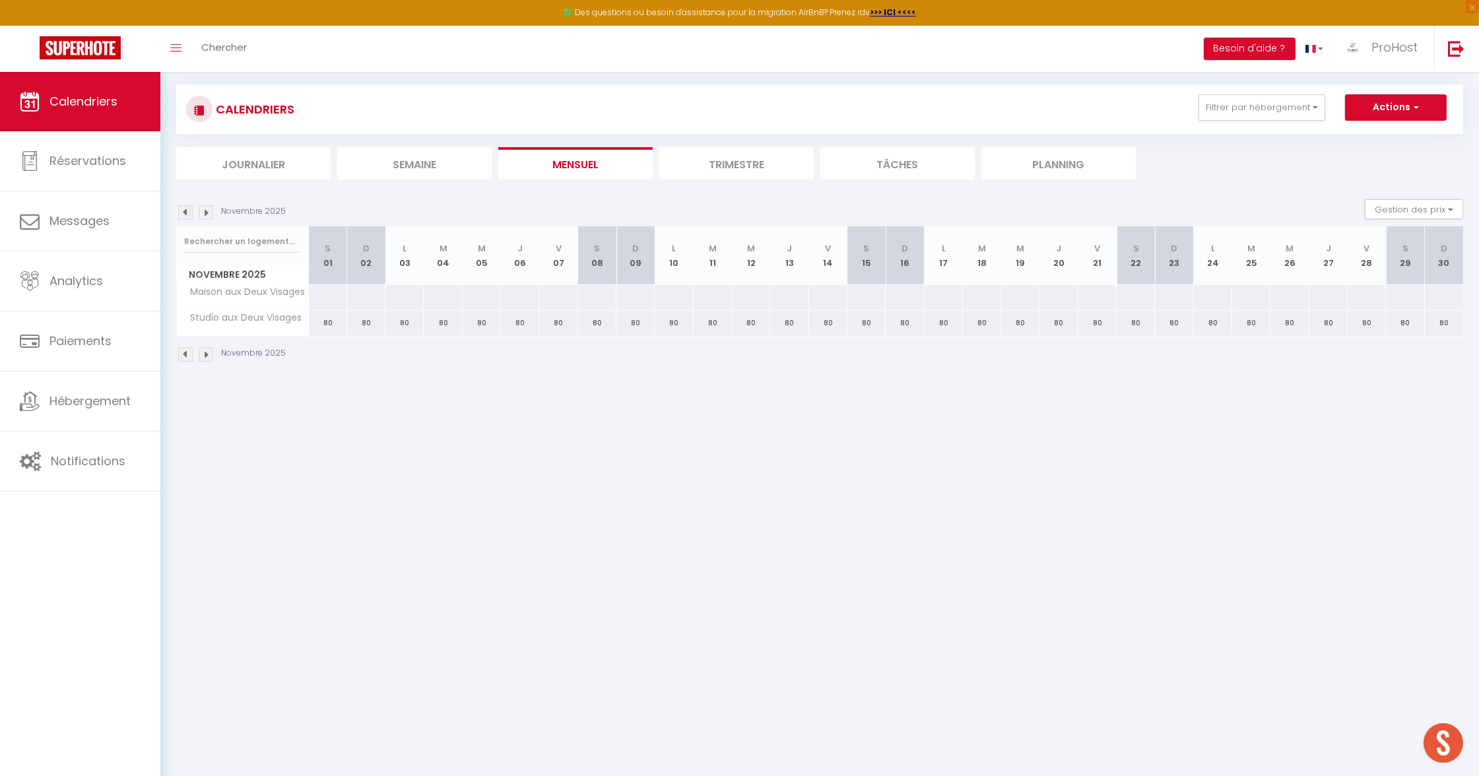
click at [210, 215] on img at bounding box center [206, 212] width 15 height 15
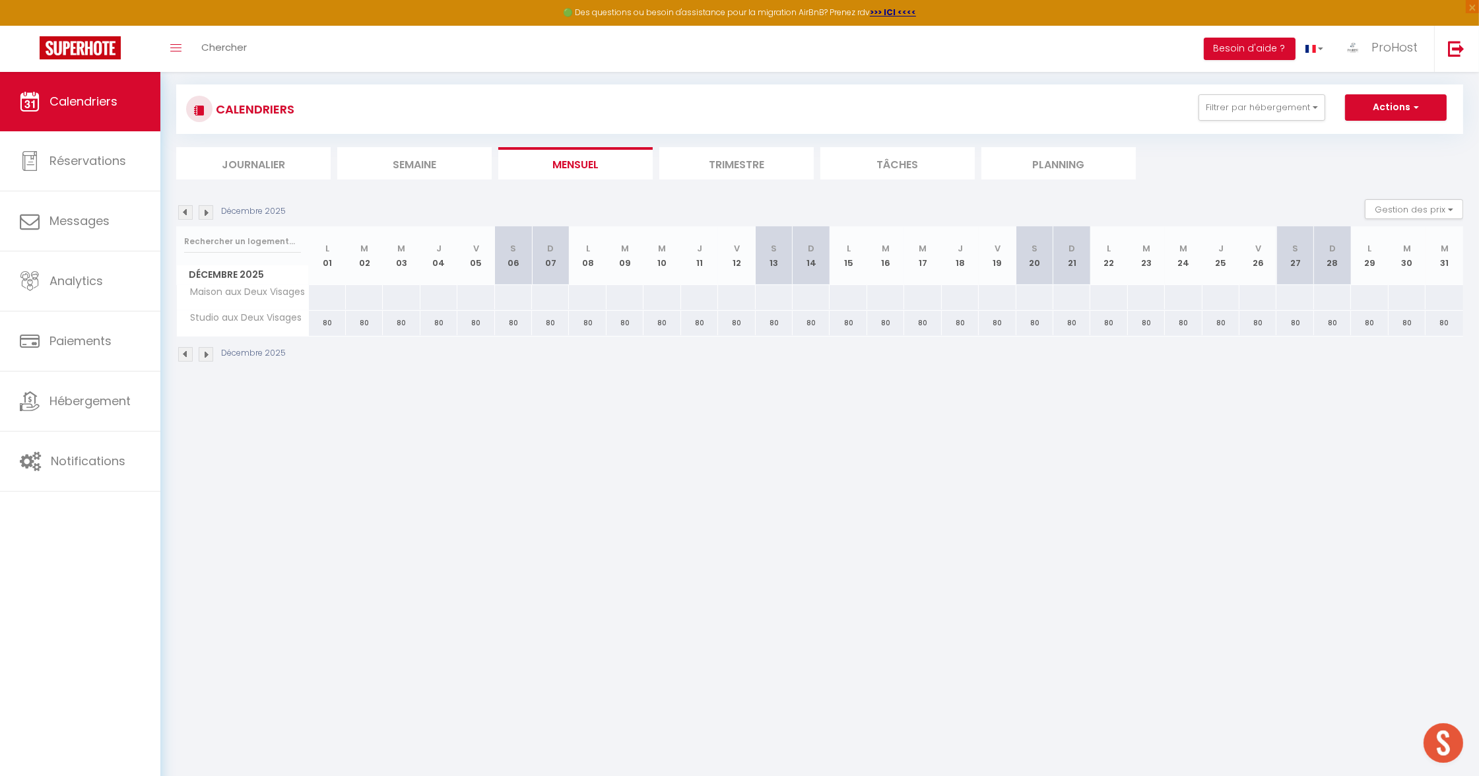
click at [210, 215] on img at bounding box center [206, 212] width 15 height 15
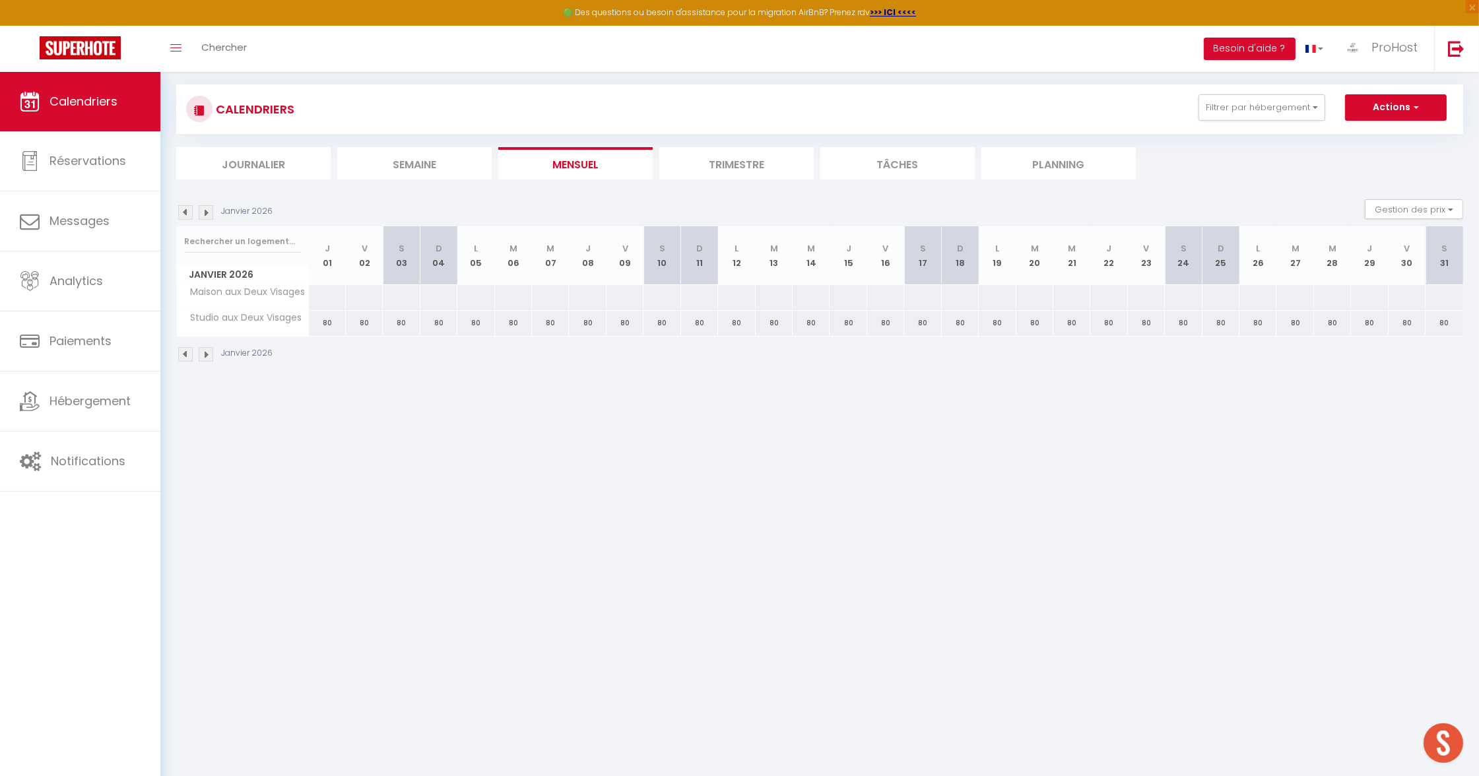
click at [188, 210] on img at bounding box center [185, 212] width 15 height 15
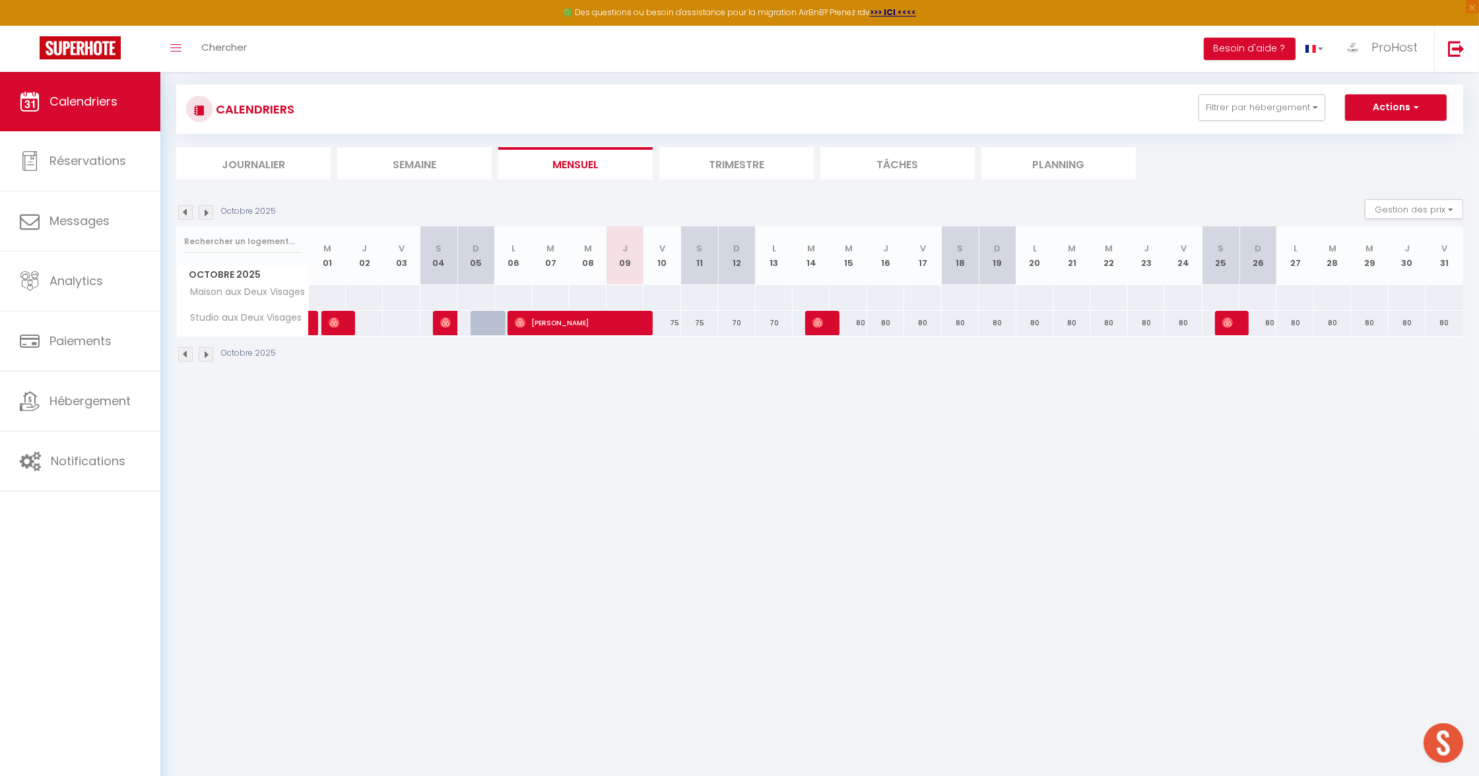
click at [188, 210] on img at bounding box center [185, 212] width 15 height 15
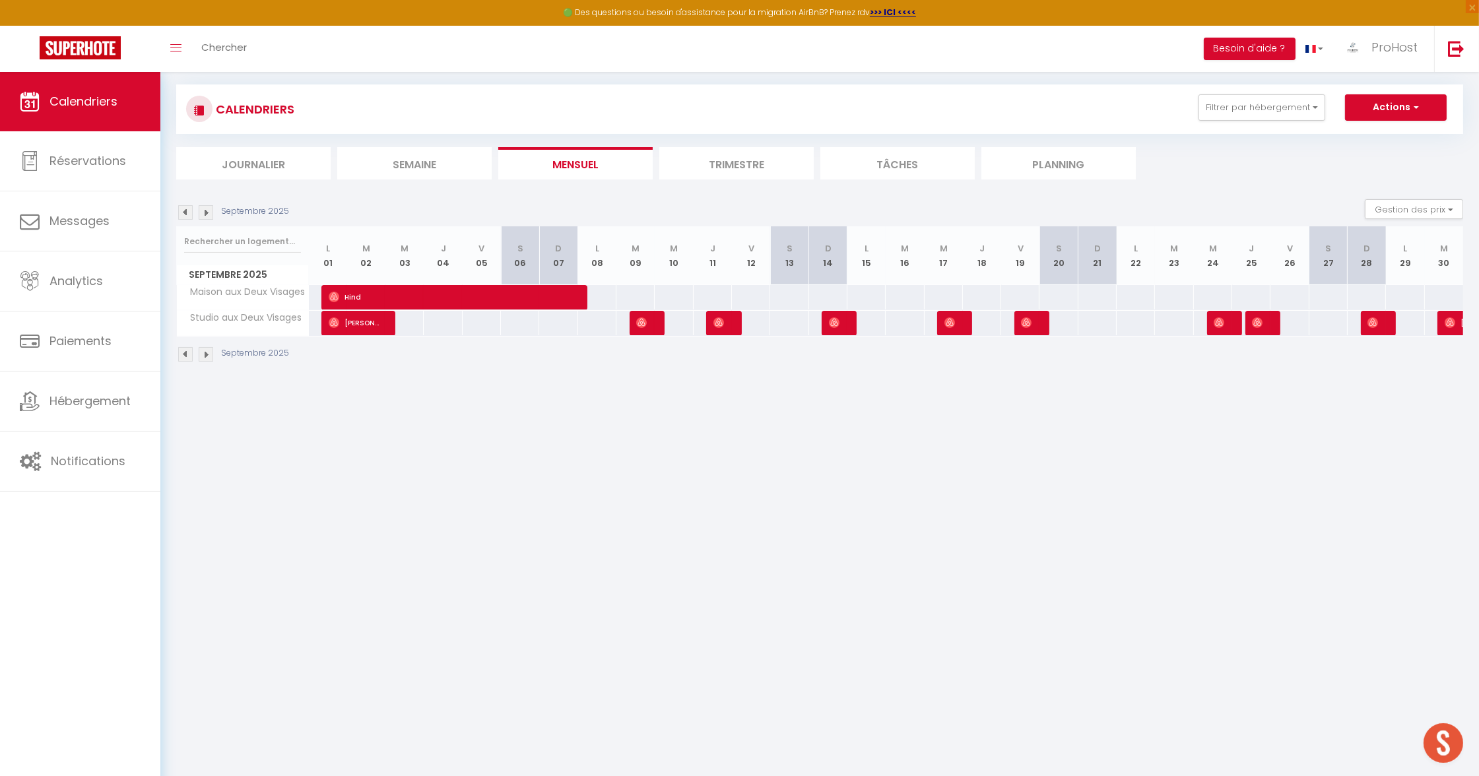
click at [188, 210] on img at bounding box center [185, 212] width 15 height 15
select select
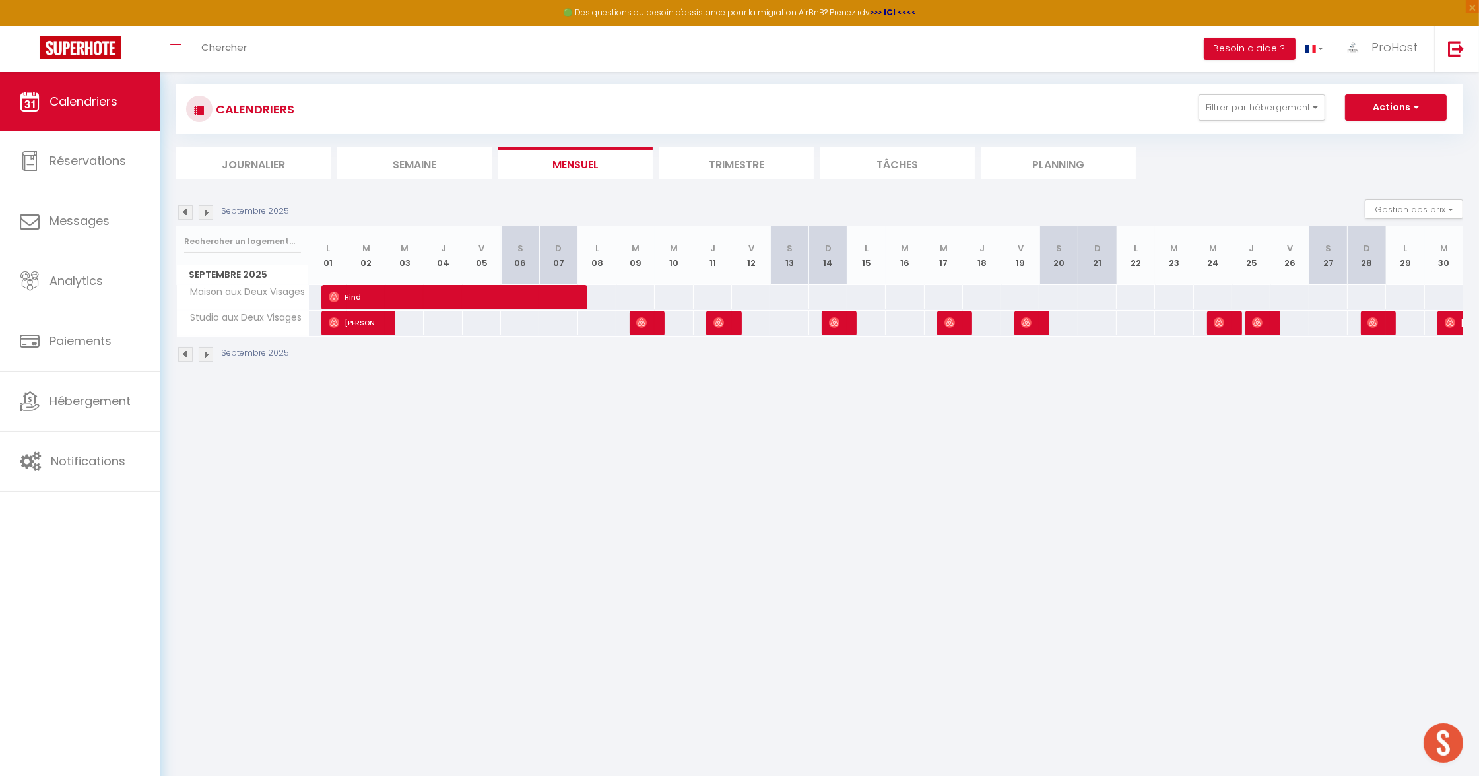
select select
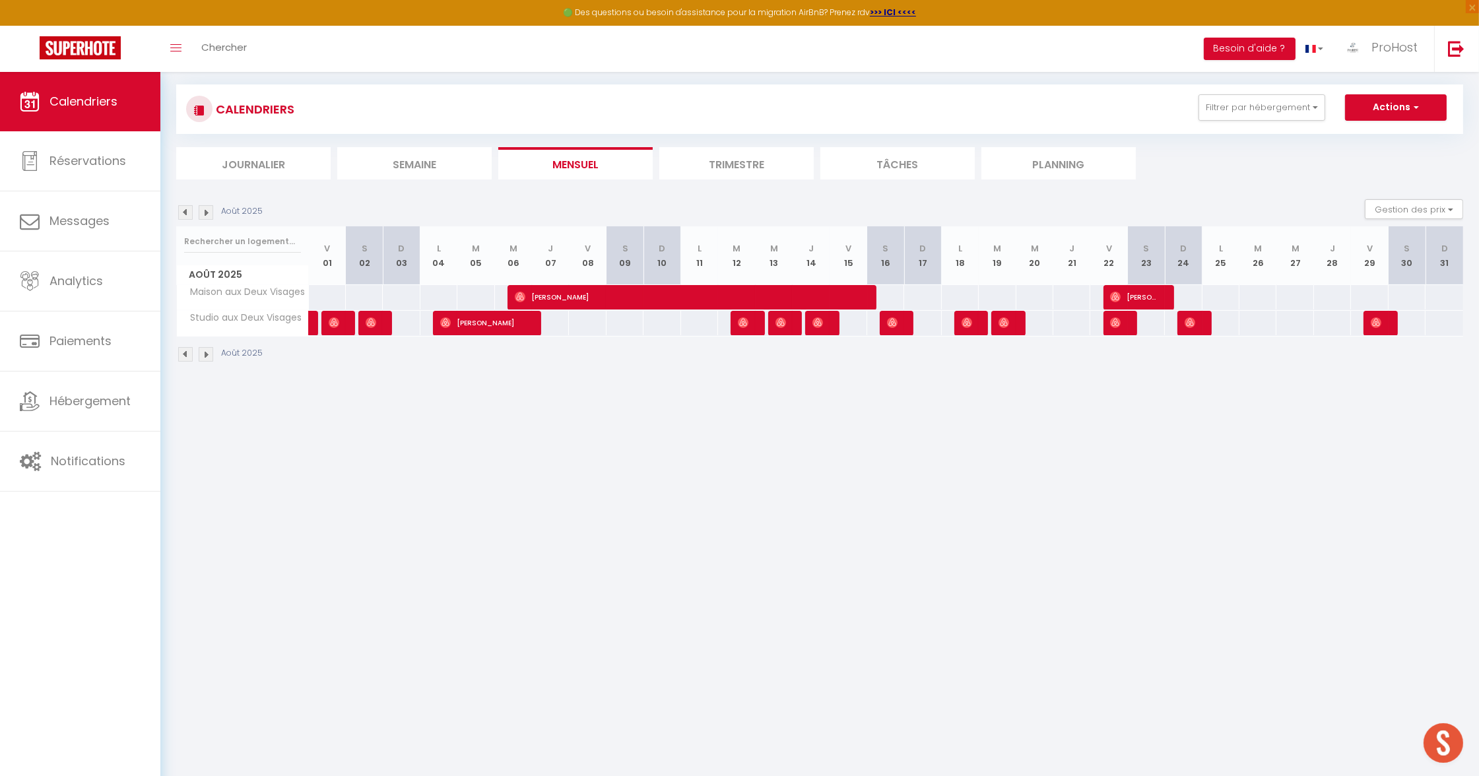
click at [544, 291] on span "[PERSON_NAME]" at bounding box center [687, 296] width 345 height 25
select select "OK"
select select "0"
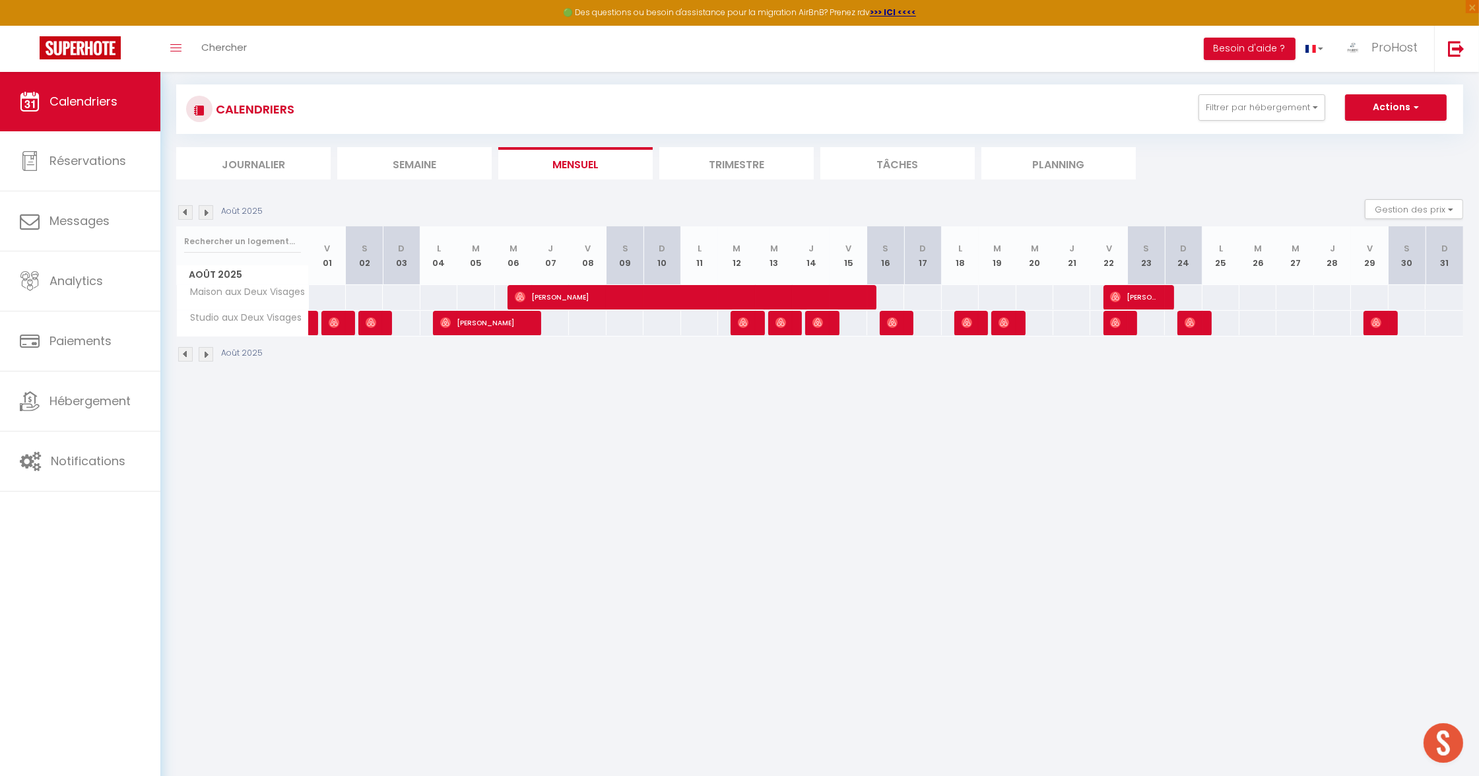
select select "1"
select select
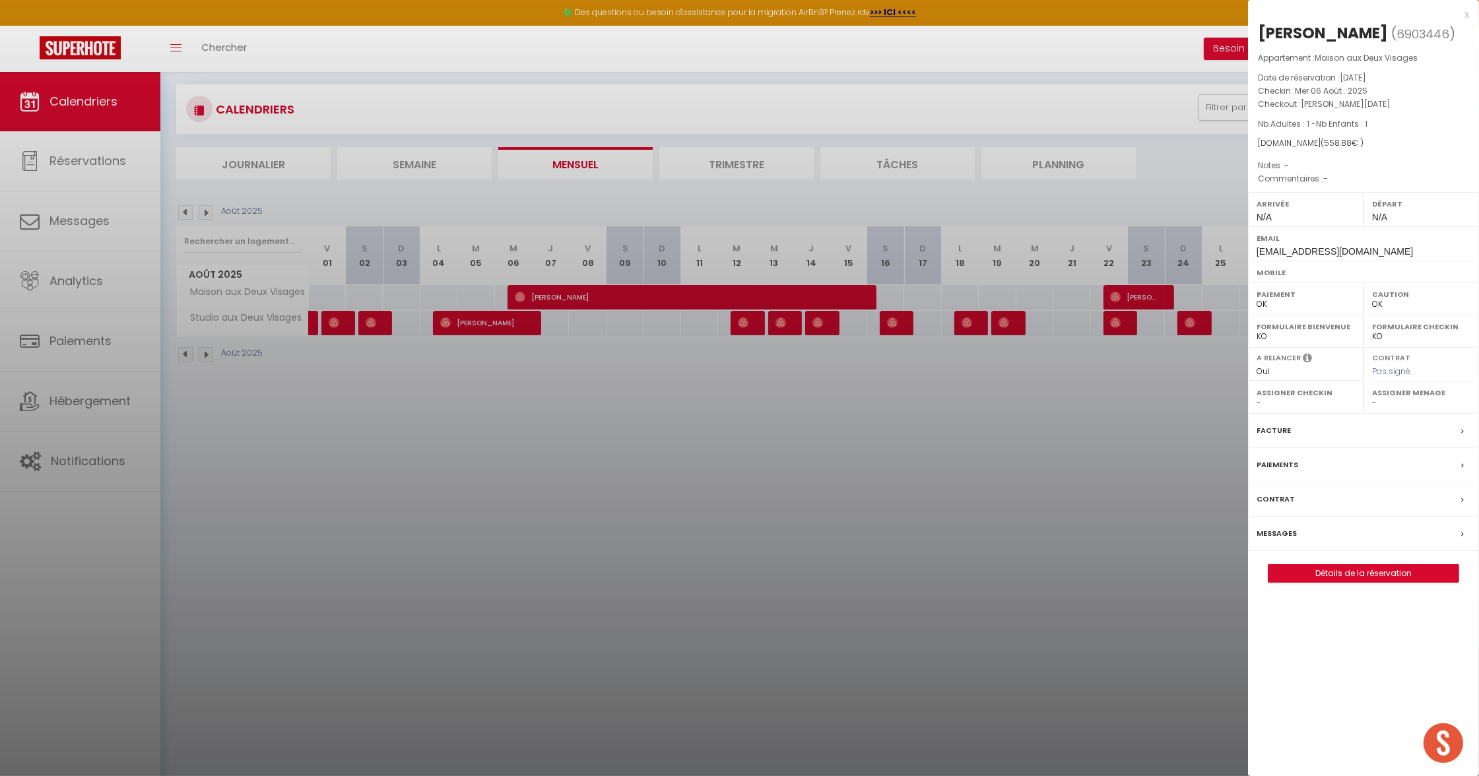
click at [524, 374] on div at bounding box center [739, 388] width 1479 height 776
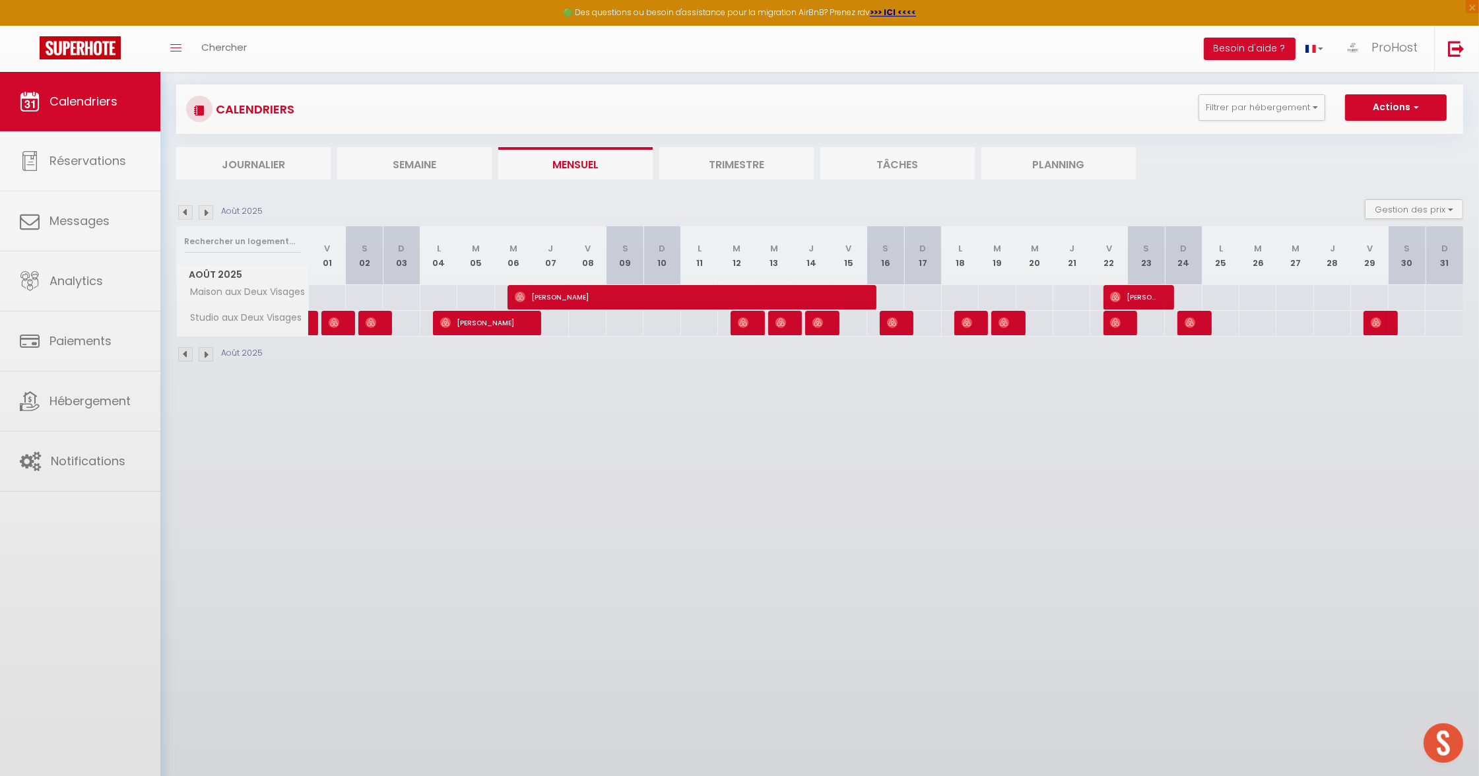
click at [476, 323] on span "[PERSON_NAME]" at bounding box center [483, 322] width 86 height 25
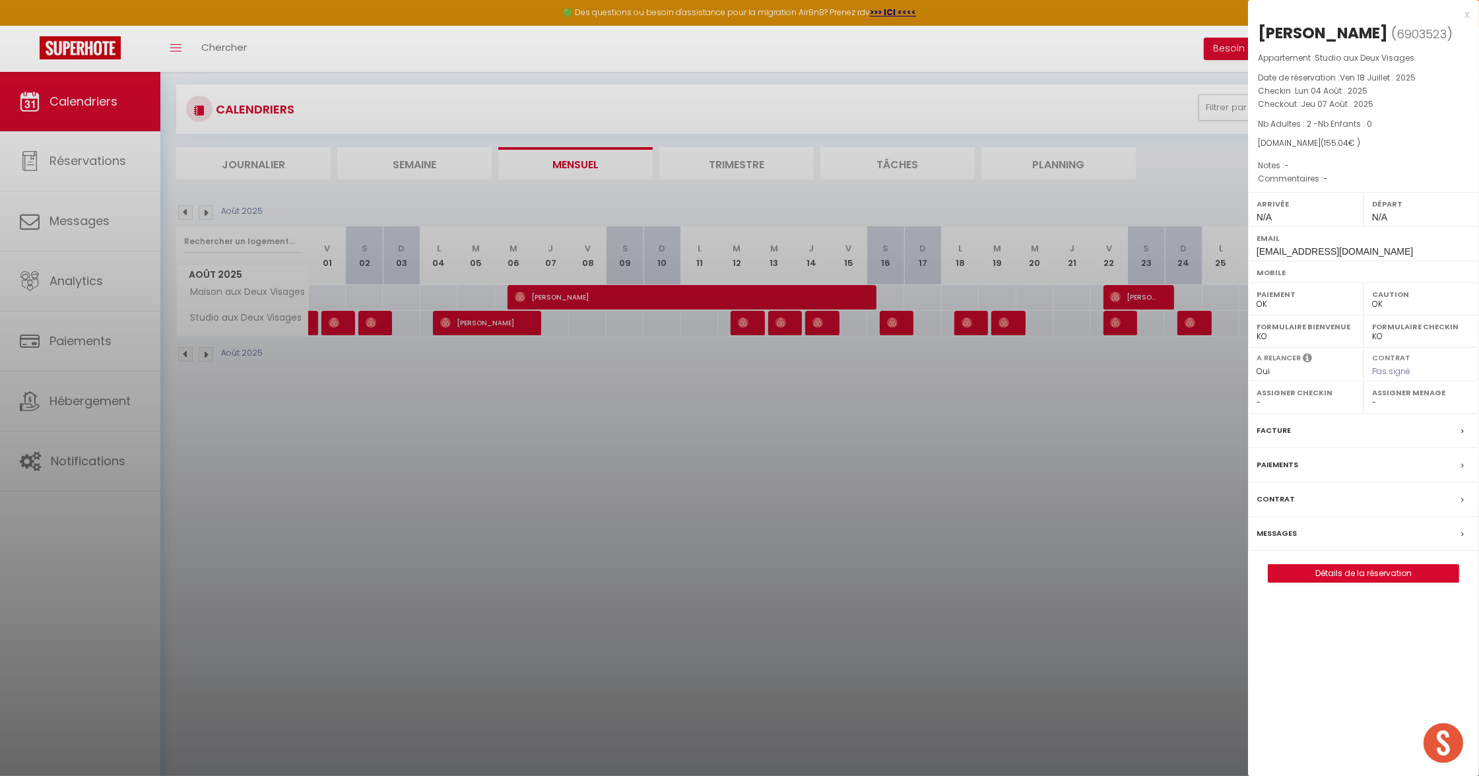
click at [464, 362] on div at bounding box center [739, 388] width 1479 height 776
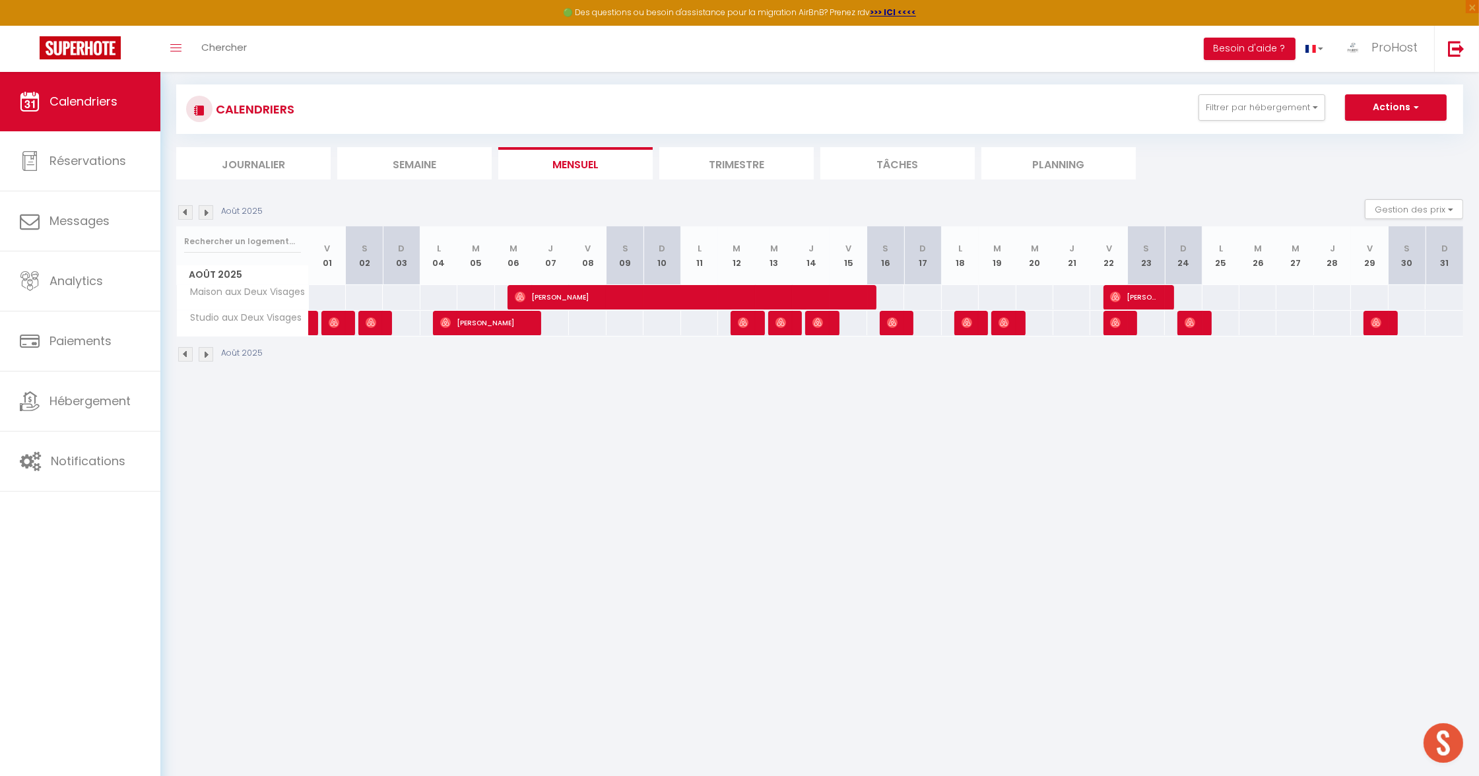
click at [1153, 306] on span "[PERSON_NAME]" at bounding box center [1135, 296] width 50 height 25
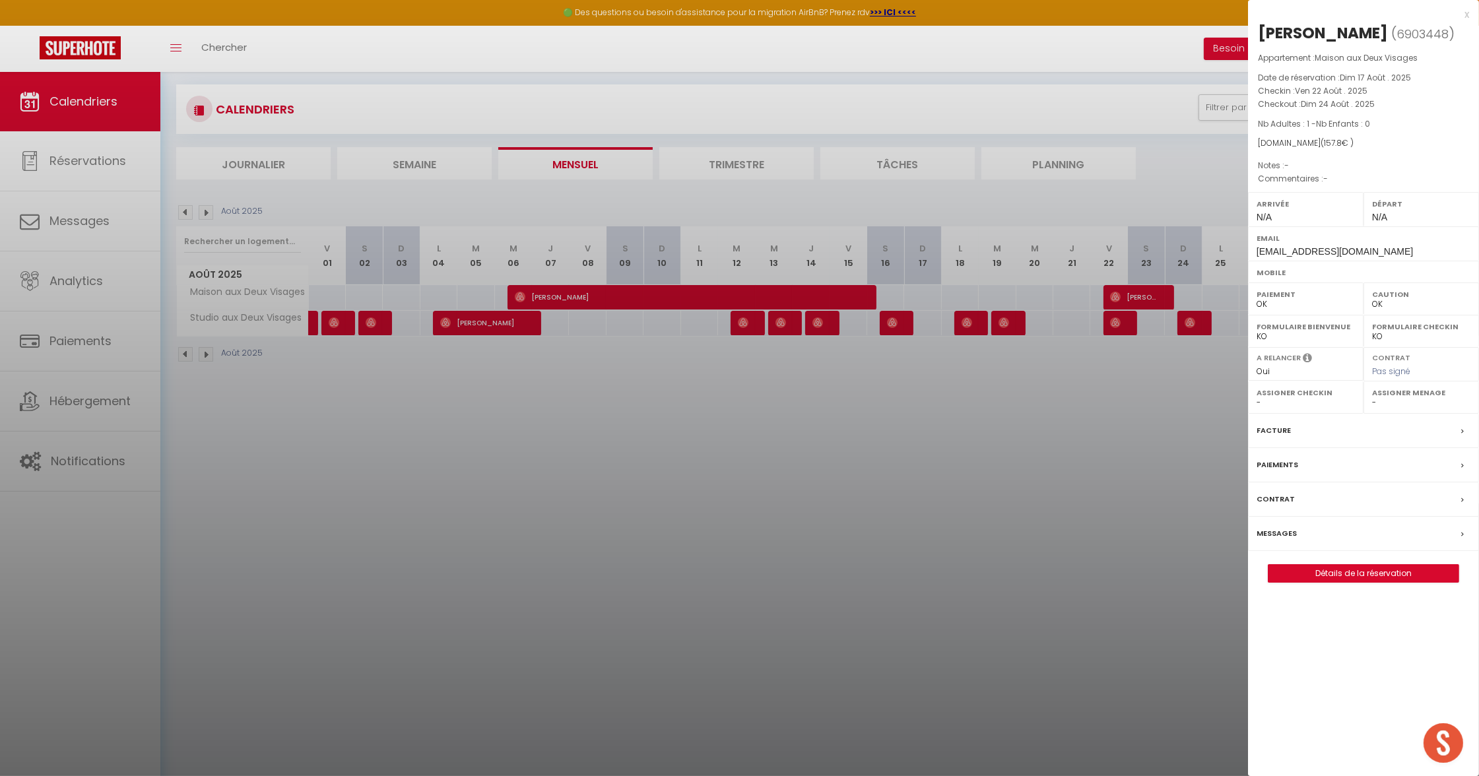
click at [1154, 294] on div at bounding box center [739, 388] width 1479 height 776
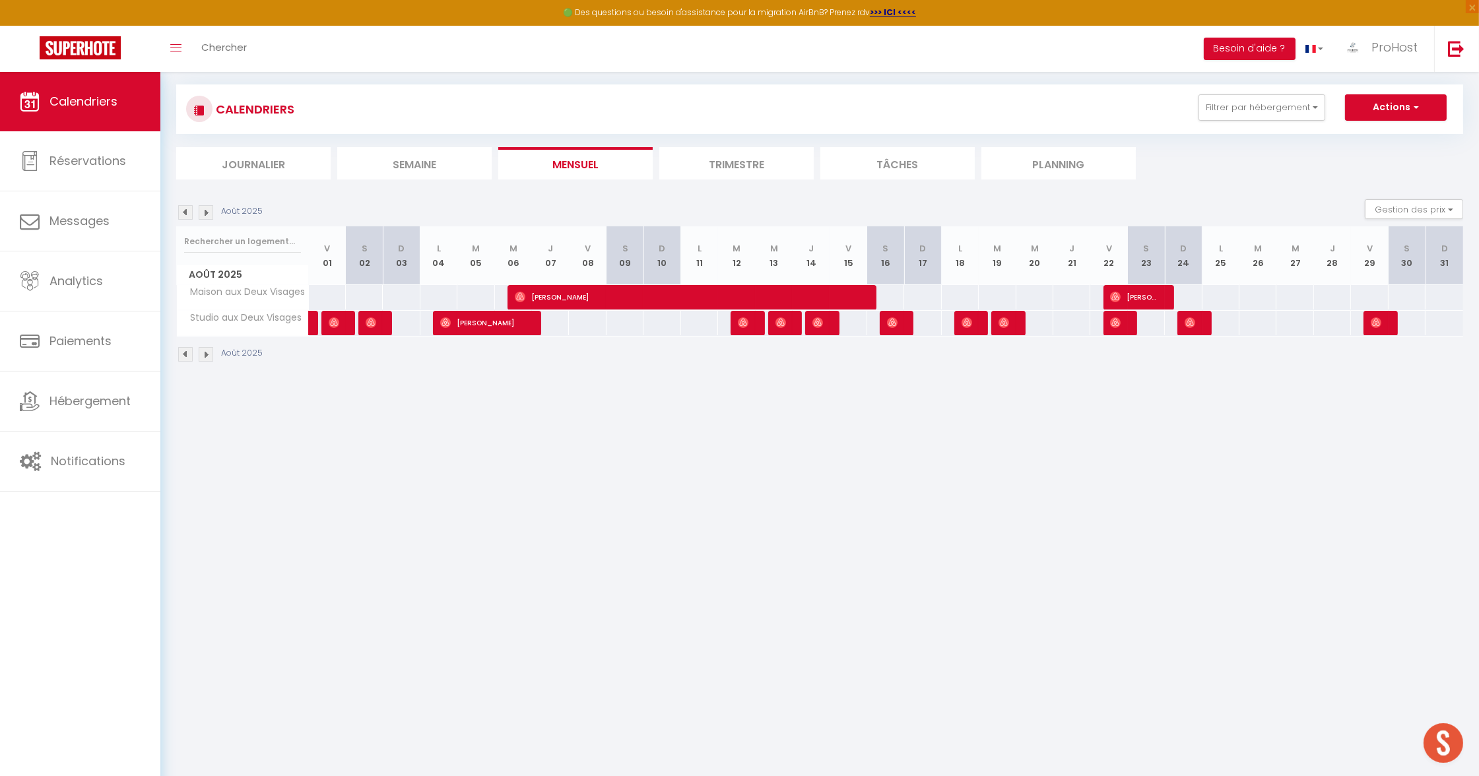
click at [1124, 320] on div at bounding box center [1122, 323] width 37 height 25
click at [206, 205] on img at bounding box center [206, 212] width 15 height 15
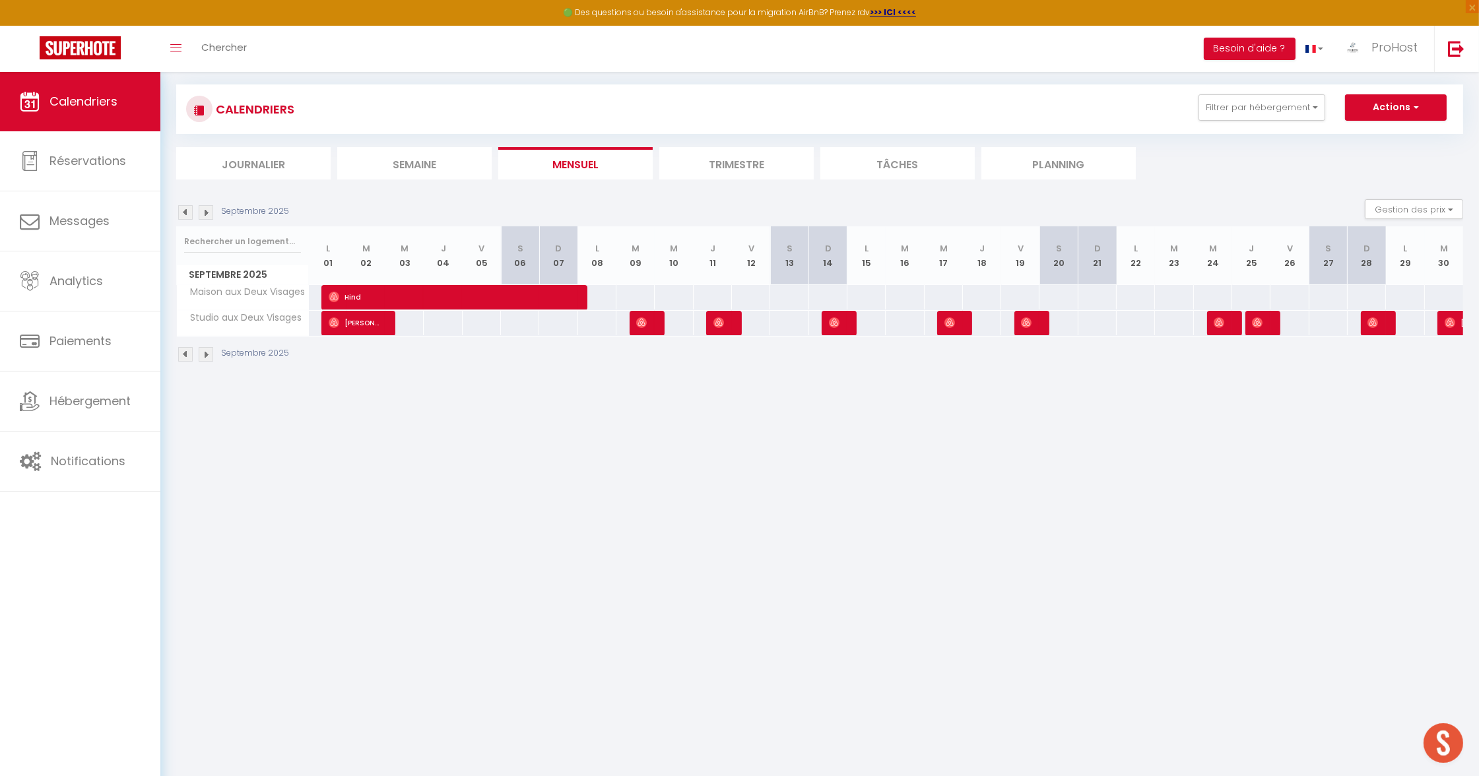
click at [206, 205] on img at bounding box center [206, 212] width 15 height 15
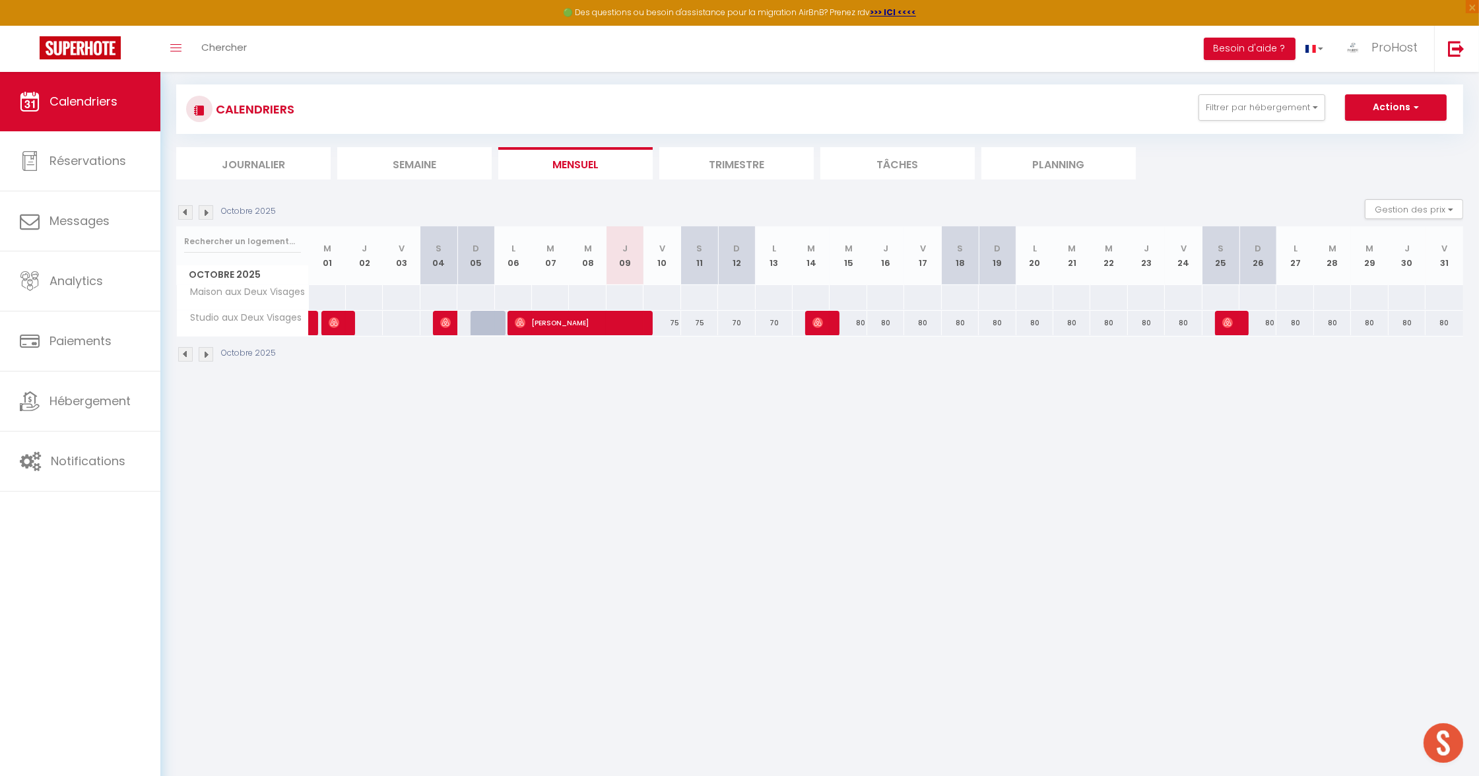
click at [176, 209] on div "Octobre 2025" at bounding box center [228, 212] width 104 height 15
click at [191, 209] on img at bounding box center [185, 212] width 15 height 15
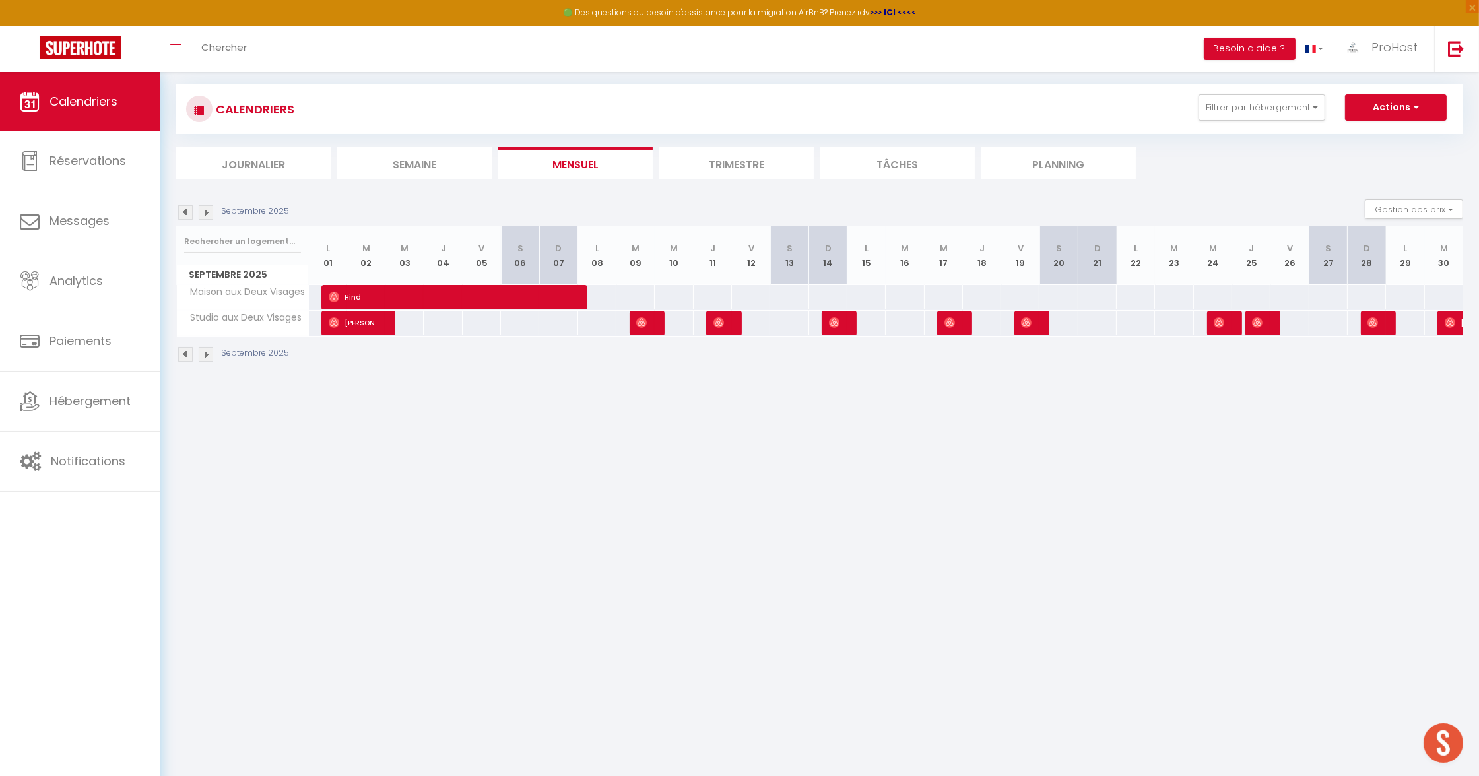
click at [201, 210] on img at bounding box center [206, 212] width 15 height 15
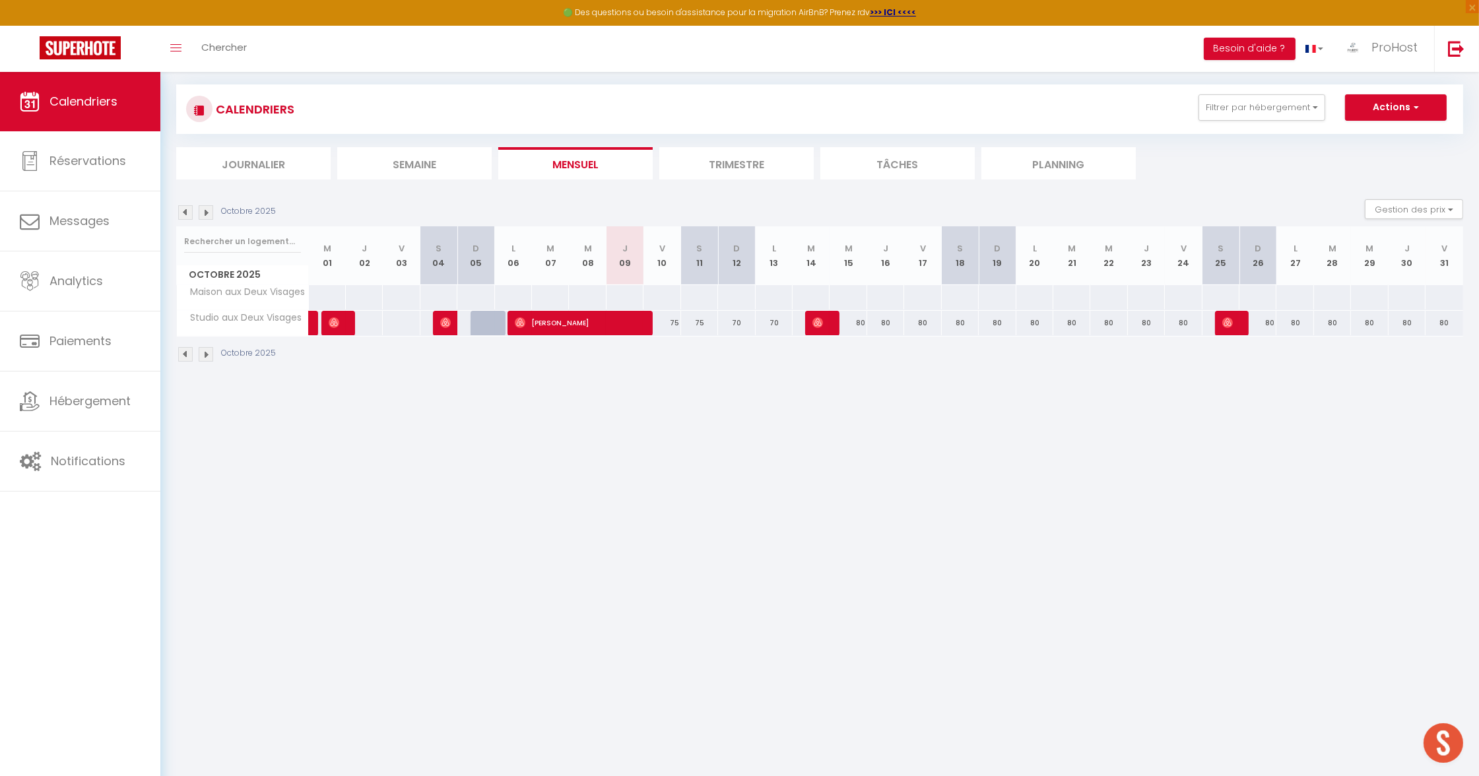
click at [183, 211] on img at bounding box center [185, 212] width 15 height 15
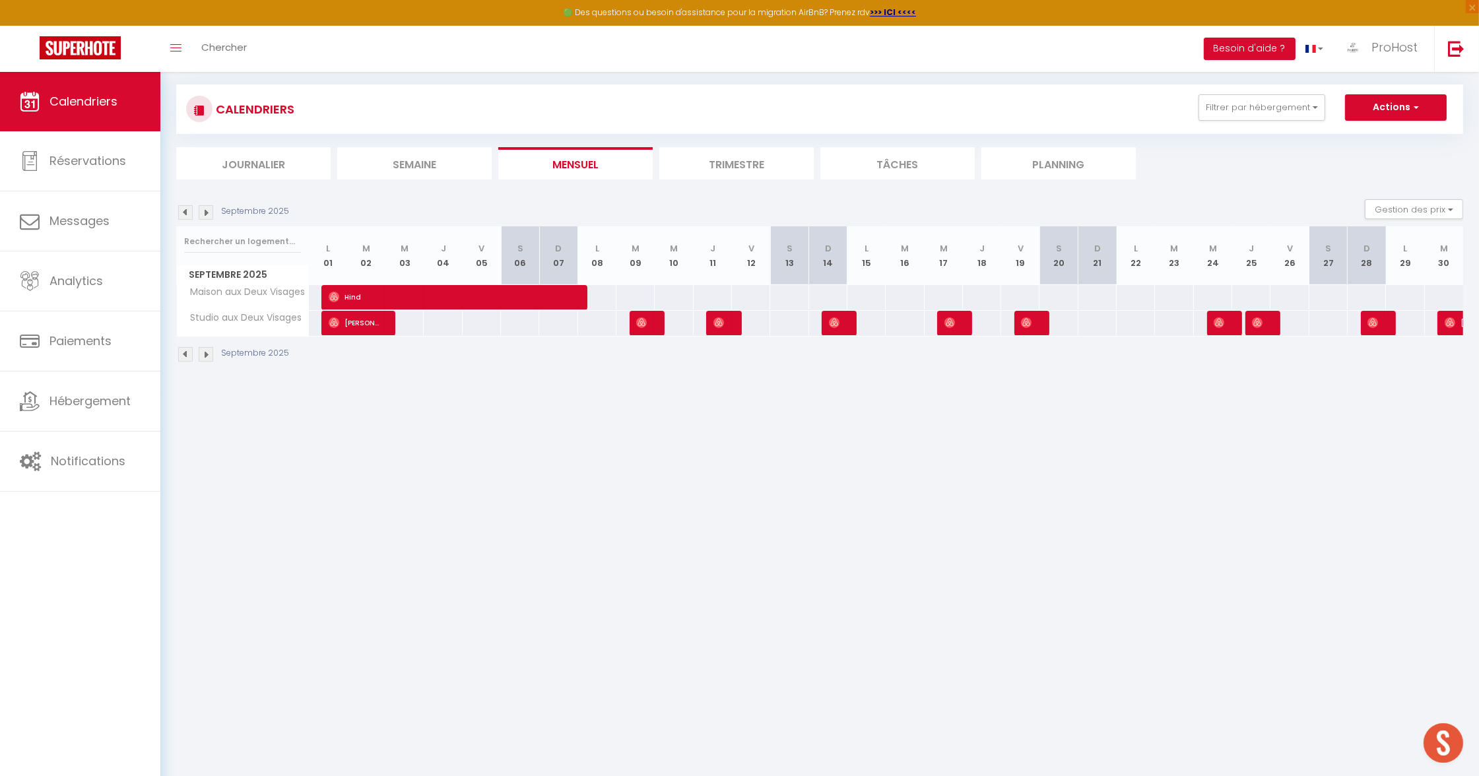
click at [183, 211] on img at bounding box center [185, 212] width 15 height 15
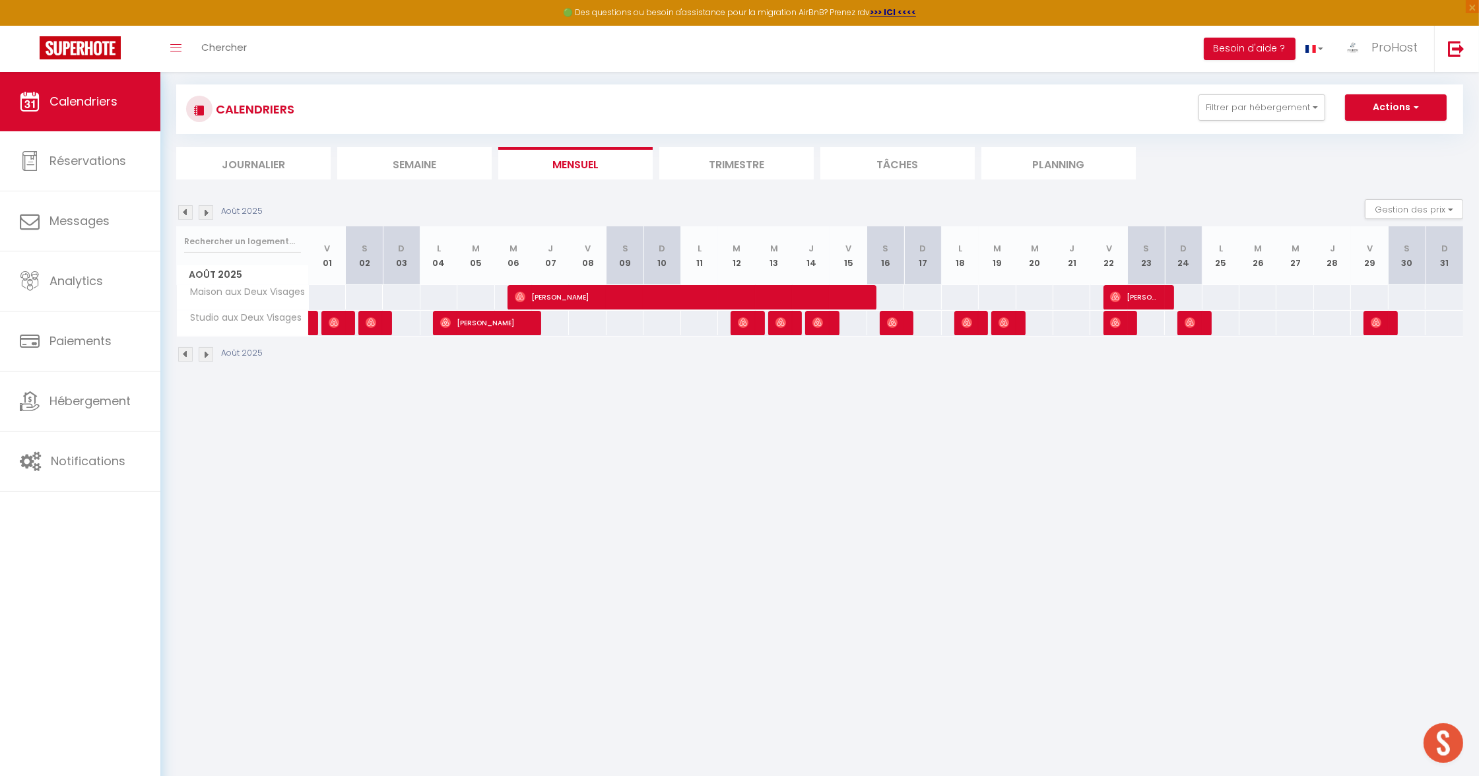
click at [206, 211] on img at bounding box center [206, 212] width 15 height 15
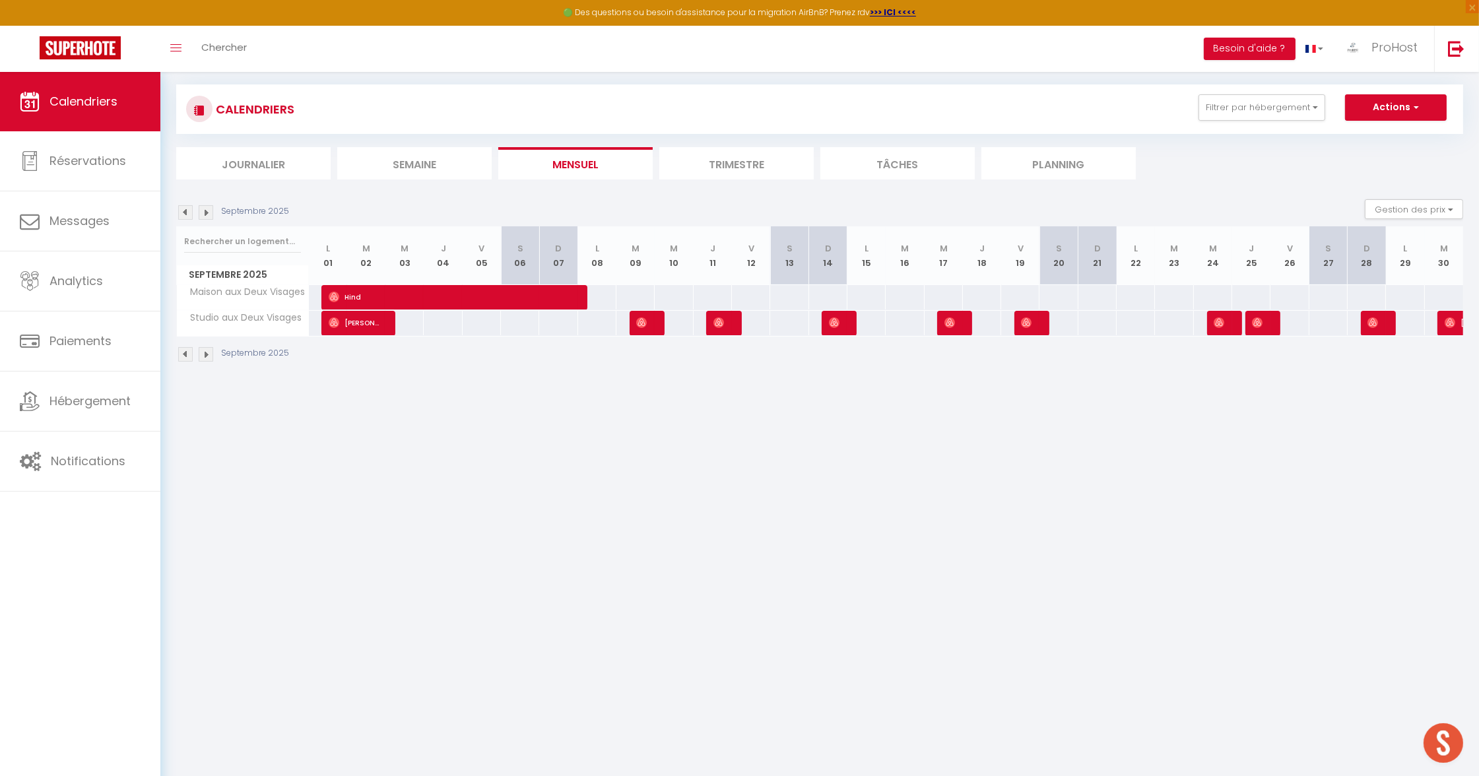
click at [206, 211] on img at bounding box center [206, 212] width 15 height 15
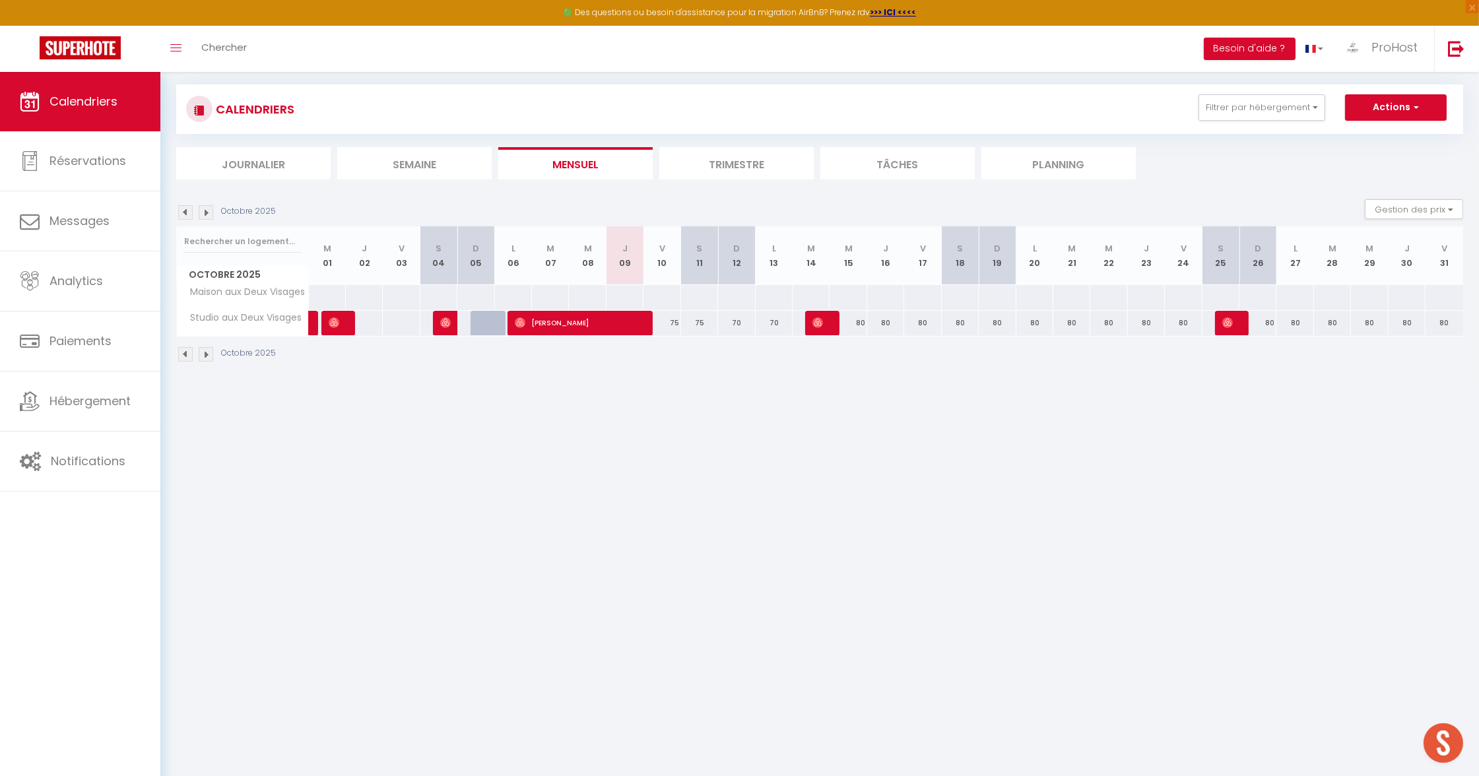
click at [205, 213] on img at bounding box center [206, 212] width 15 height 15
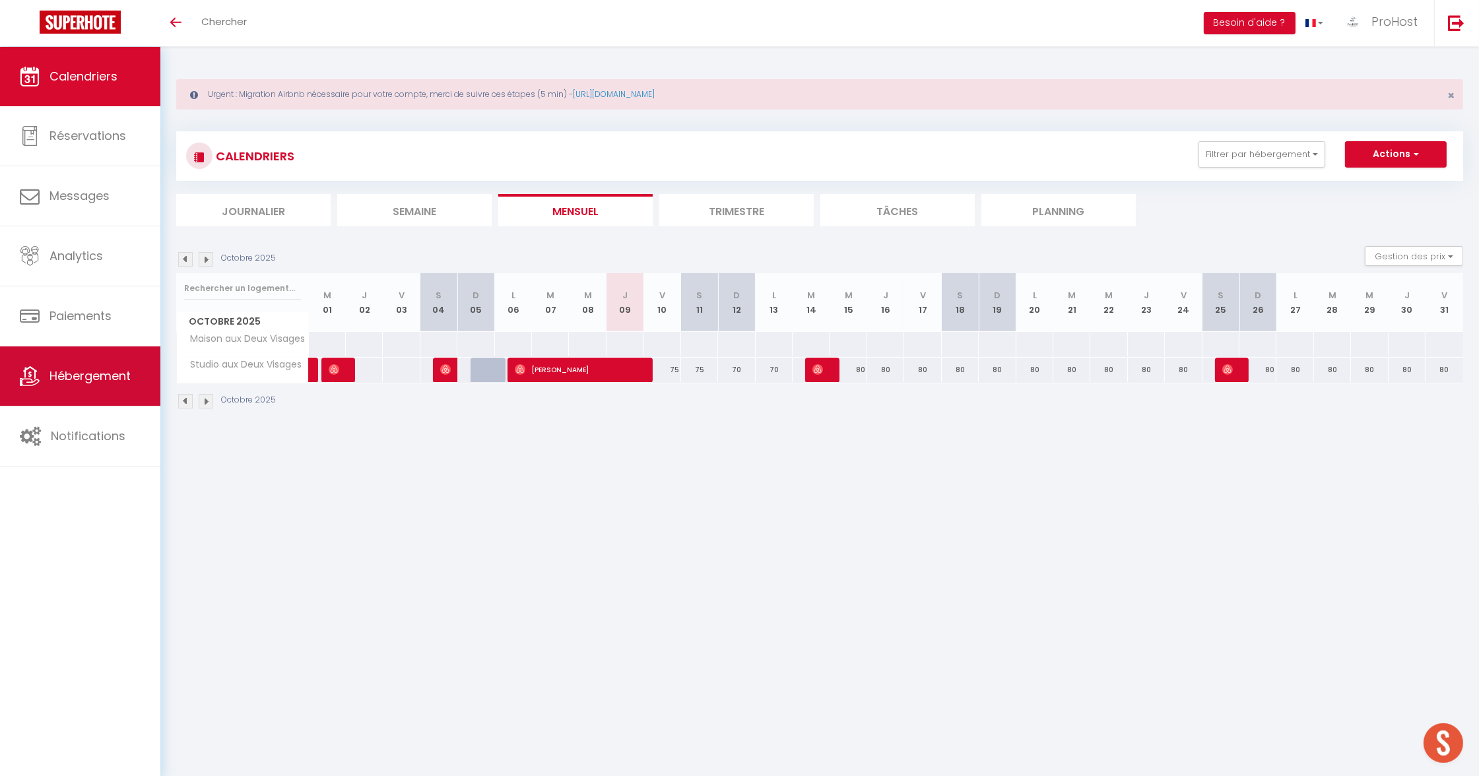
click at [84, 362] on link "Hébergement" at bounding box center [80, 376] width 160 height 59
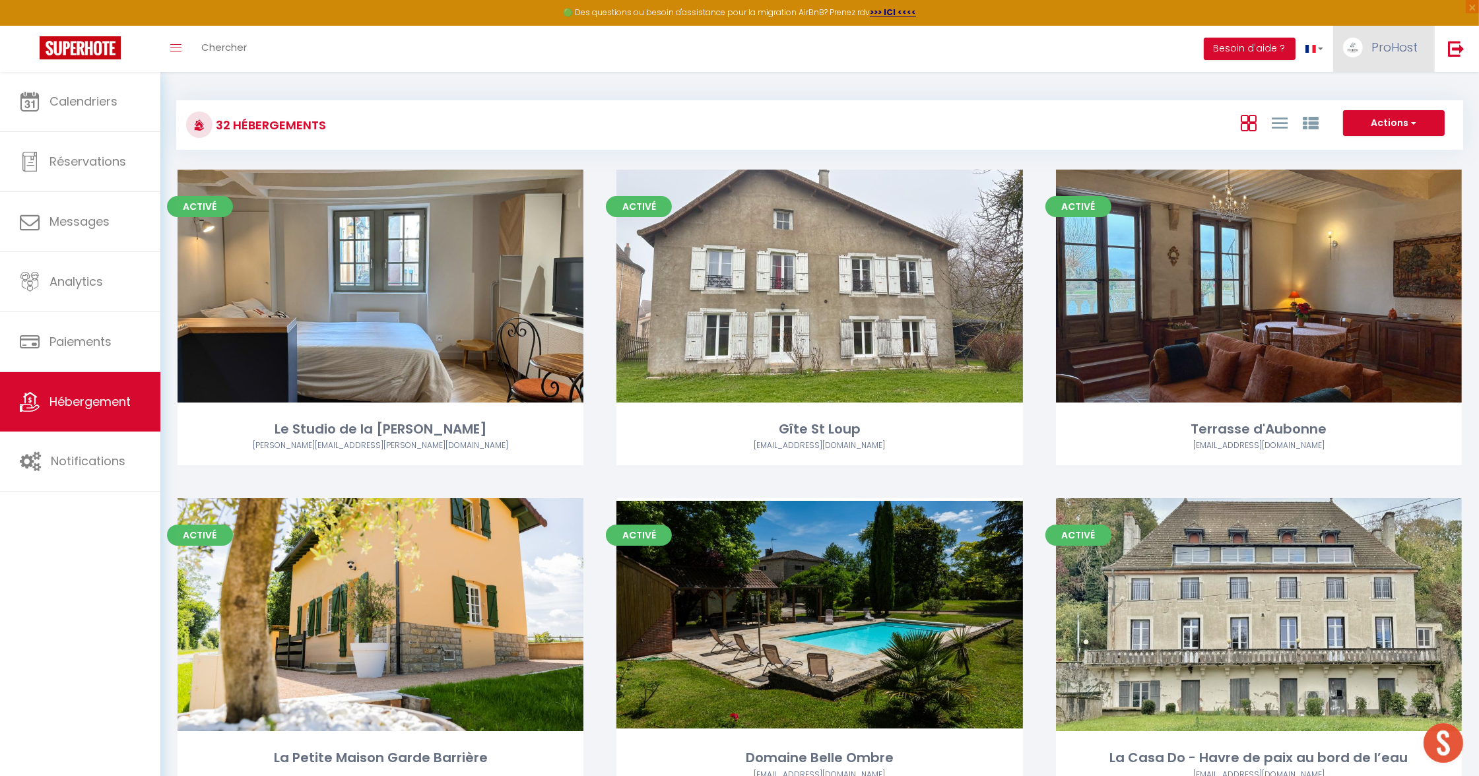
click at [1356, 64] on link "ProHost" at bounding box center [1383, 49] width 101 height 46
click at [1352, 90] on link "Paramètres" at bounding box center [1382, 92] width 98 height 22
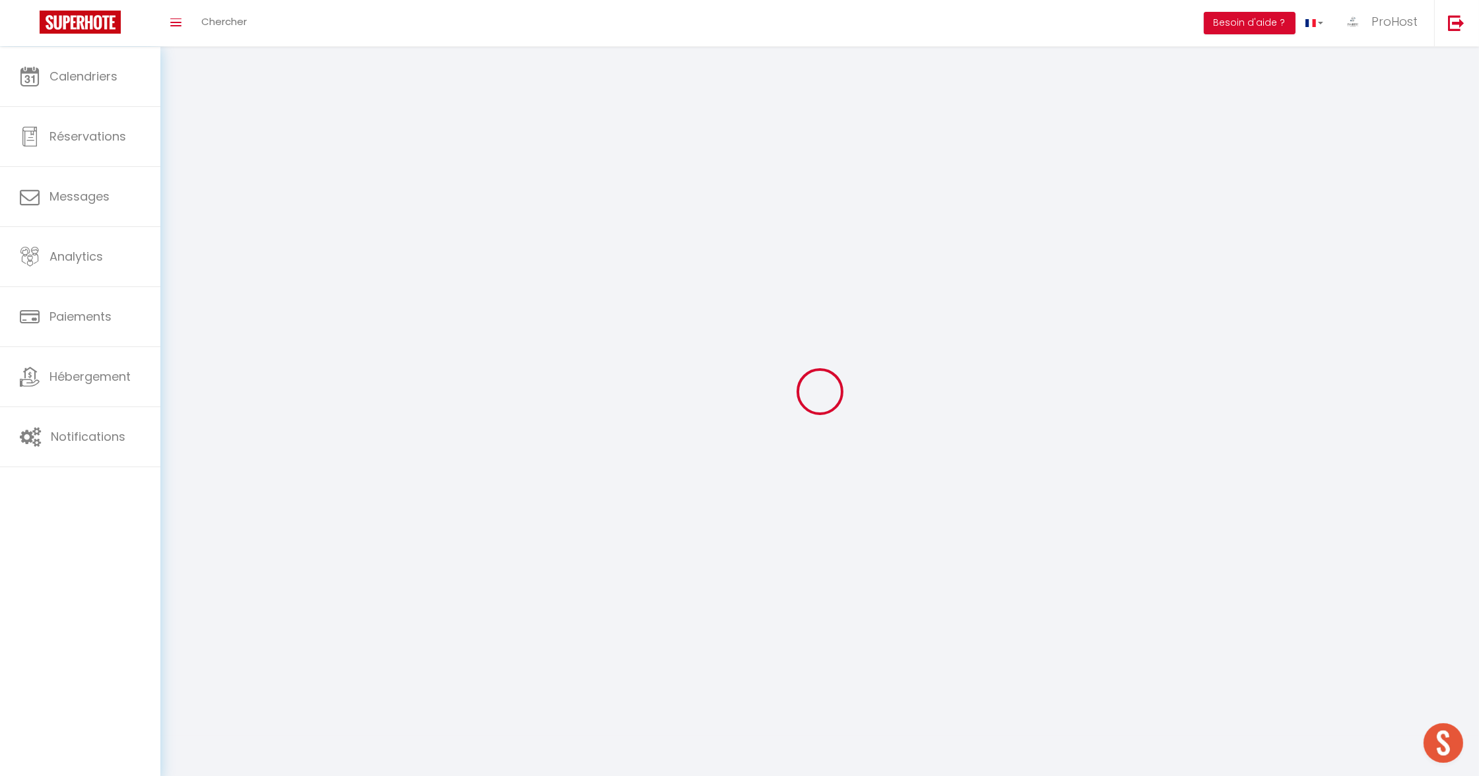
select select "28"
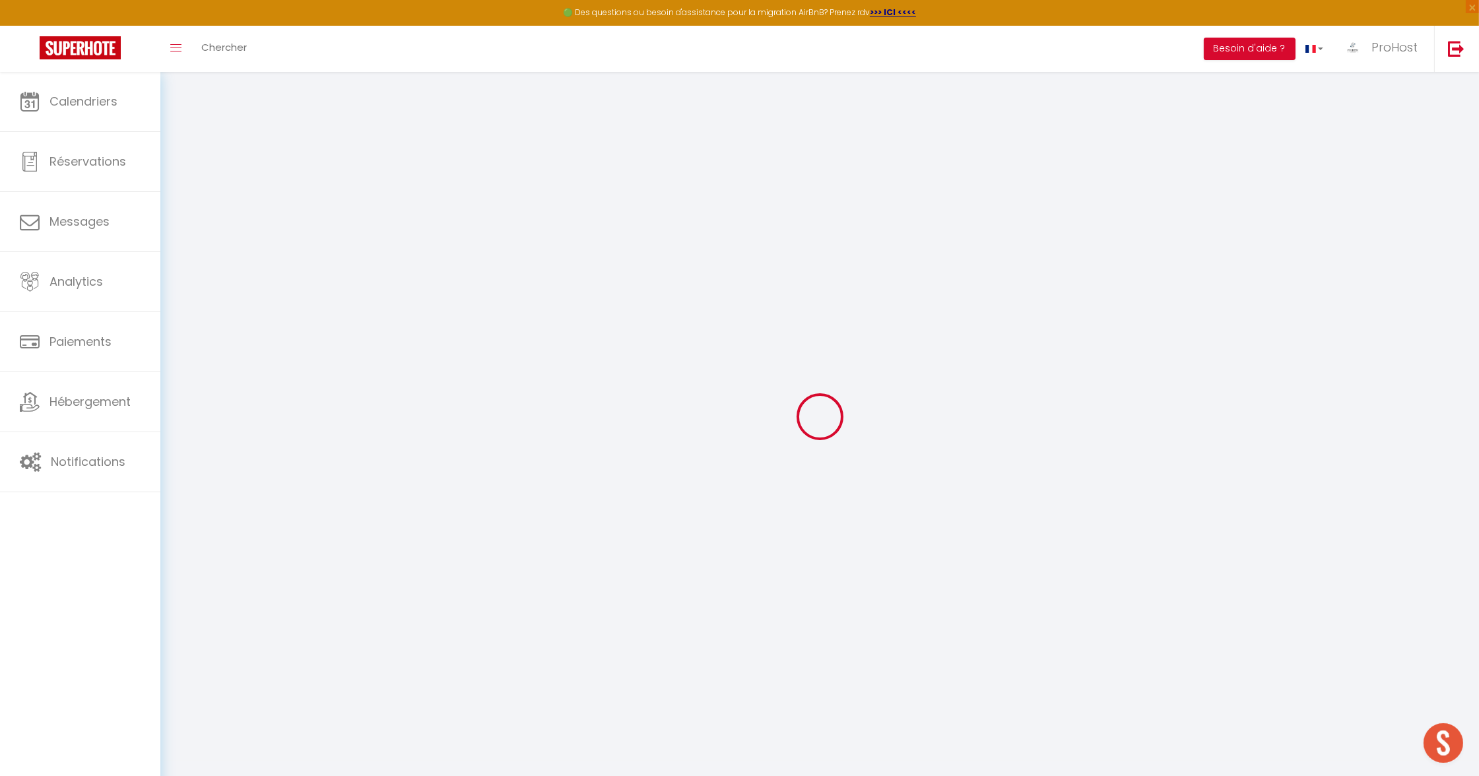
type input "8jjA7m1vIWN3hMcv43H0okmNy"
type input "VPW2oesNthexSyR90sIFUeS2e"
type input "https://app.superhote.com/#/get-available-rentals/VPW2oesNthexSyR90sIFUeS2e"
select select "fr"
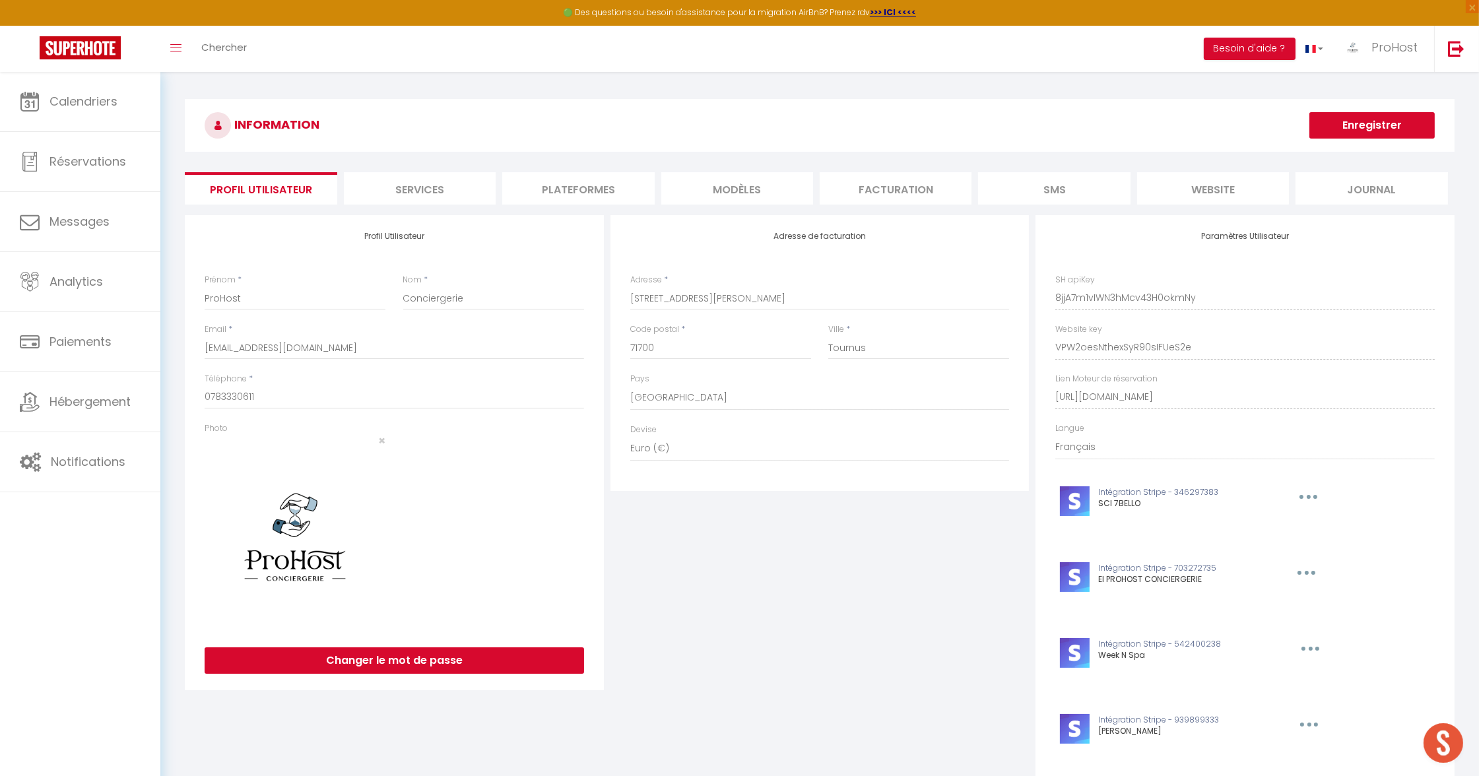
click at [879, 183] on li "Facturation" at bounding box center [896, 188] width 152 height 32
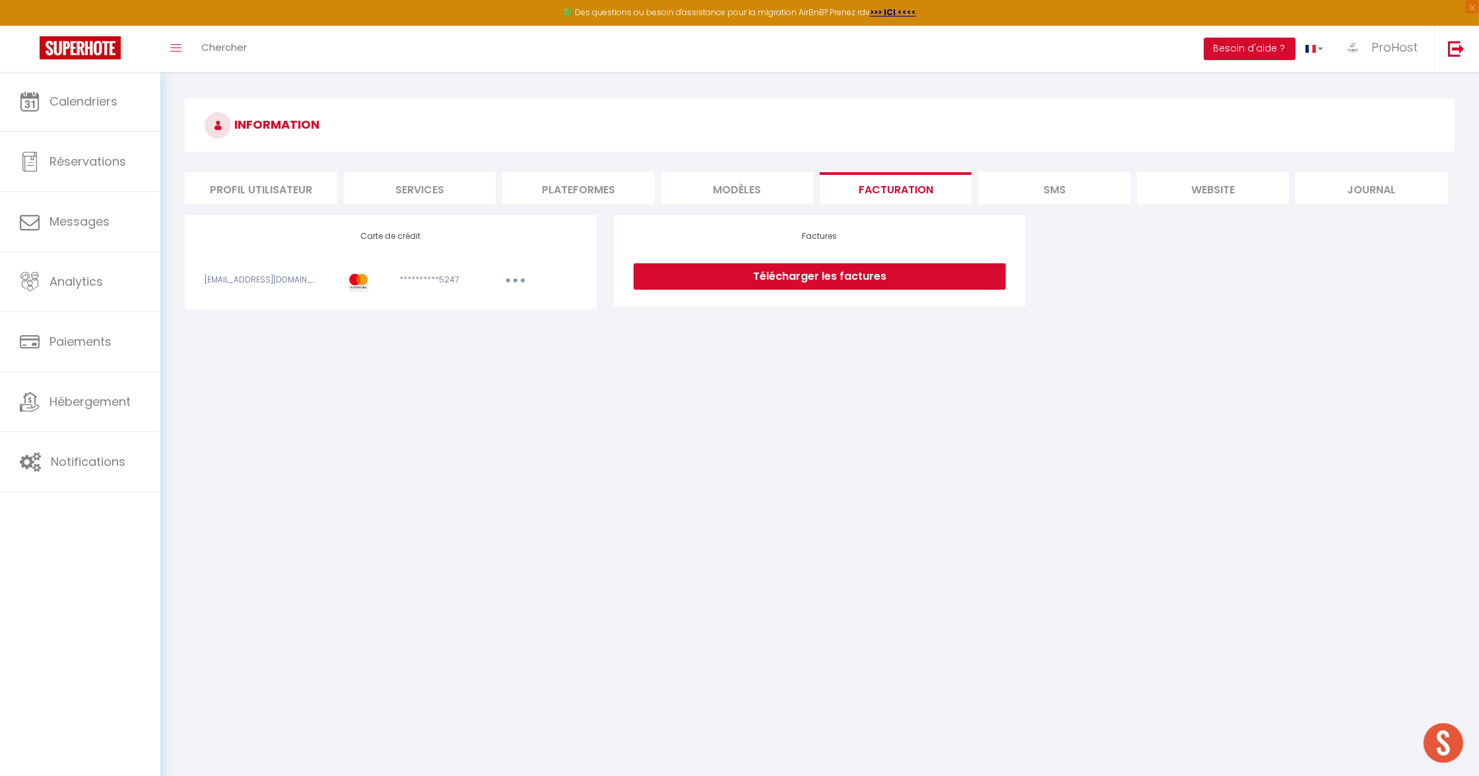
click at [1121, 178] on li "SMS" at bounding box center [1054, 188] width 152 height 32
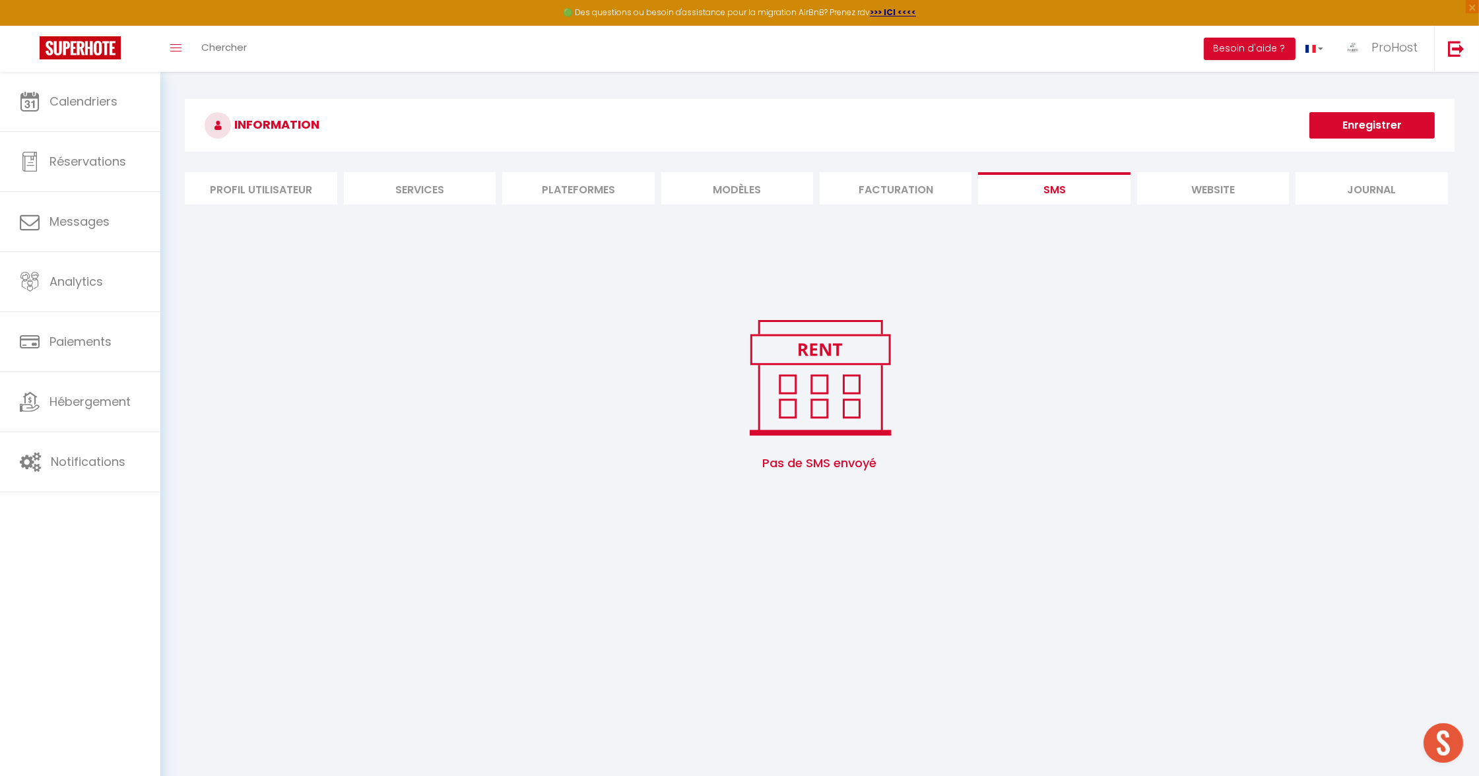
click at [1268, 194] on li "website" at bounding box center [1213, 188] width 152 height 32
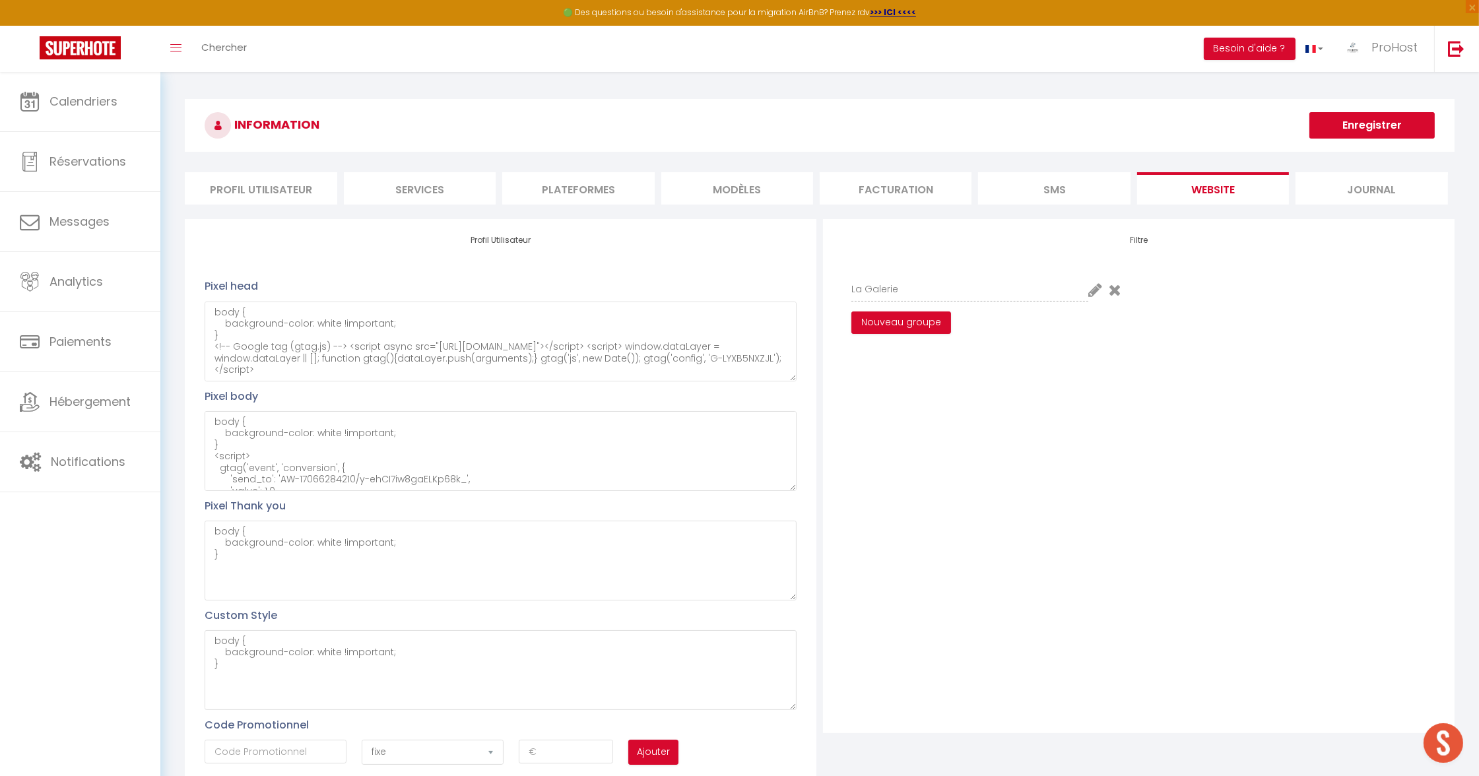
click at [1383, 191] on li "Journal" at bounding box center [1372, 188] width 152 height 32
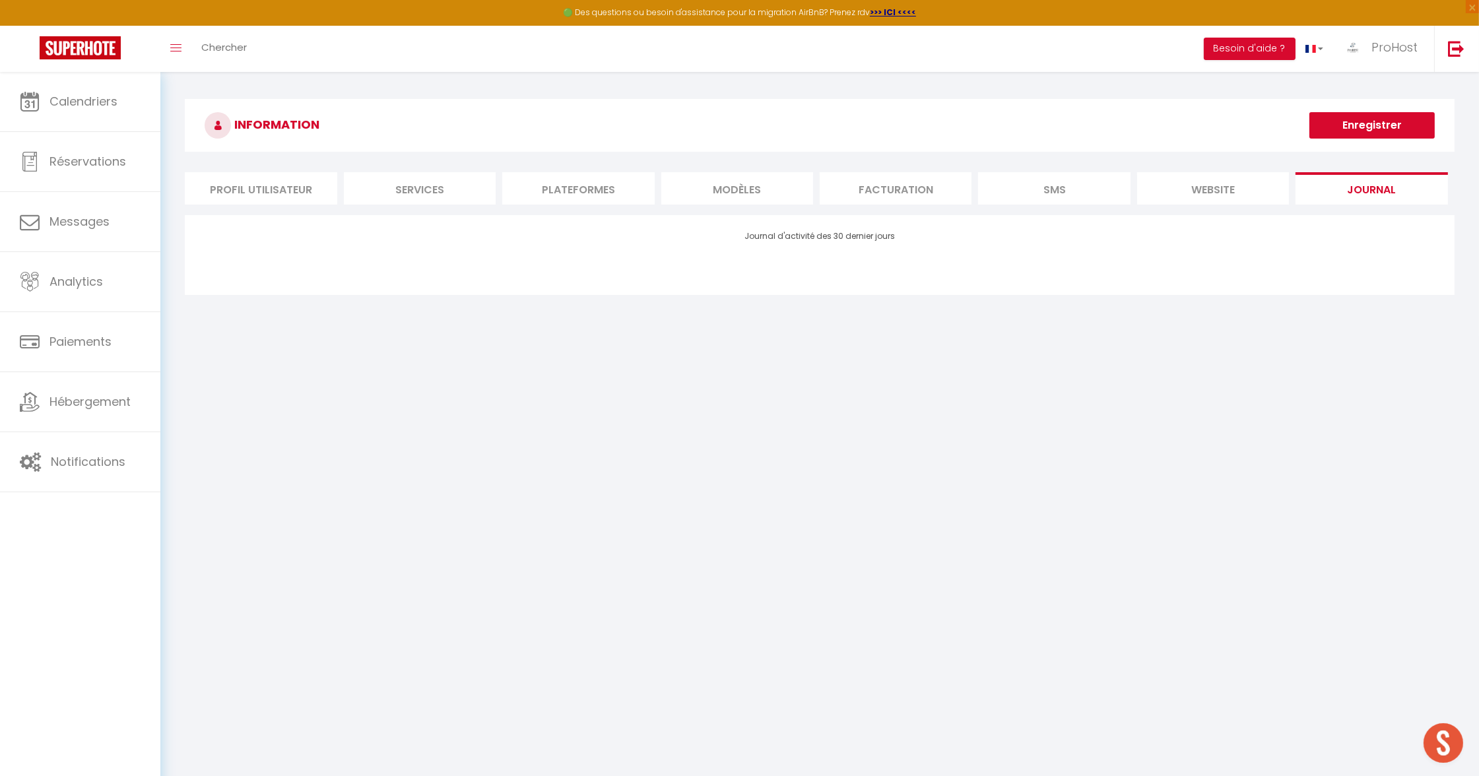
click at [1238, 189] on li "website" at bounding box center [1213, 188] width 152 height 32
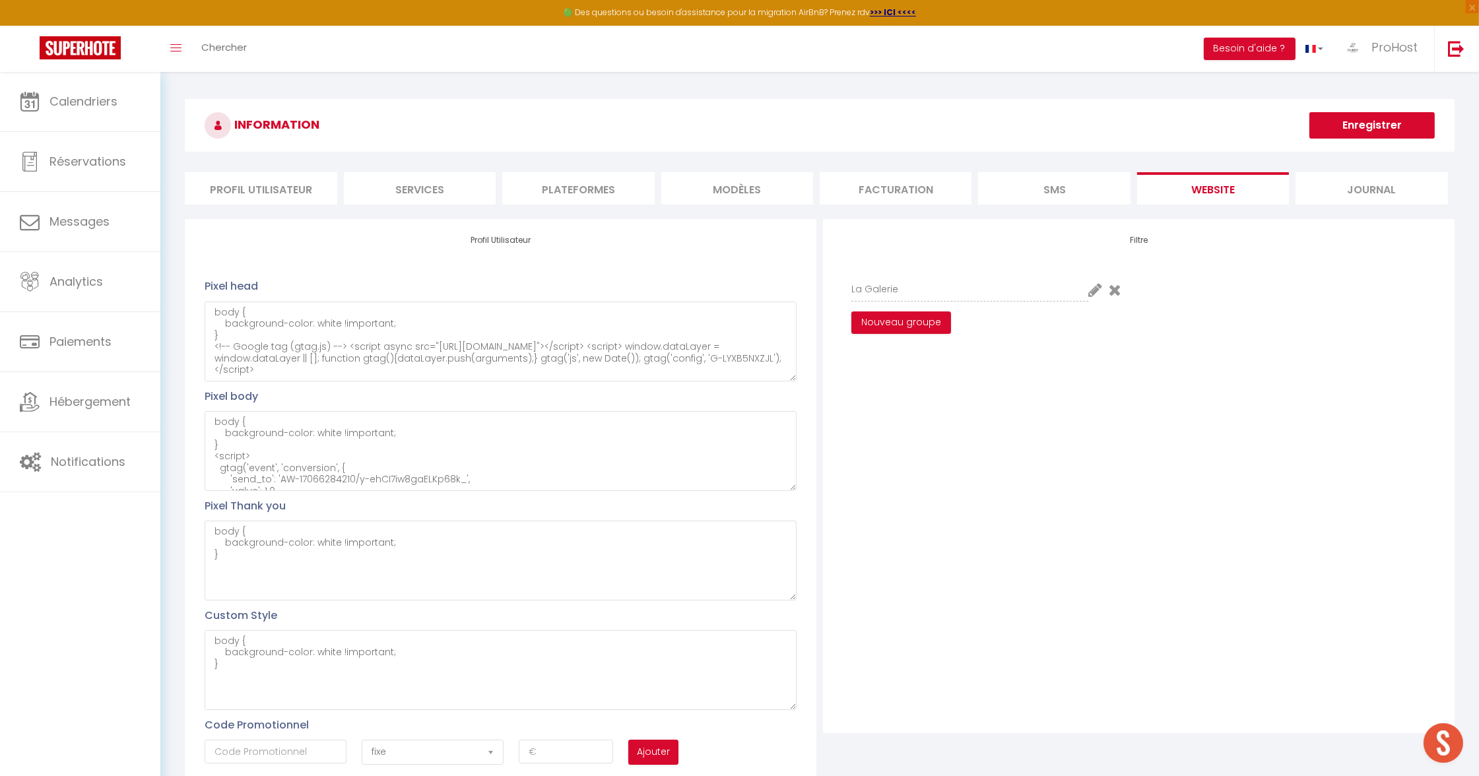
click at [394, 199] on li "Services" at bounding box center [420, 188] width 152 height 32
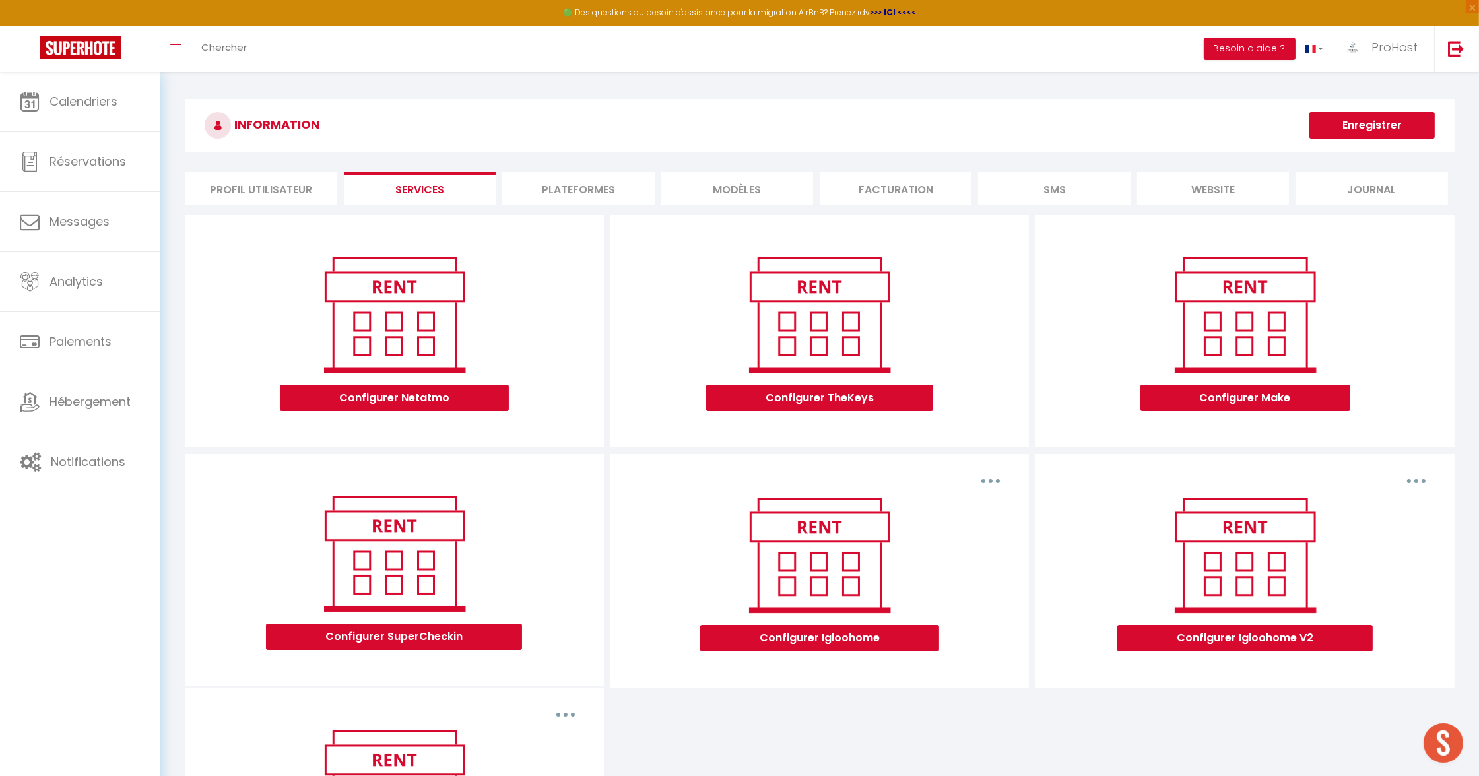
click at [536, 191] on li "Plateformes" at bounding box center [578, 188] width 152 height 32
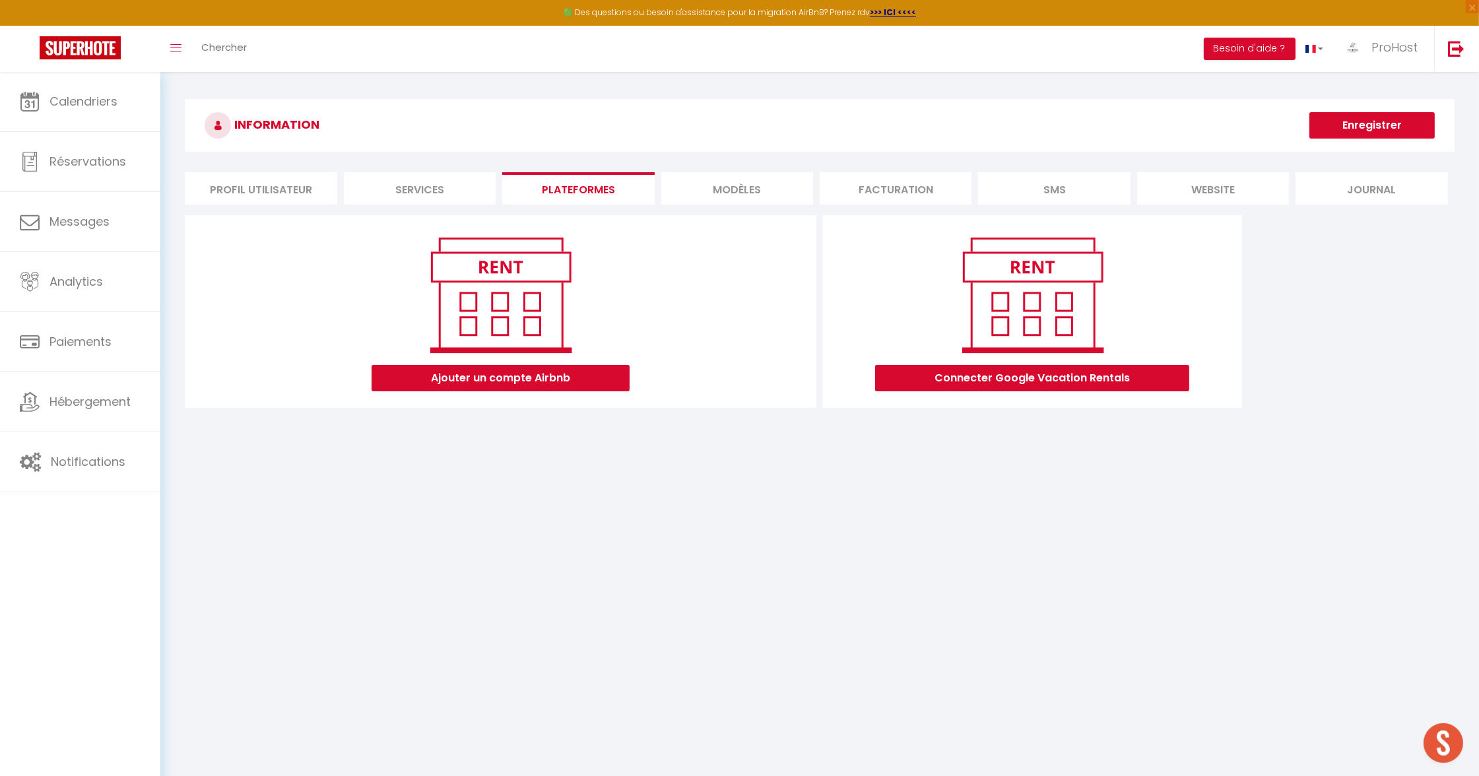
click at [440, 187] on li "Services" at bounding box center [420, 188] width 152 height 32
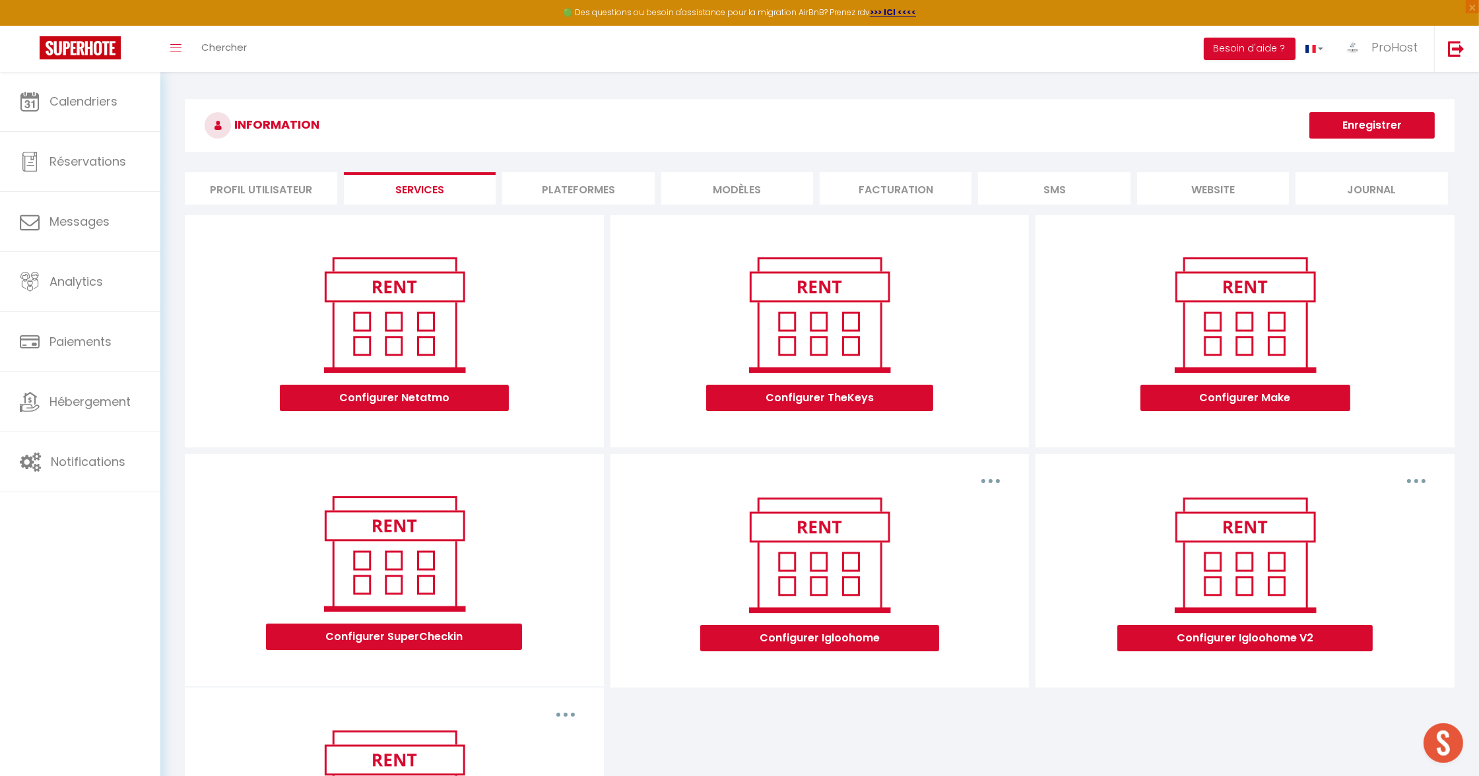
click at [628, 191] on li "Plateformes" at bounding box center [578, 188] width 152 height 32
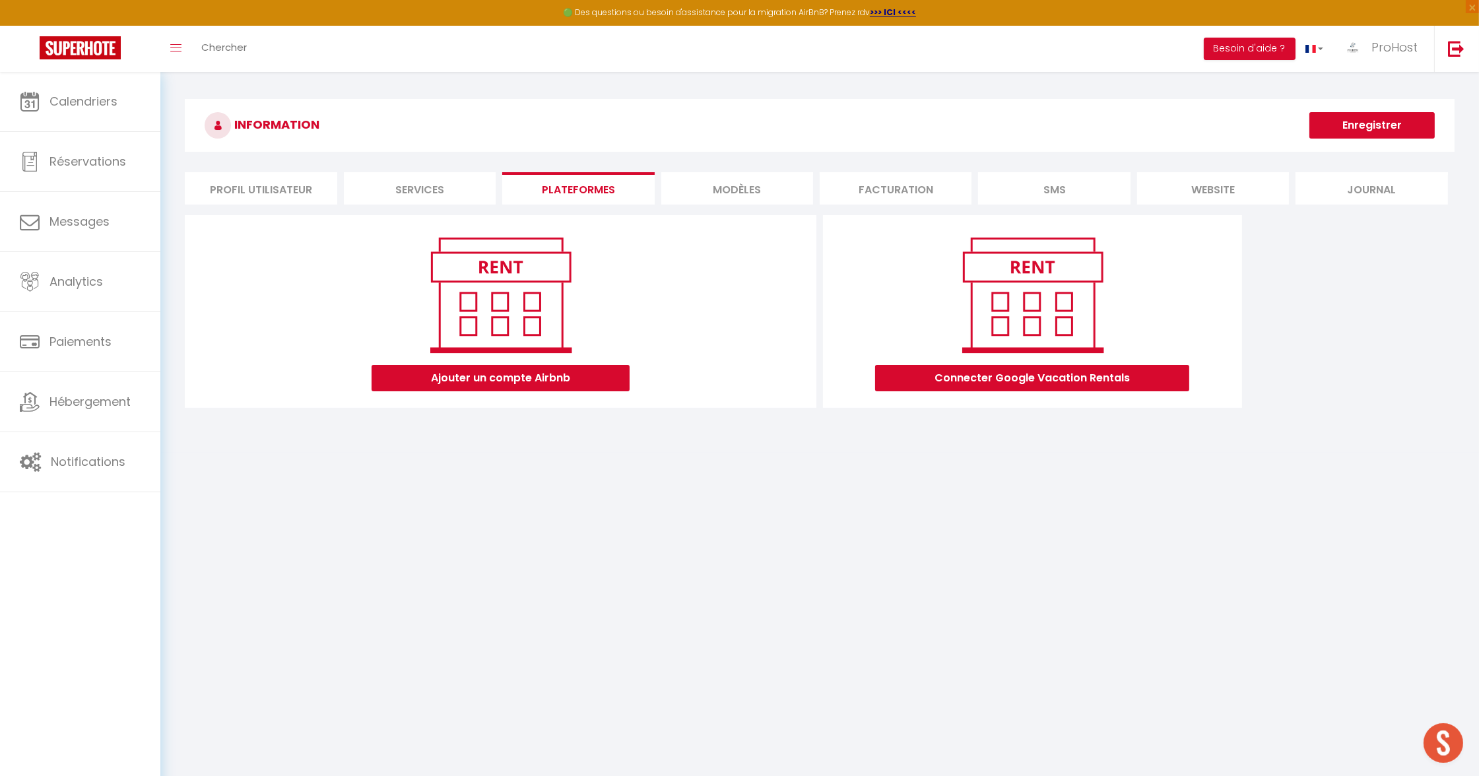
click at [794, 184] on li "MODÈLES" at bounding box center [737, 188] width 152 height 32
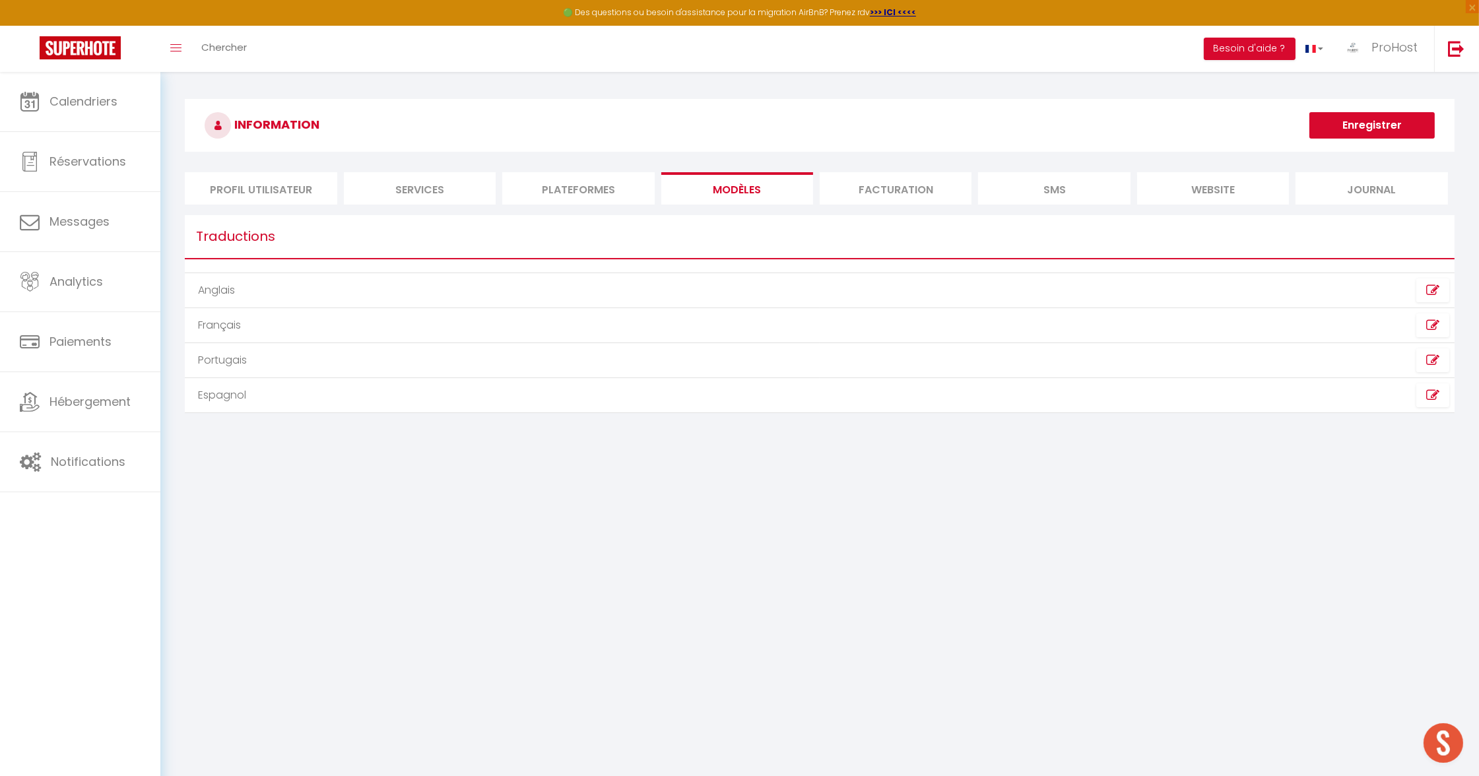
click at [856, 190] on li "Facturation" at bounding box center [896, 188] width 152 height 32
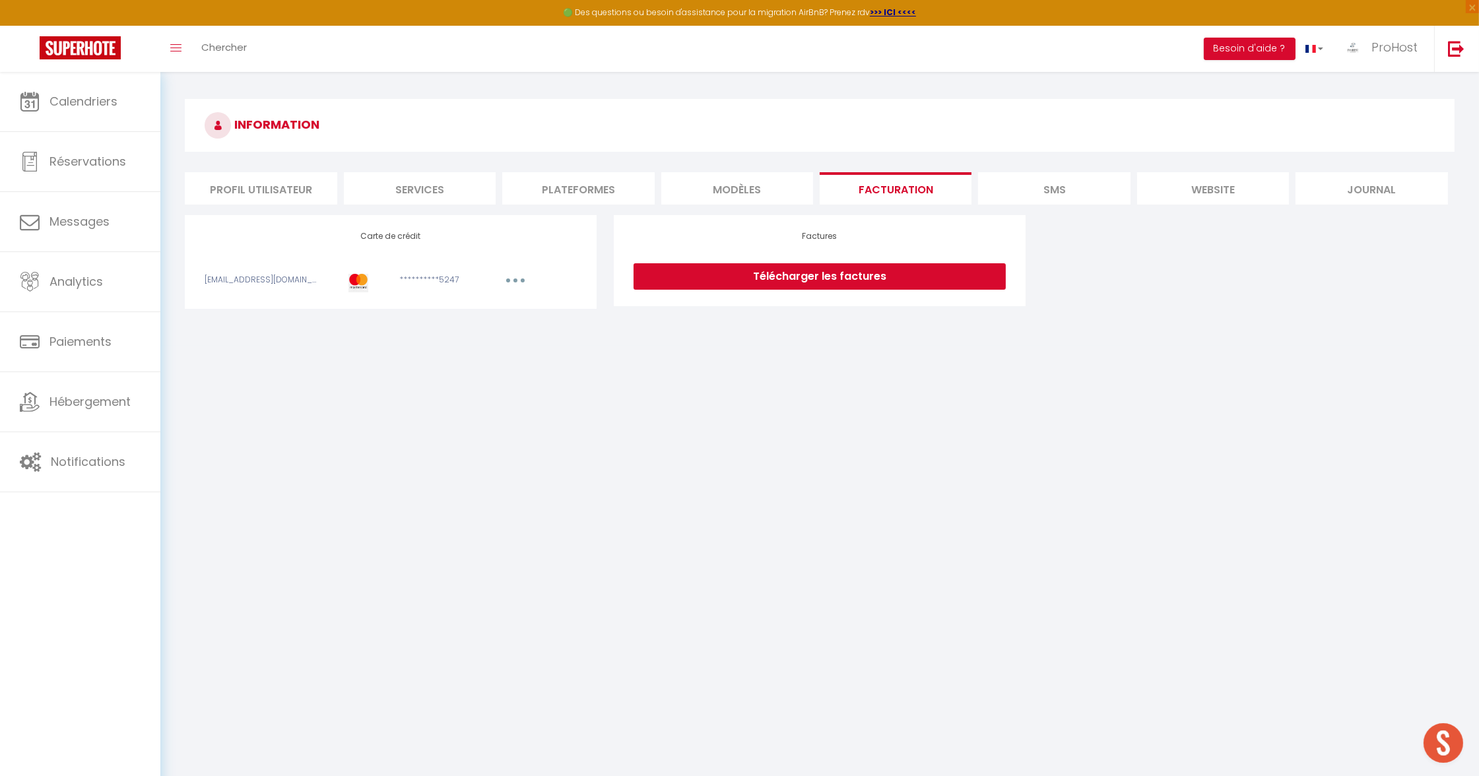
click at [581, 182] on li "Plateformes" at bounding box center [578, 188] width 152 height 32
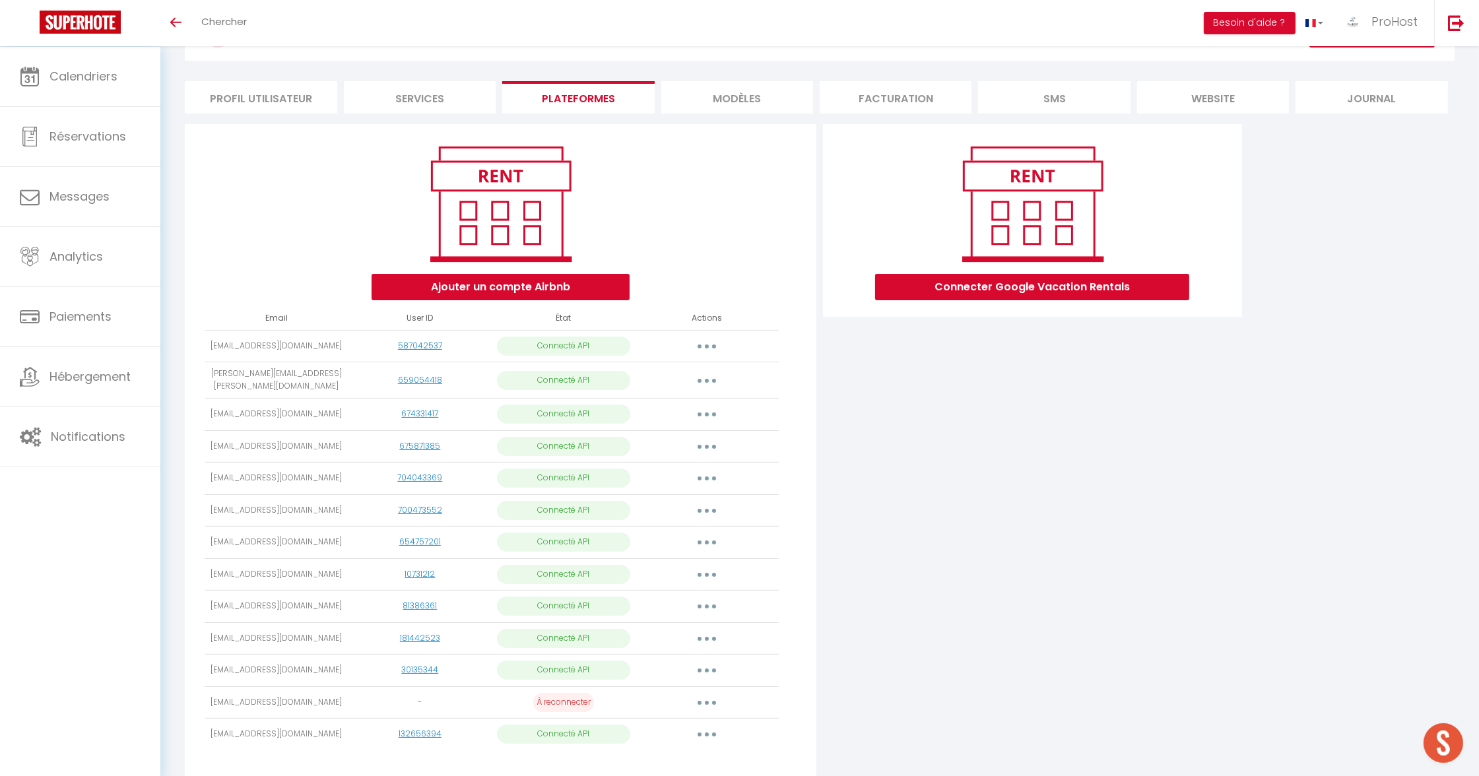
scroll to position [112, 0]
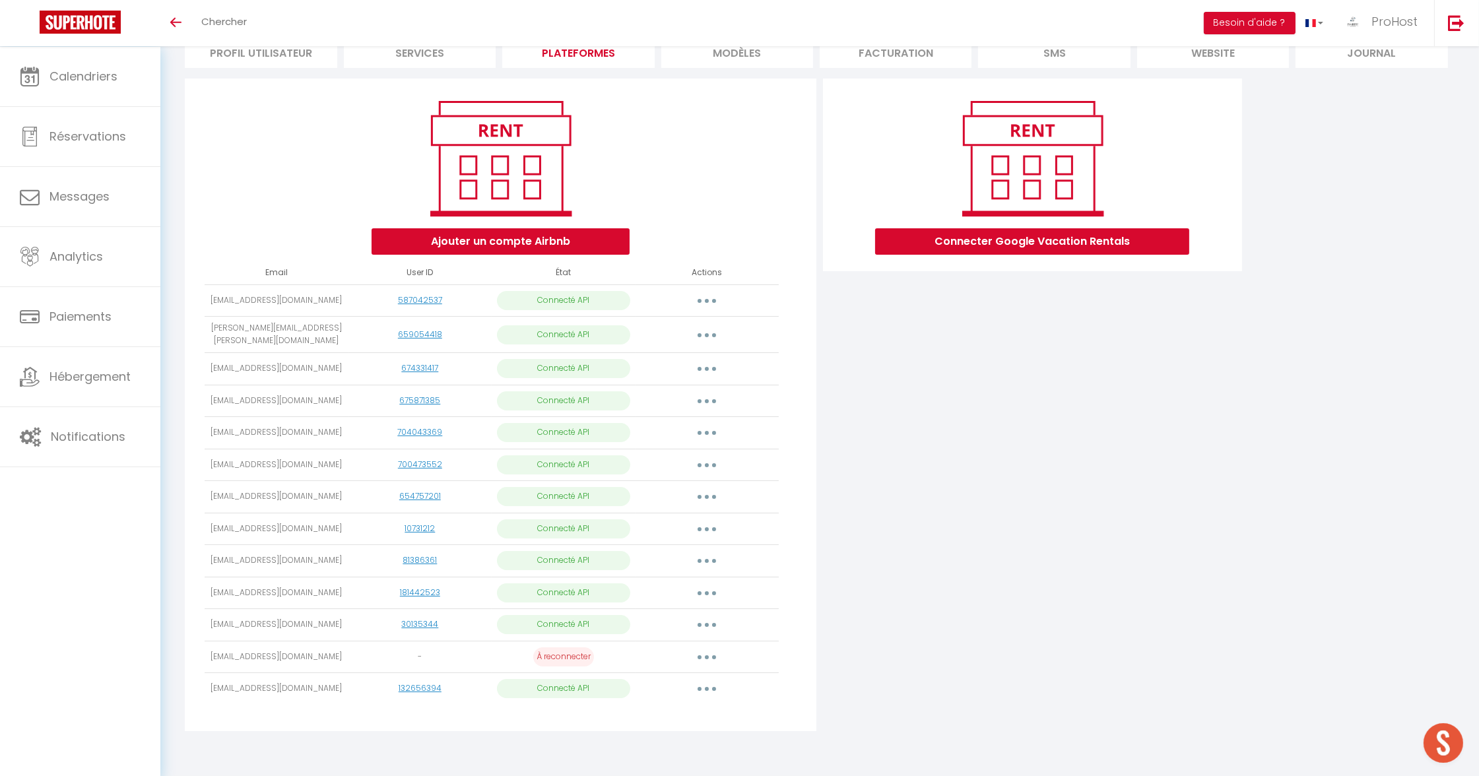
click at [702, 653] on button "button" at bounding box center [706, 657] width 37 height 21
click at [676, 723] on link "Reconnecter le compte" at bounding box center [649, 734] width 146 height 22
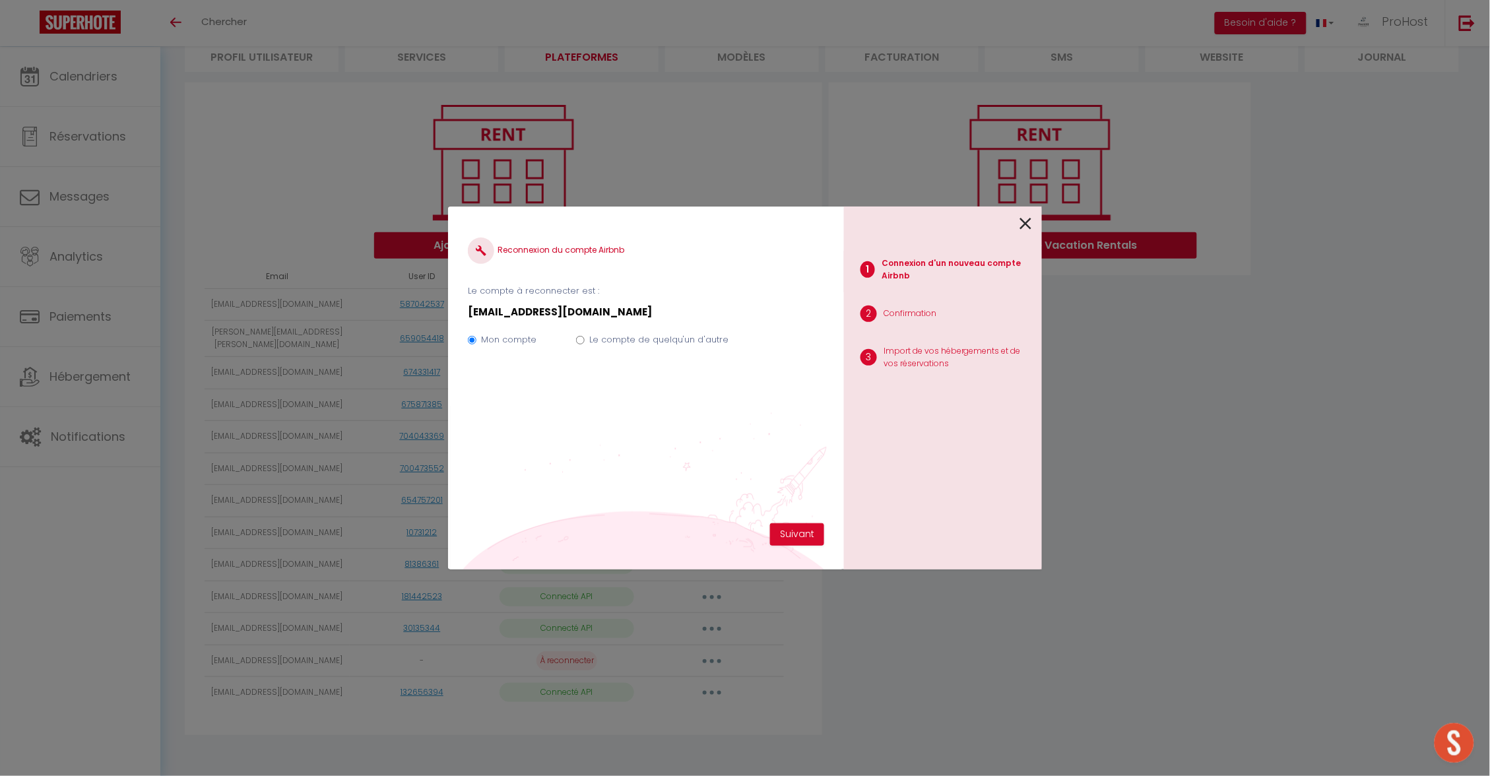
click at [1019, 222] on div at bounding box center [937, 222] width 187 height 31
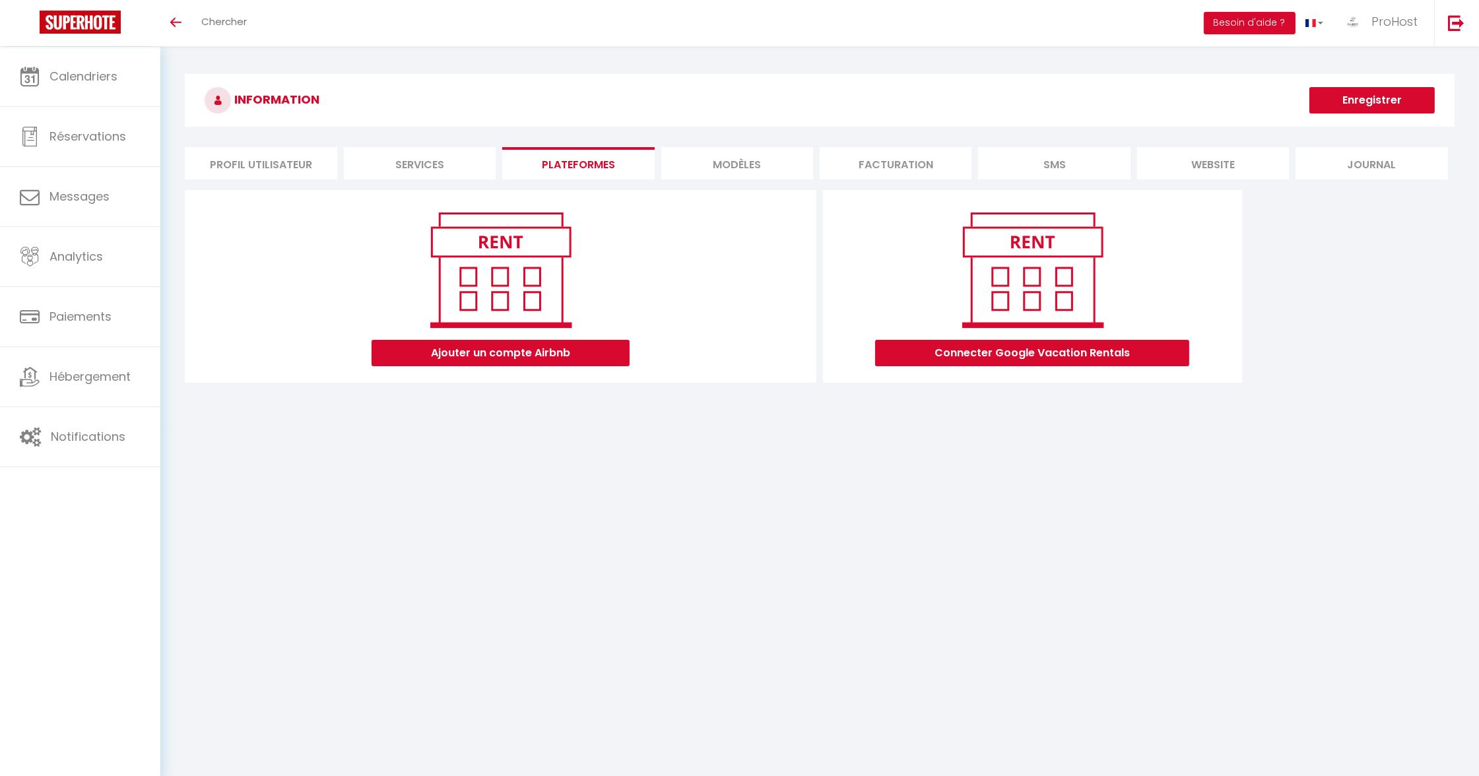
scroll to position [46, 0]
